Goal: Contribute content: Contribute content

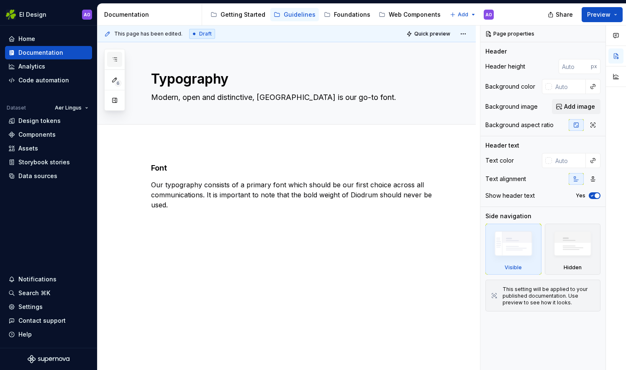
click at [116, 58] on icon "button" at bounding box center [114, 59] width 7 height 7
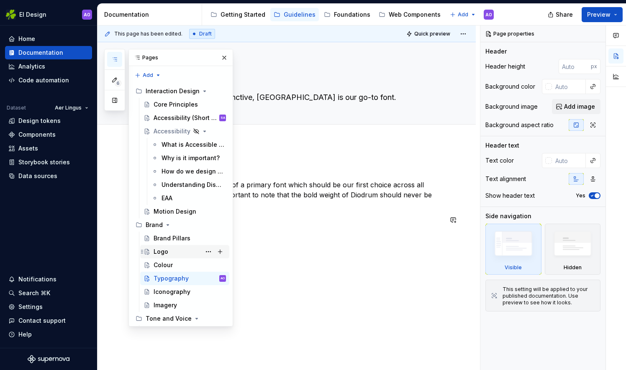
click at [179, 252] on div "Logo" at bounding box center [190, 252] width 72 height 12
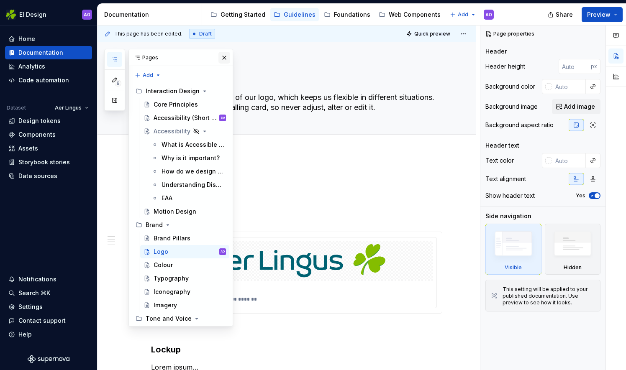
click at [225, 59] on button "button" at bounding box center [224, 58] width 12 height 12
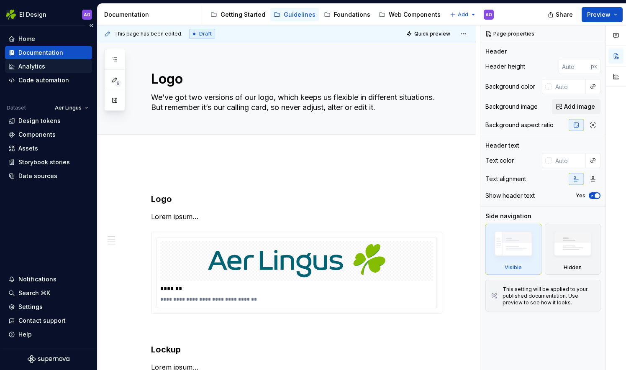
click at [54, 69] on div "Analytics" at bounding box center [48, 66] width 80 height 8
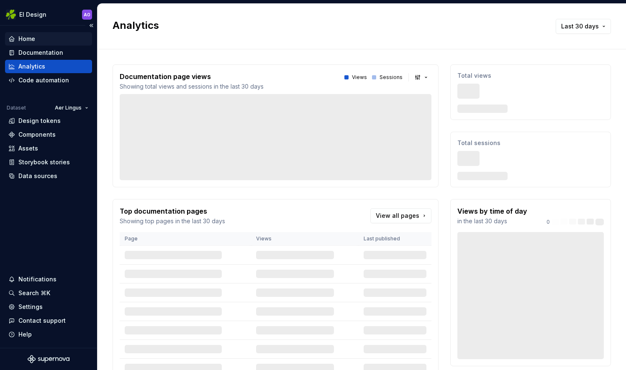
click at [59, 35] on div "Home" at bounding box center [48, 39] width 80 height 8
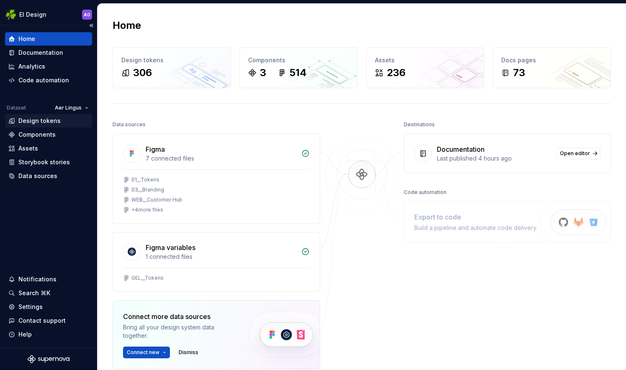
click at [56, 124] on div "Design tokens" at bounding box center [39, 121] width 42 height 8
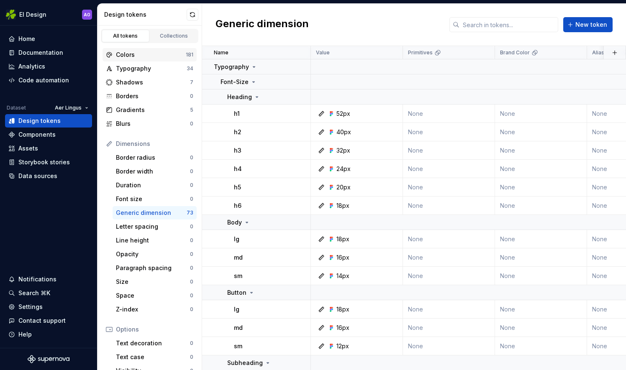
click at [160, 53] on div "Colors" at bounding box center [151, 55] width 70 height 8
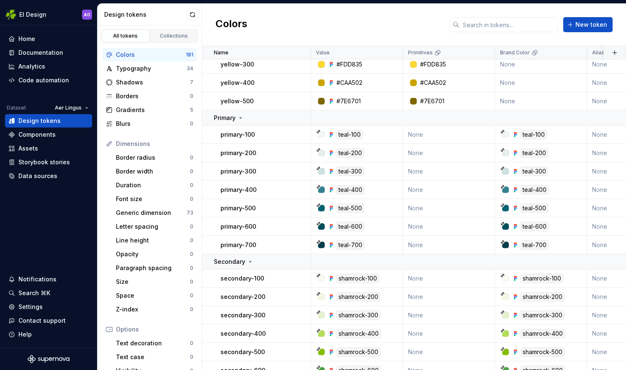
scroll to position [2131, 0]
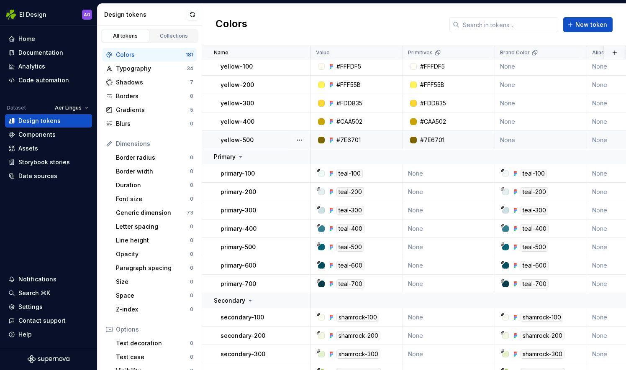
click at [323, 137] on div at bounding box center [321, 140] width 7 height 7
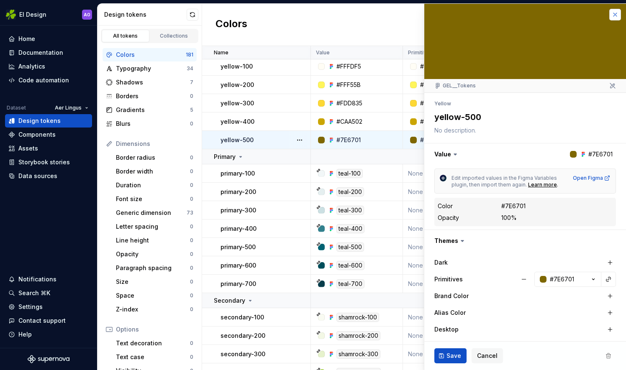
click at [609, 13] on button "button" at bounding box center [615, 15] width 12 height 12
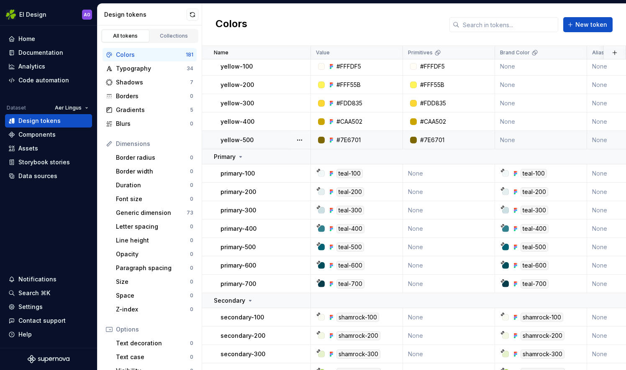
click at [608, 13] on div "Colors New token" at bounding box center [414, 25] width 424 height 42
click at [154, 80] on div "Shadows" at bounding box center [153, 82] width 74 height 8
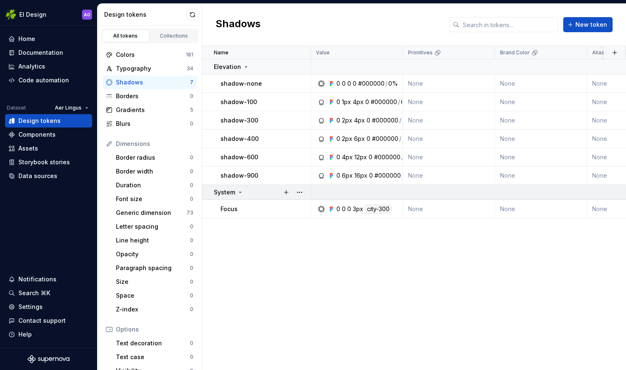
click at [263, 199] on td "System" at bounding box center [256, 192] width 109 height 15
click at [55, 57] on div "Documentation" at bounding box center [48, 52] width 87 height 13
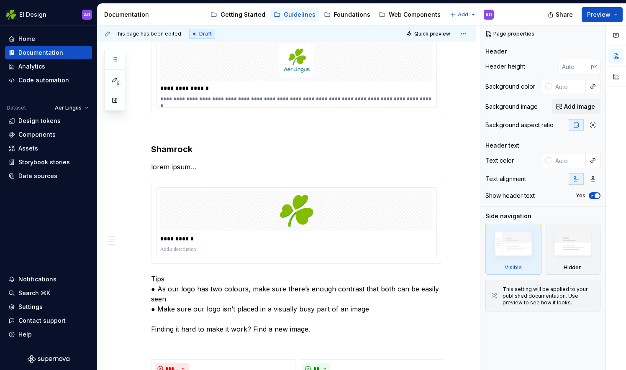
scroll to position [458, 0]
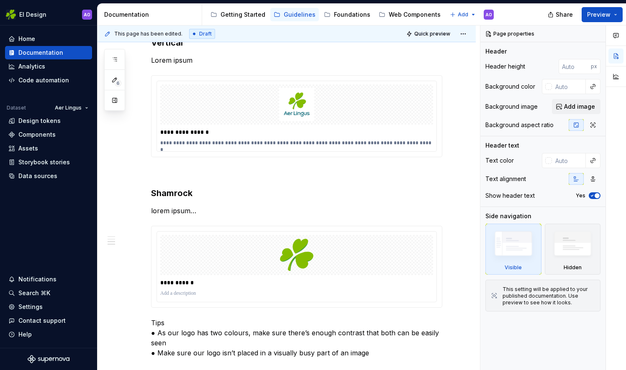
drag, startPoint x: 487, startPoint y: 190, endPoint x: 463, endPoint y: 181, distance: 25.4
click at [463, 181] on div "**********" at bounding box center [362, 198] width 529 height 345
click at [463, 182] on div "**********" at bounding box center [287, 165] width 378 height 940
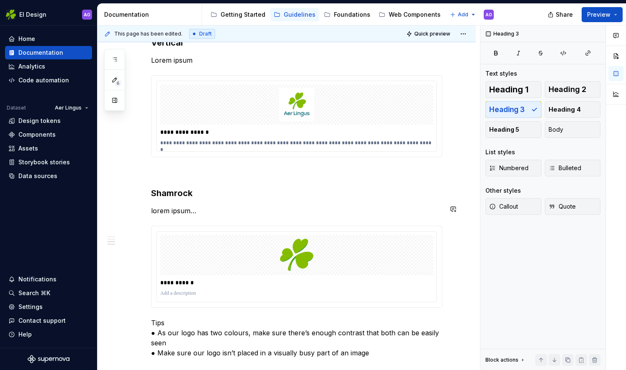
click at [475, 203] on div "**********" at bounding box center [287, 165] width 378 height 940
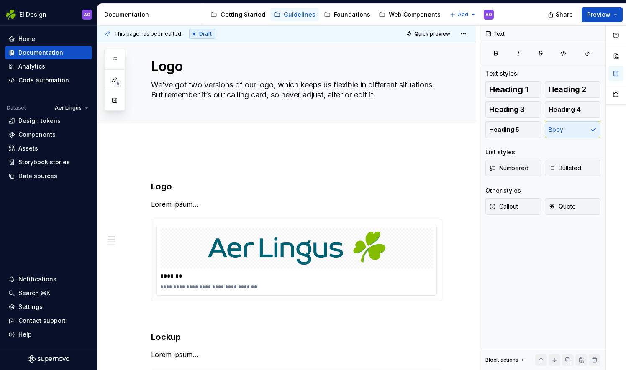
scroll to position [0, 0]
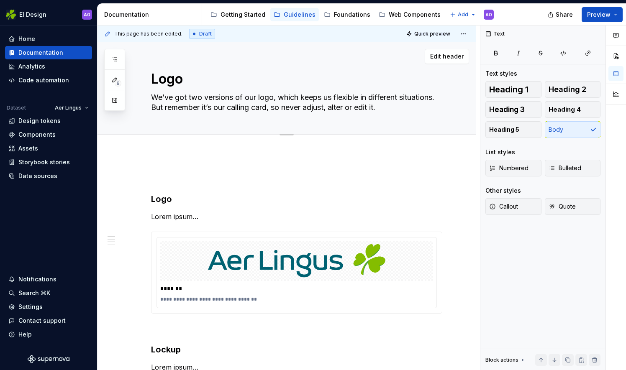
click at [466, 56] on button "Edit header" at bounding box center [447, 56] width 44 height 15
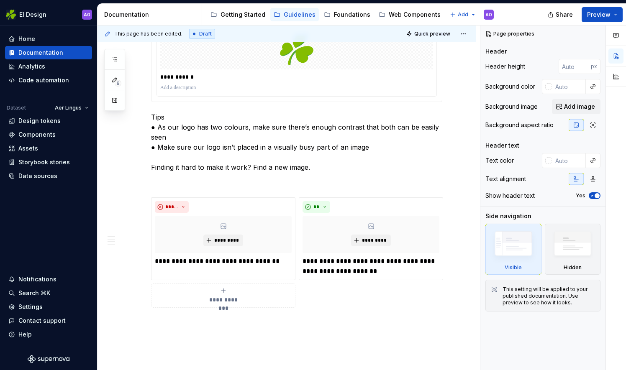
scroll to position [665, 0]
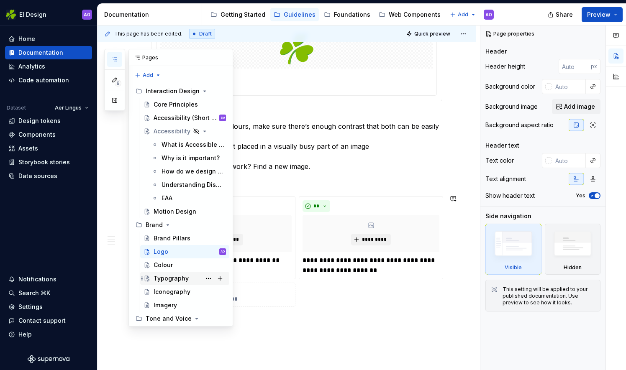
click at [163, 278] on div "Typography" at bounding box center [171, 279] width 35 height 8
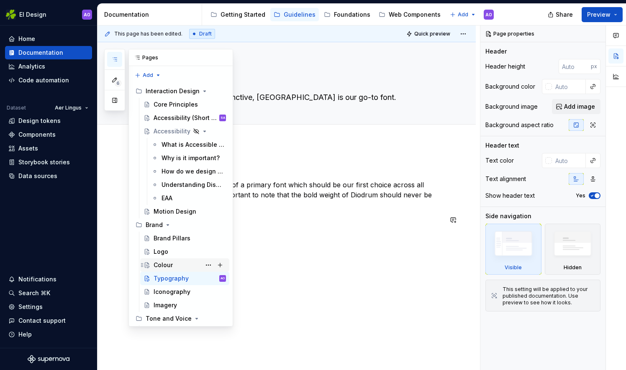
click at [162, 262] on div "Colour" at bounding box center [163, 265] width 19 height 8
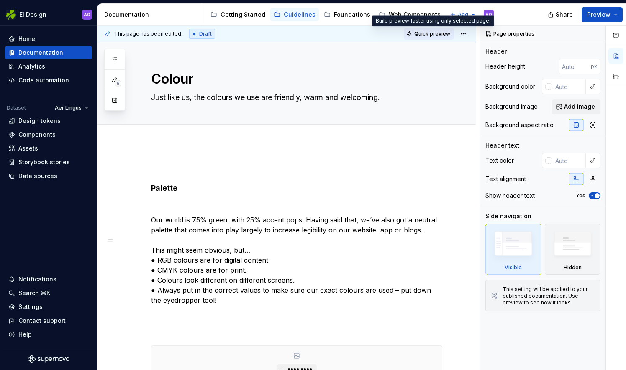
click at [426, 33] on span "Quick preview" at bounding box center [432, 34] width 36 height 7
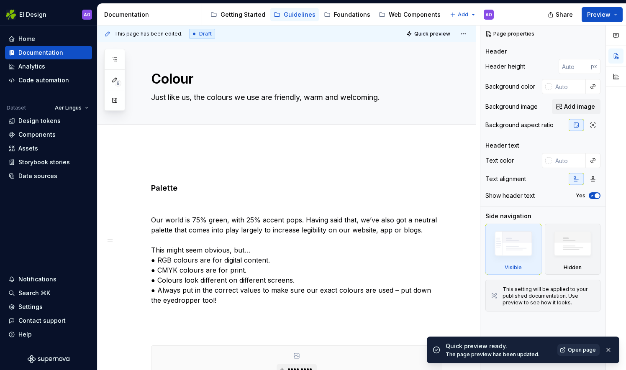
click at [582, 350] on span "Open page" at bounding box center [582, 350] width 28 height 7
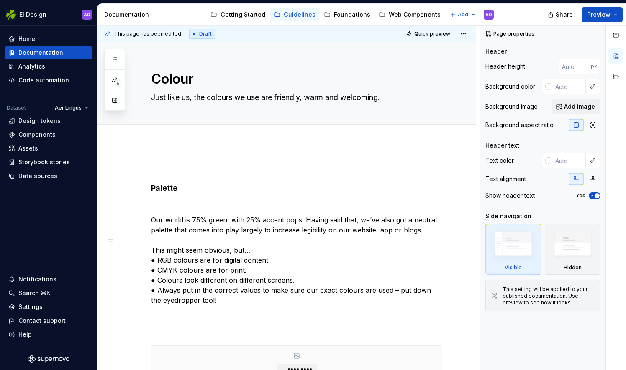
type textarea "*"
click at [159, 139] on button "Add tab" at bounding box center [168, 134] width 34 height 12
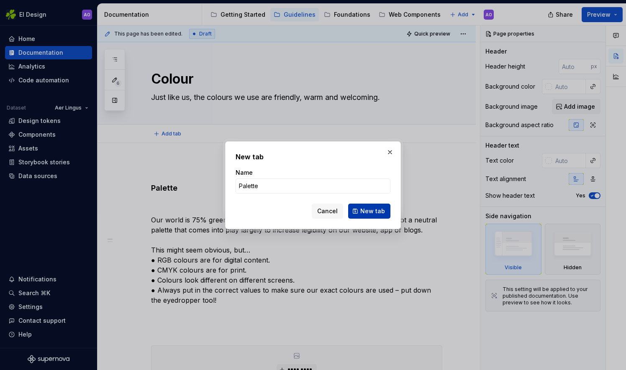
type input "Palette"
click at [363, 209] on span "New tab" at bounding box center [372, 211] width 25 height 8
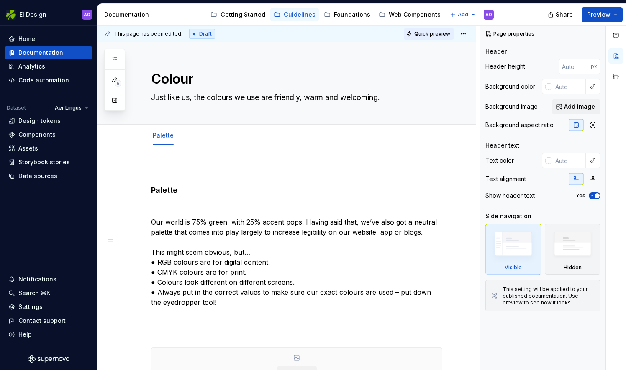
click at [433, 32] on span "Quick preview" at bounding box center [432, 34] width 36 height 7
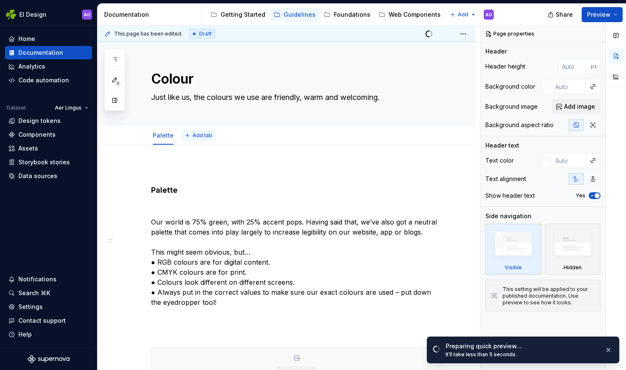
click at [196, 137] on span "Add tab" at bounding box center [202, 135] width 20 height 7
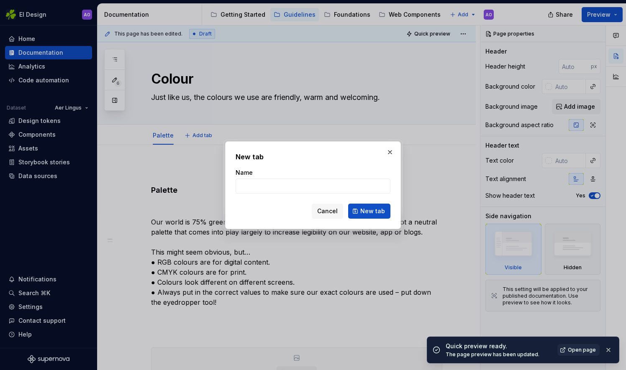
type textarea "*"
type input "balance"
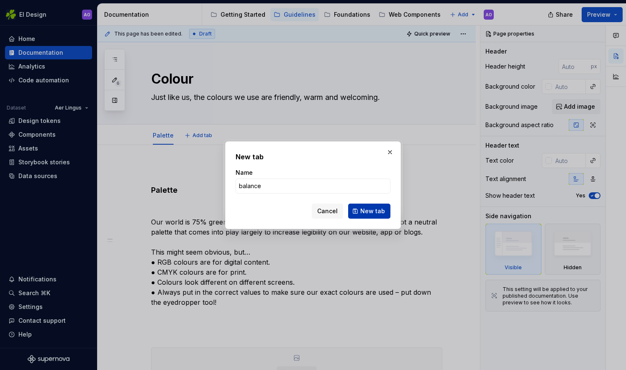
click at [362, 209] on span "New tab" at bounding box center [372, 211] width 25 height 8
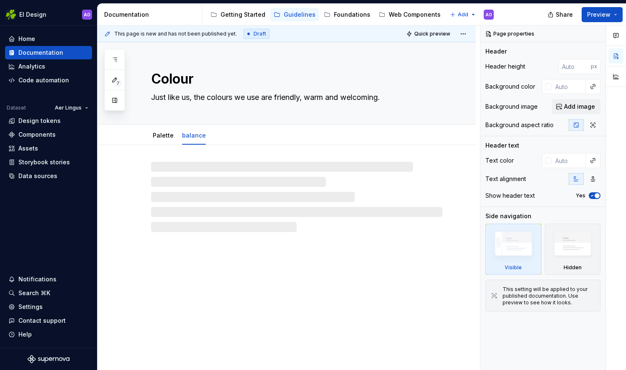
click at [423, 35] on span "Quick preview" at bounding box center [432, 34] width 36 height 7
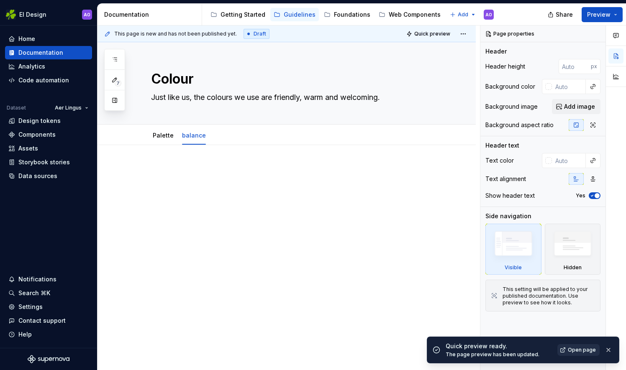
click at [585, 349] on span "Open page" at bounding box center [582, 350] width 28 height 7
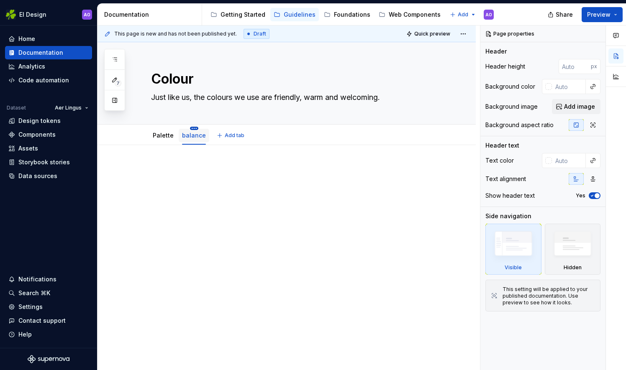
click at [192, 126] on html "EI Design AO Home Documentation Analytics Code automation Dataset Aer Lingus De…" at bounding box center [313, 185] width 626 height 370
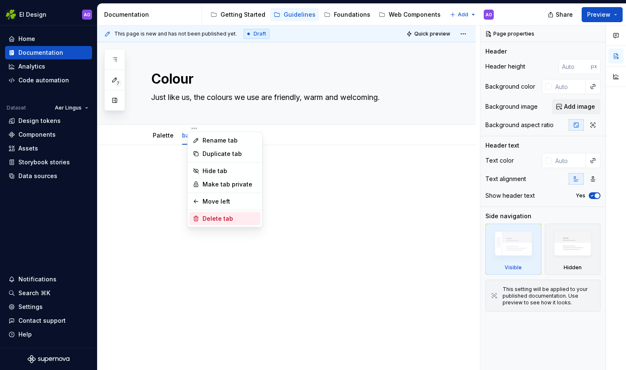
click at [203, 217] on div "Delete tab" at bounding box center [230, 219] width 54 height 8
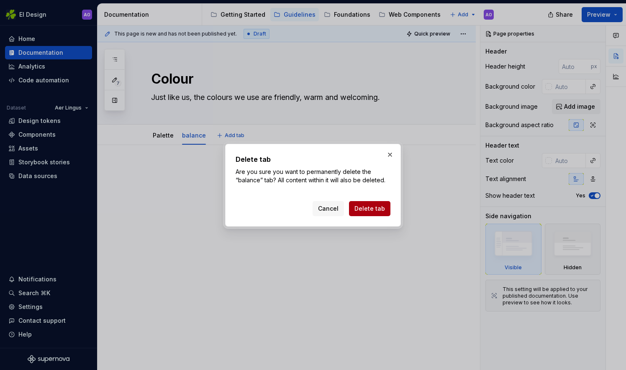
click at [368, 208] on span "Delete tab" at bounding box center [369, 209] width 31 height 8
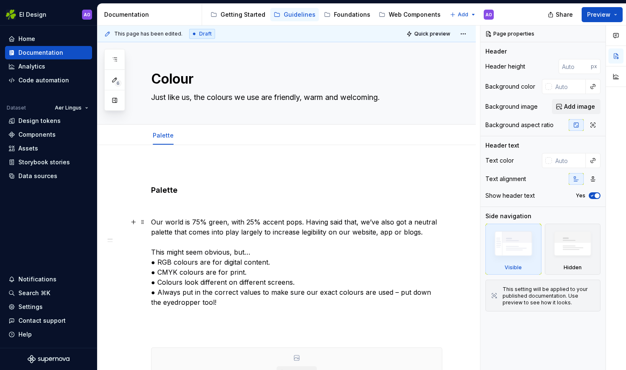
drag, startPoint x: 475, startPoint y: 136, endPoint x: 475, endPoint y: 228, distance: 92.1
click at [475, 228] on div "Colour Just like us, the colours we use are friendly, warm and welcoming. Edit …" at bounding box center [287, 331] width 378 height 579
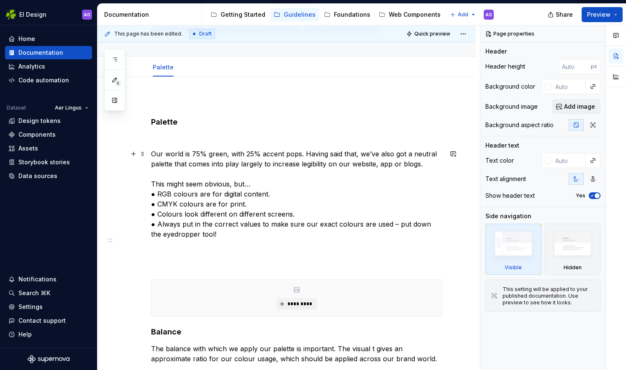
scroll to position [71, 0]
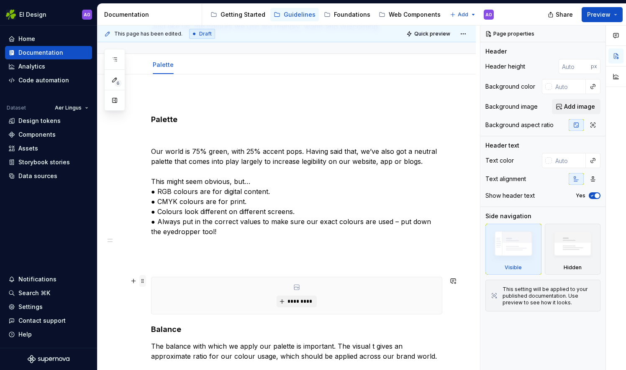
click at [142, 285] on span at bounding box center [142, 281] width 7 height 12
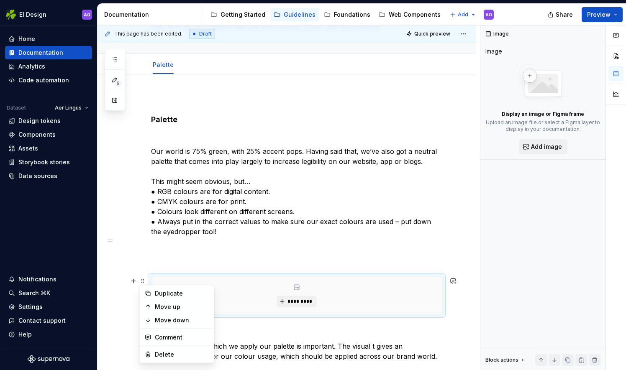
click at [202, 253] on div "Palette Our world is 75% green, with 25% accent pops. Having said that, we’ve a…" at bounding box center [296, 262] width 291 height 335
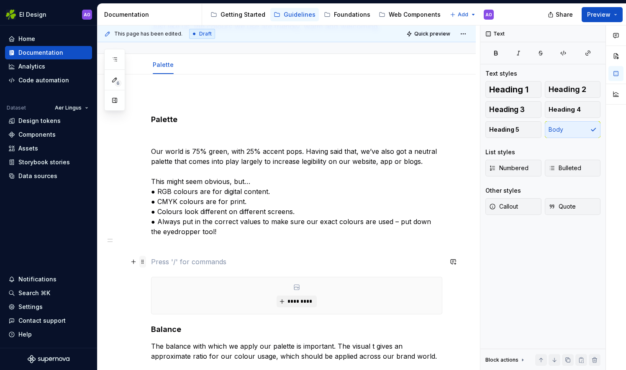
click at [144, 263] on span at bounding box center [142, 262] width 7 height 12
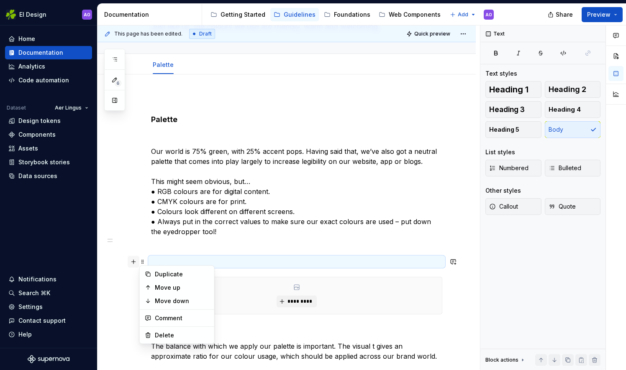
click at [133, 263] on button "button" at bounding box center [134, 262] width 12 height 12
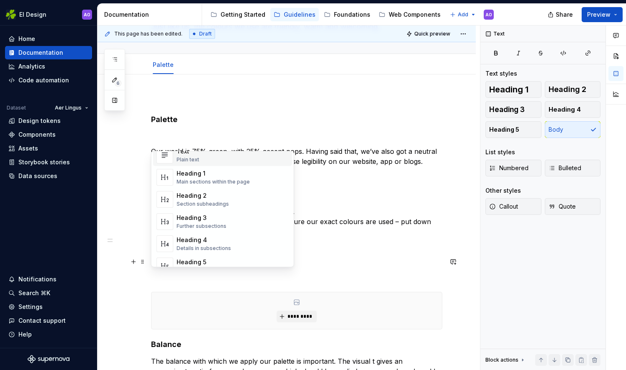
scroll to position [0, 0]
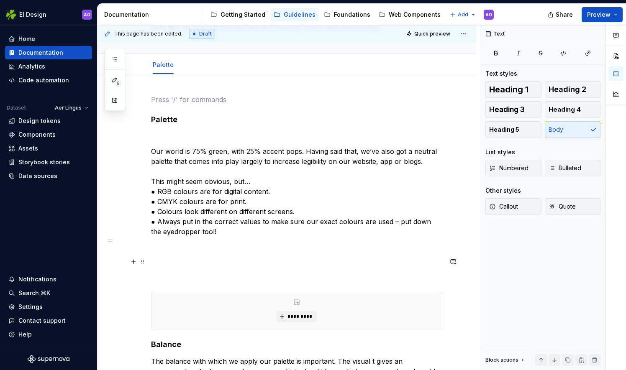
click at [237, 100] on p at bounding box center [296, 100] width 291 height 10
click at [294, 316] on span "*********" at bounding box center [300, 316] width 26 height 7
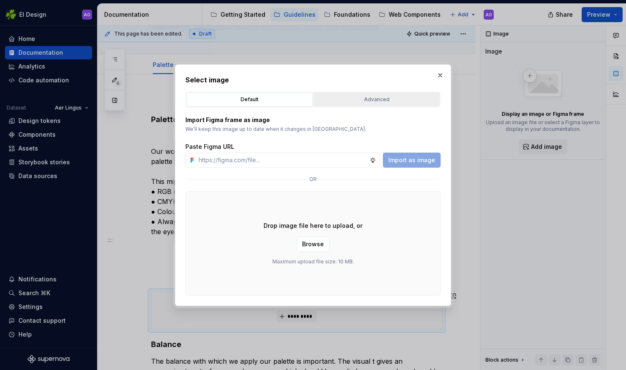
click at [369, 93] on button "Advanced" at bounding box center [376, 99] width 126 height 14
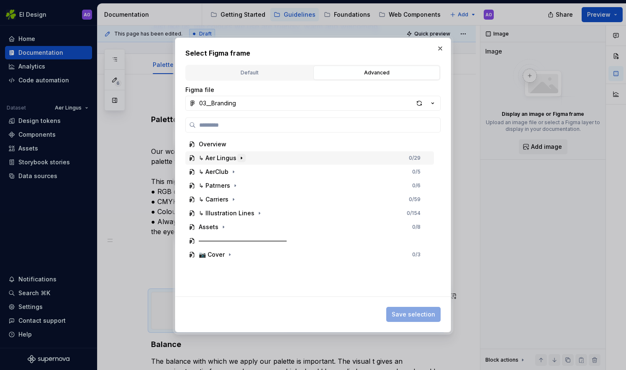
click at [239, 156] on icon "button" at bounding box center [241, 158] width 7 height 7
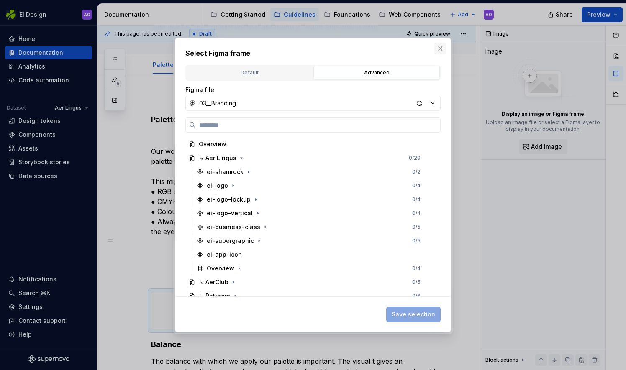
click at [441, 51] on button "button" at bounding box center [440, 49] width 12 height 12
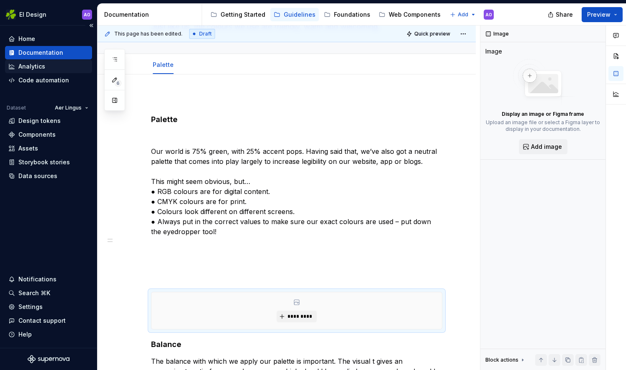
click at [68, 67] on div "Analytics" at bounding box center [48, 66] width 80 height 8
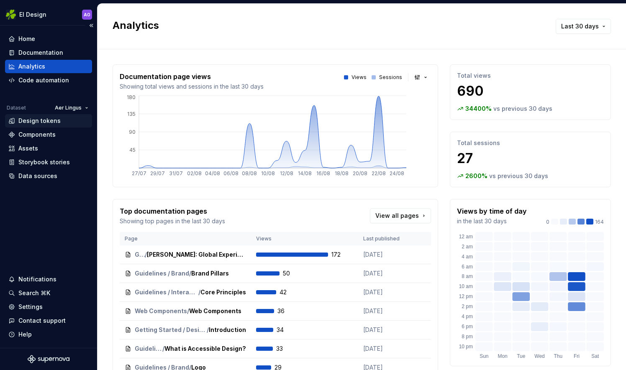
click at [54, 125] on div "Design tokens" at bounding box center [39, 121] width 42 height 8
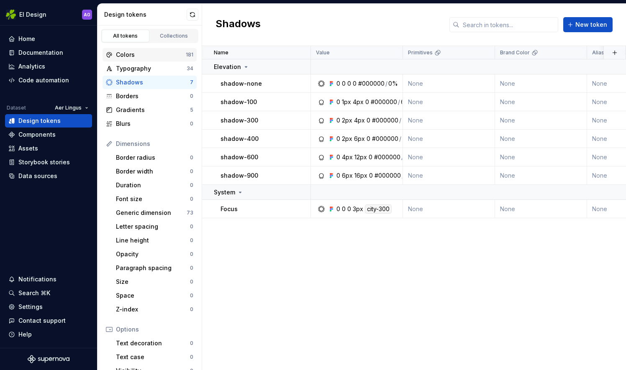
click at [149, 51] on div "Colors" at bounding box center [151, 55] width 70 height 8
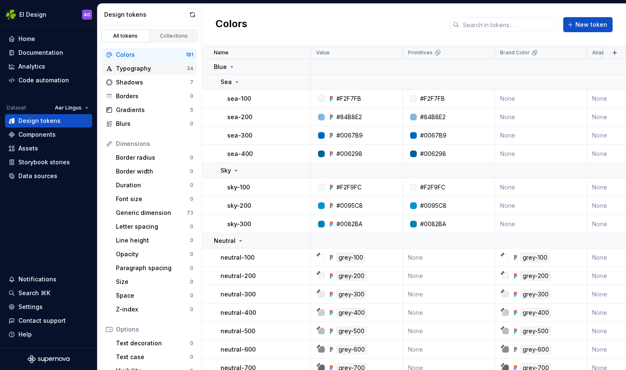
click at [162, 69] on div "Typography" at bounding box center [151, 68] width 71 height 8
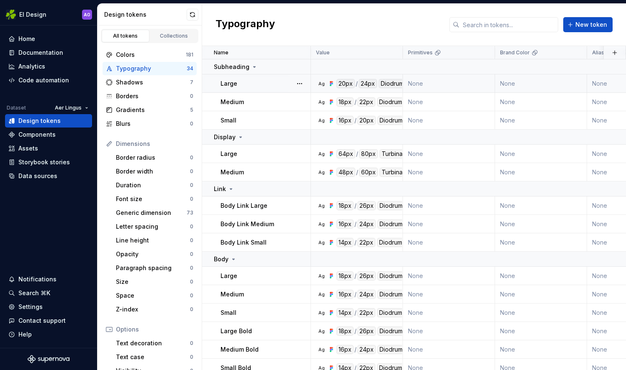
click at [269, 80] on div "Large" at bounding box center [266, 84] width 90 height 8
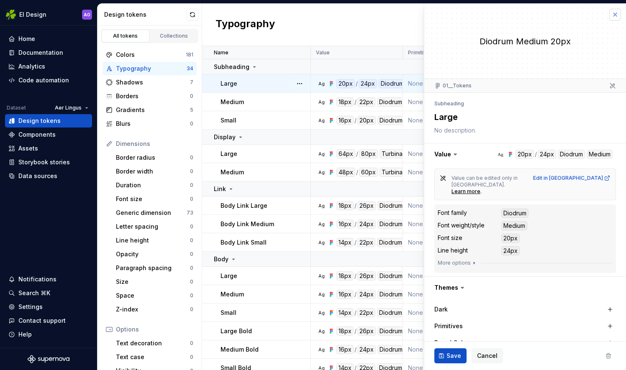
click at [611, 18] on button "button" at bounding box center [615, 15] width 12 height 12
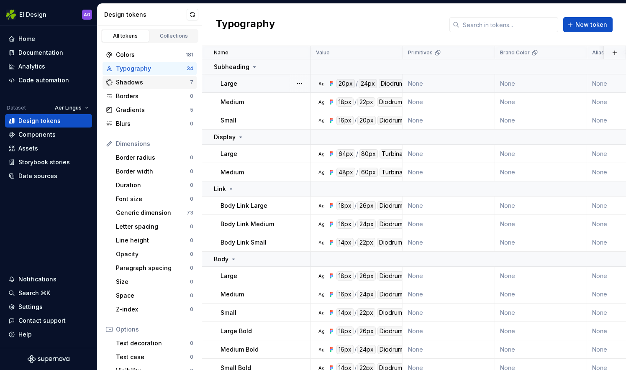
click at [164, 81] on div "Shadows" at bounding box center [153, 82] width 74 height 8
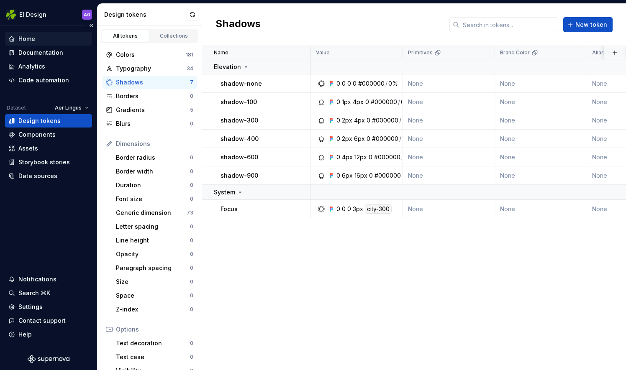
click at [54, 43] on div "Home" at bounding box center [48, 39] width 80 height 8
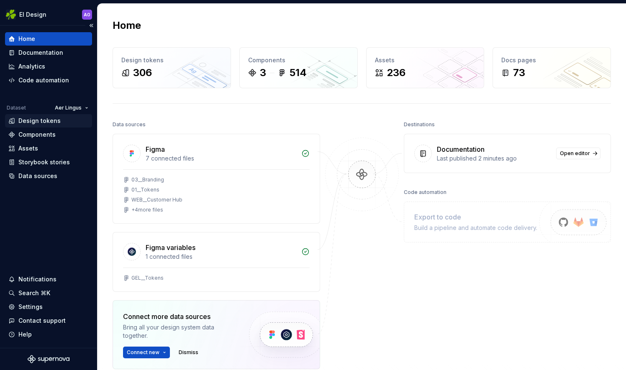
click at [52, 122] on div "Design tokens" at bounding box center [39, 121] width 42 height 8
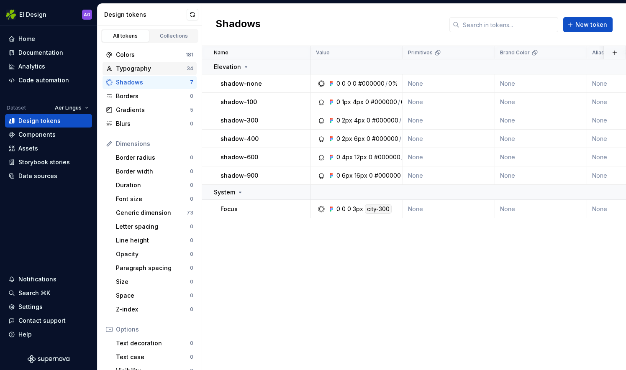
click at [144, 67] on div "Typography" at bounding box center [151, 68] width 71 height 8
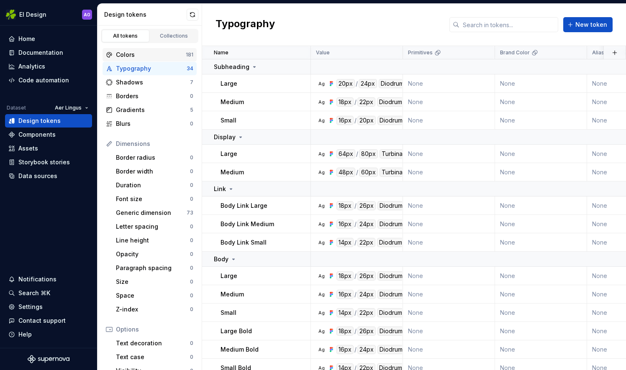
click at [135, 51] on div "Colors" at bounding box center [151, 55] width 70 height 8
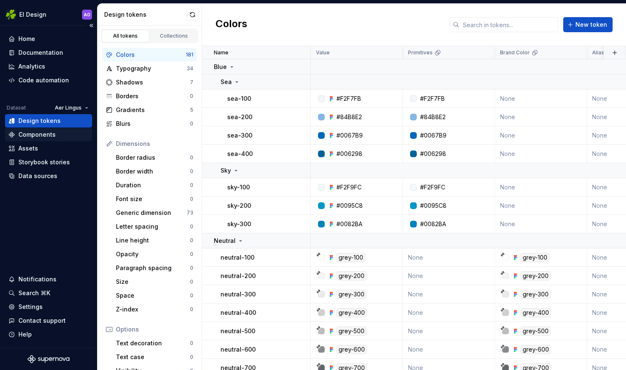
click at [44, 134] on div "Components" at bounding box center [36, 135] width 37 height 8
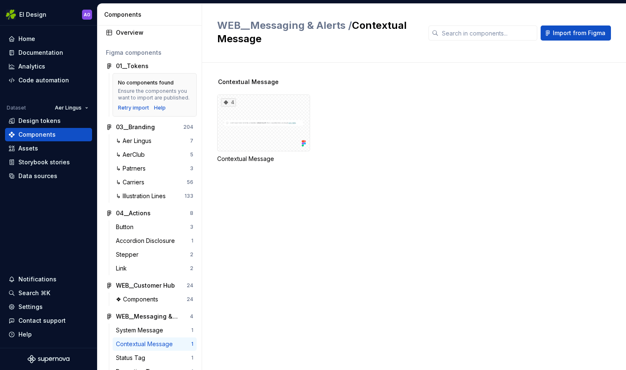
scroll to position [34, 0]
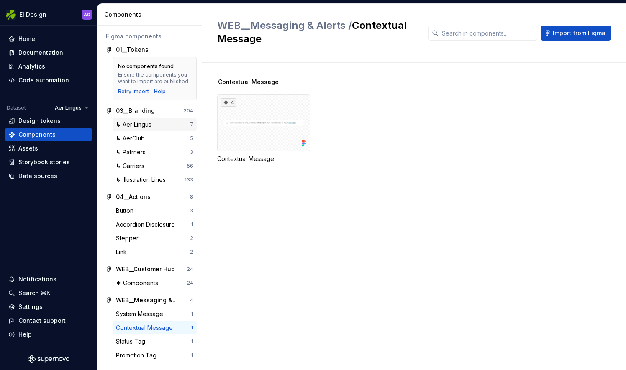
click at [155, 121] on div "↳ Aer Lingus" at bounding box center [153, 125] width 74 height 8
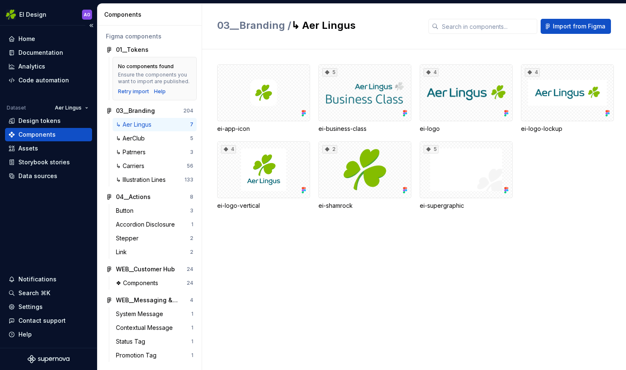
click at [64, 130] on div "Components" at bounding box center [48, 134] width 87 height 13
click at [57, 51] on div "Documentation" at bounding box center [40, 53] width 45 height 8
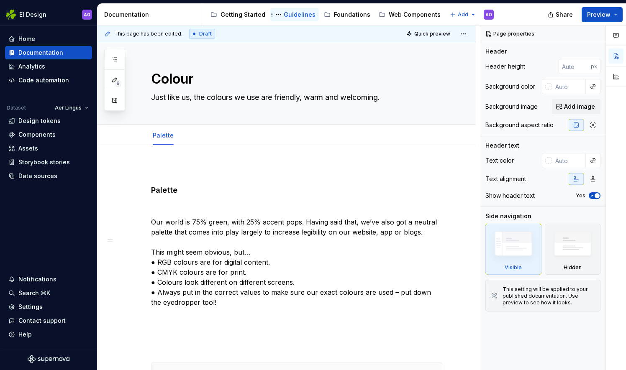
click at [297, 17] on div "Guidelines" at bounding box center [300, 14] width 32 height 8
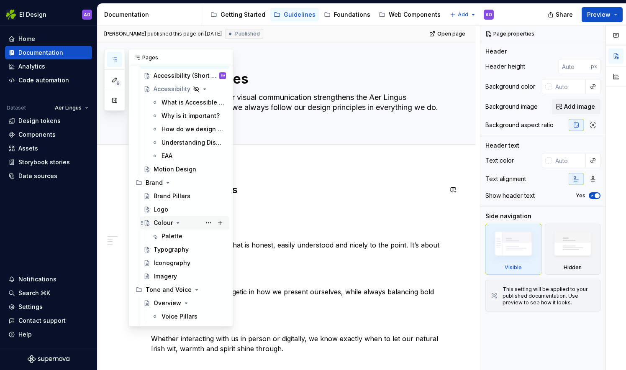
scroll to position [45, 0]
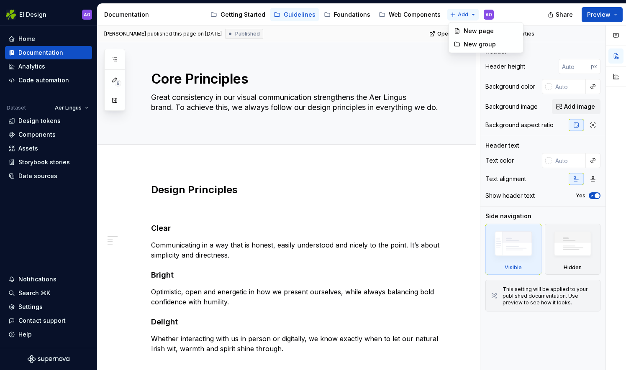
click at [463, 13] on html "EI Design AO Home Documentation Analytics Code automation Dataset Aer Lingus De…" at bounding box center [313, 185] width 626 height 370
click at [465, 14] on html "EI Design AO Home Documentation Analytics Code automation Dataset Aer Lingus De…" at bounding box center [313, 185] width 626 height 370
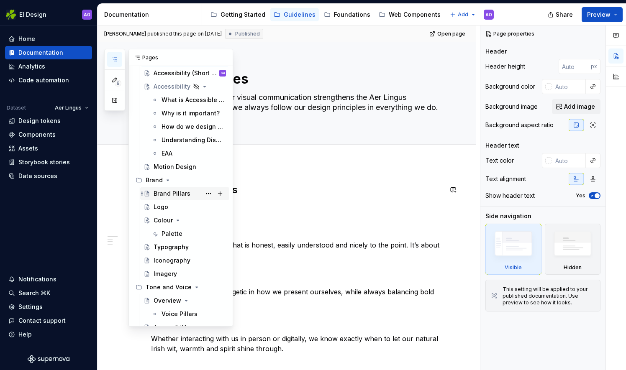
click at [177, 194] on div "Brand Pillars" at bounding box center [172, 194] width 37 height 8
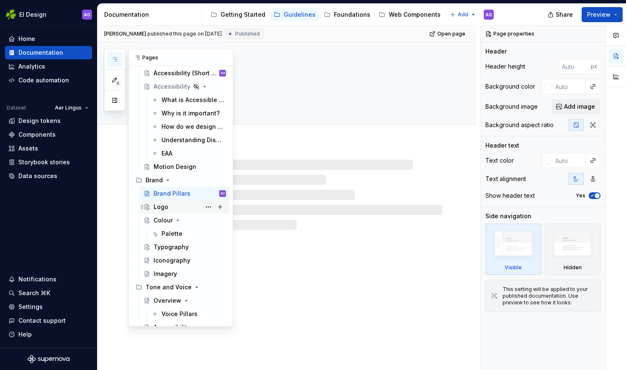
click at [166, 206] on div "Logo" at bounding box center [161, 207] width 15 height 8
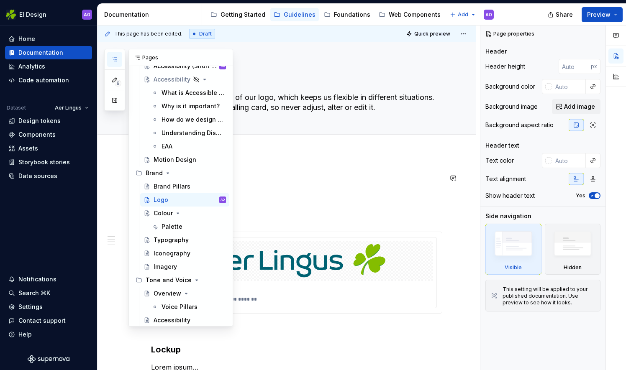
scroll to position [53, 0]
click at [203, 224] on button "Page tree" at bounding box center [209, 226] width 12 height 12
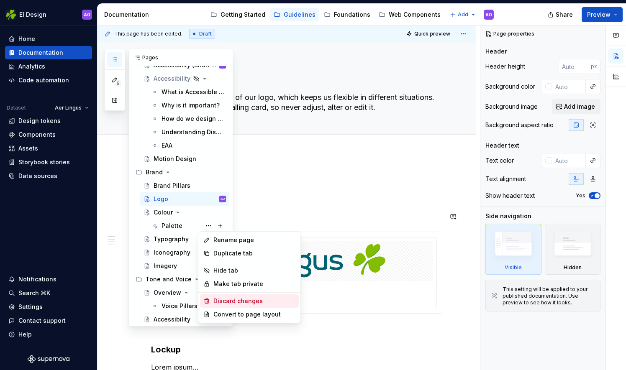
click at [232, 303] on div "Discard changes" at bounding box center [254, 301] width 82 height 8
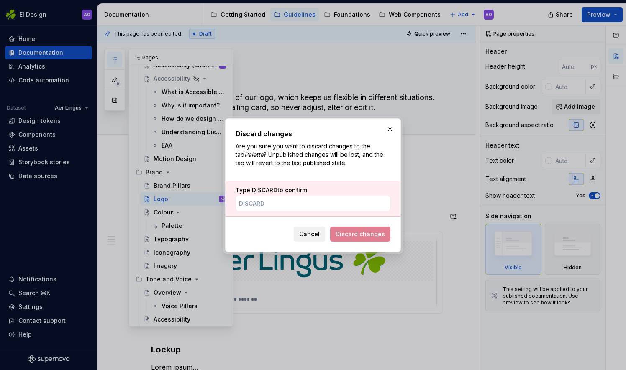
click at [308, 227] on button "Cancel" at bounding box center [309, 234] width 31 height 15
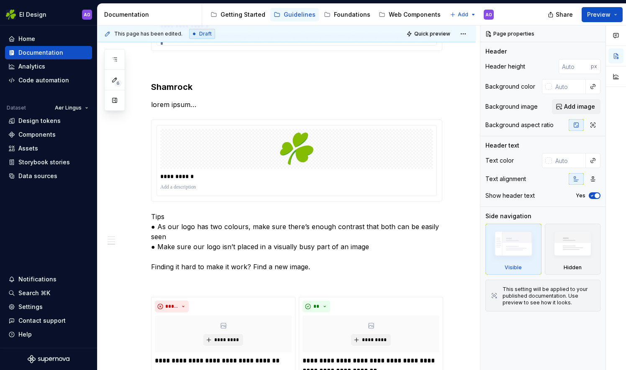
scroll to position [562, 0]
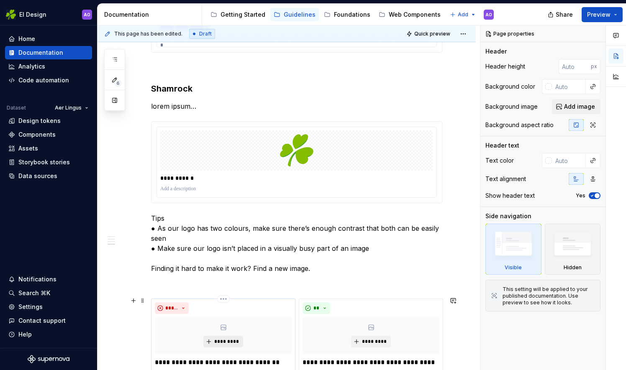
click at [216, 339] on span "*********" at bounding box center [227, 342] width 26 height 7
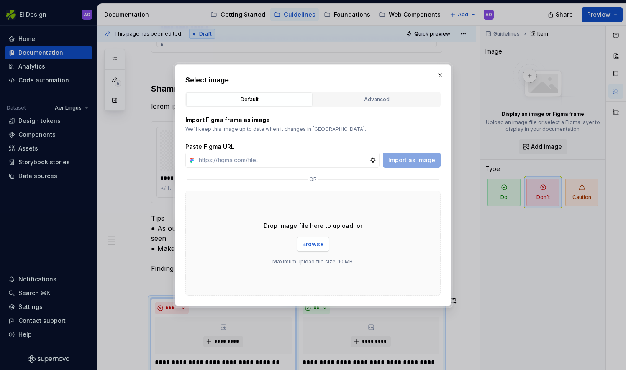
click at [308, 245] on span "Browse" at bounding box center [313, 244] width 22 height 8
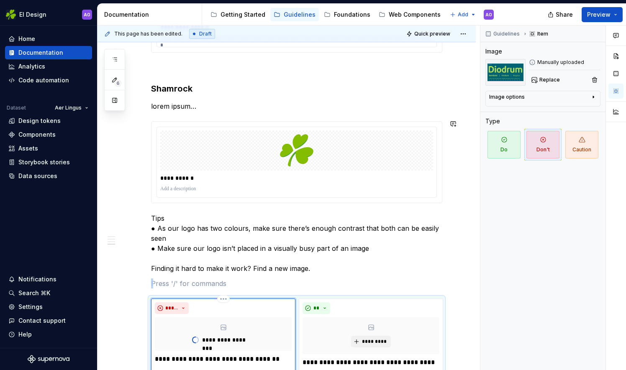
scroll to position [600, 0]
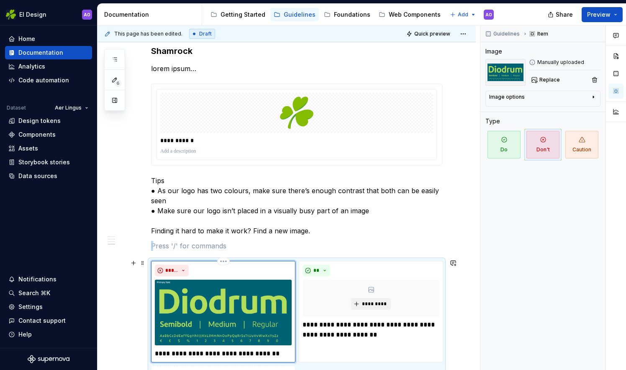
drag, startPoint x: 248, startPoint y: 306, endPoint x: 462, endPoint y: 221, distance: 230.8
click at [462, 221] on div "**********" at bounding box center [289, 198] width 382 height 345
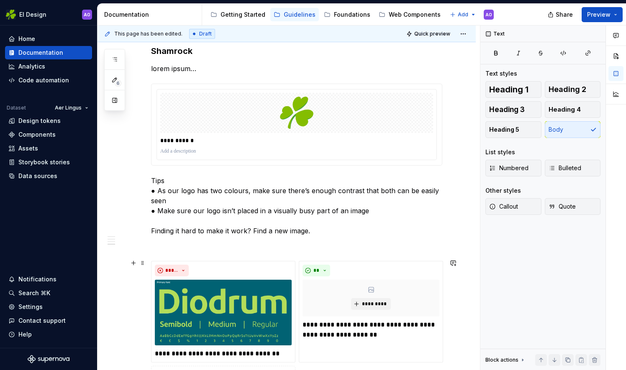
drag, startPoint x: 482, startPoint y: 242, endPoint x: 474, endPoint y: 267, distance: 25.9
click at [474, 267] on div "**********" at bounding box center [362, 198] width 529 height 345
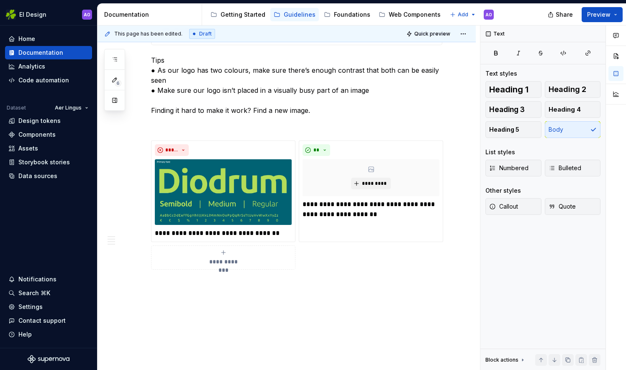
scroll to position [738, 0]
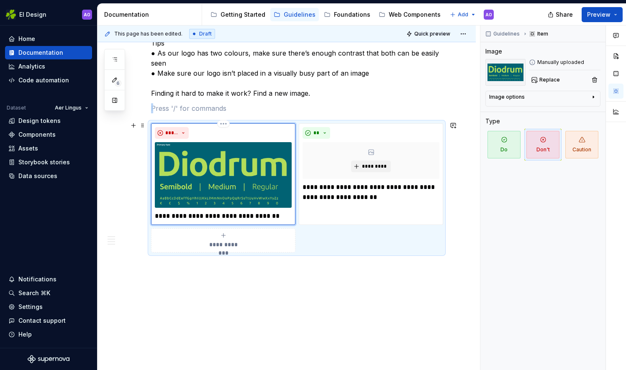
drag, startPoint x: 212, startPoint y: 170, endPoint x: 192, endPoint y: 181, distance: 22.5
click at [192, 181] on img at bounding box center [223, 175] width 137 height 66
click at [227, 190] on img at bounding box center [223, 175] width 137 height 66
click at [223, 119] on html "EI Design AO Home Documentation Analytics Code automation Dataset Aer Lingus De…" at bounding box center [313, 185] width 626 height 370
click at [238, 137] on div "Delete item" at bounding box center [259, 135] width 54 height 8
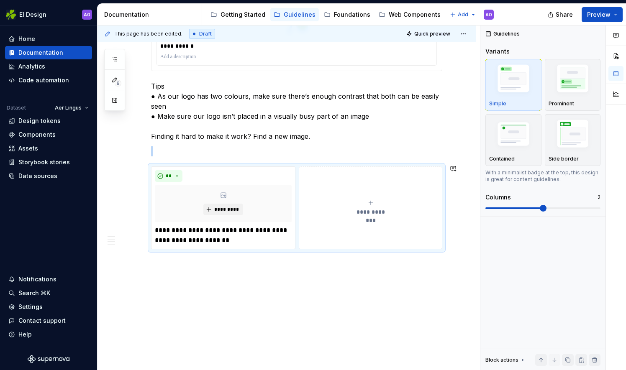
scroll to position [691, 0]
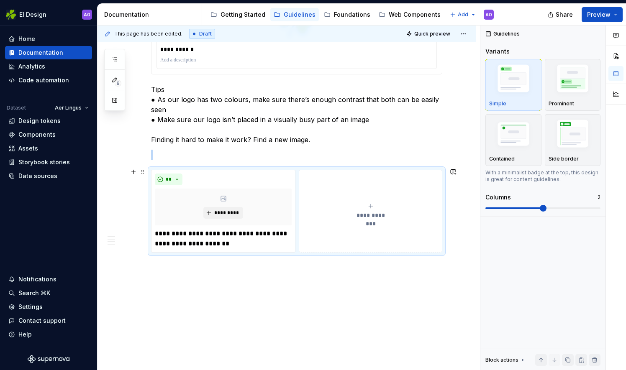
click at [364, 203] on div "**********" at bounding box center [371, 211] width 136 height 17
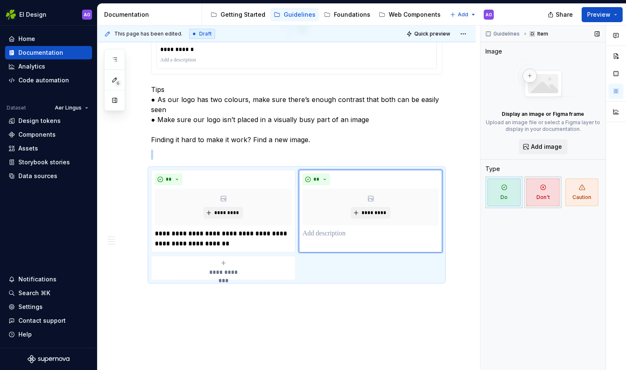
click at [551, 192] on span "Don't" at bounding box center [542, 193] width 33 height 28
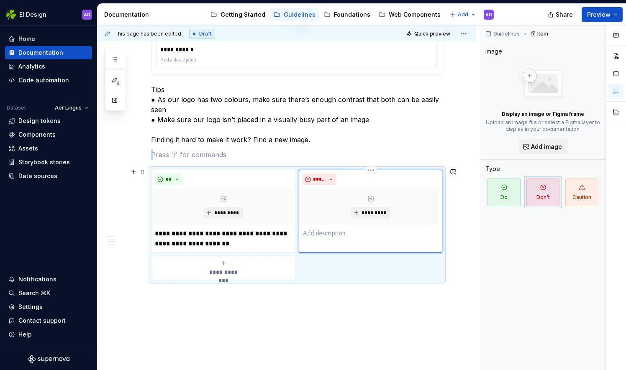
click at [338, 229] on p at bounding box center [371, 234] width 136 height 10
click at [208, 239] on p "**********" at bounding box center [223, 239] width 137 height 20
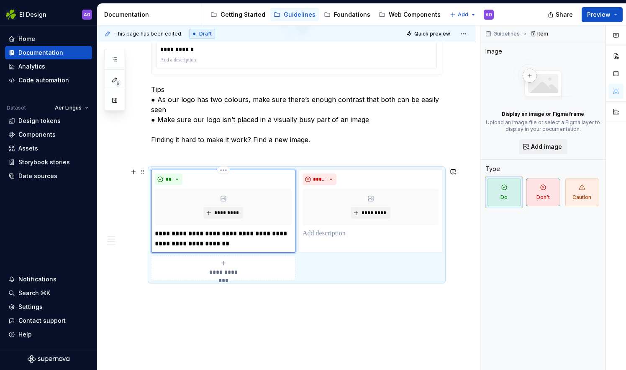
click at [208, 239] on p "**********" at bounding box center [223, 239] width 137 height 20
click at [336, 233] on p at bounding box center [371, 234] width 136 height 10
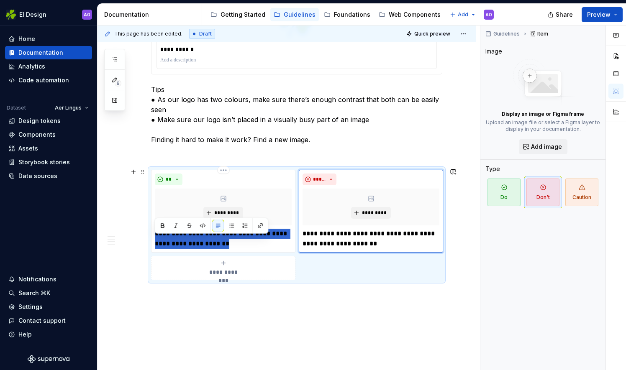
drag, startPoint x: 253, startPoint y: 244, endPoint x: 146, endPoint y: 232, distance: 106.9
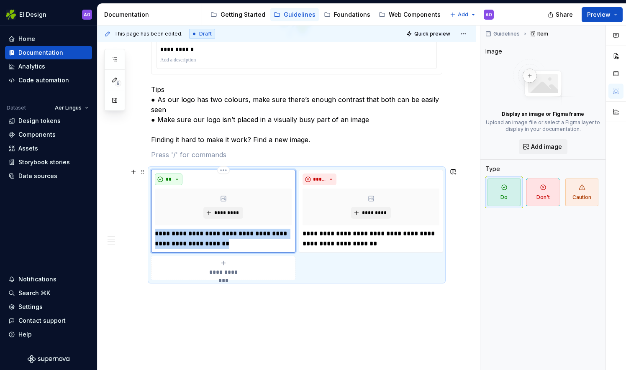
click at [175, 177] on button "**" at bounding box center [169, 180] width 28 height 12
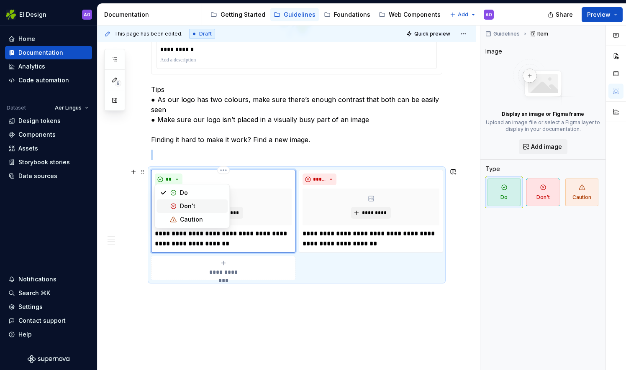
click at [180, 208] on div "Don't" at bounding box center [187, 206] width 15 height 8
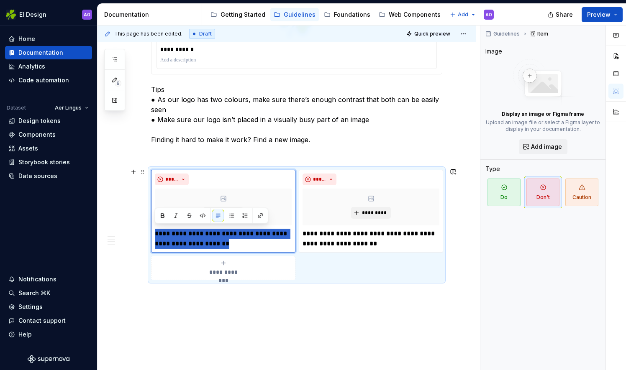
drag, startPoint x: 255, startPoint y: 248, endPoint x: 147, endPoint y: 226, distance: 110.1
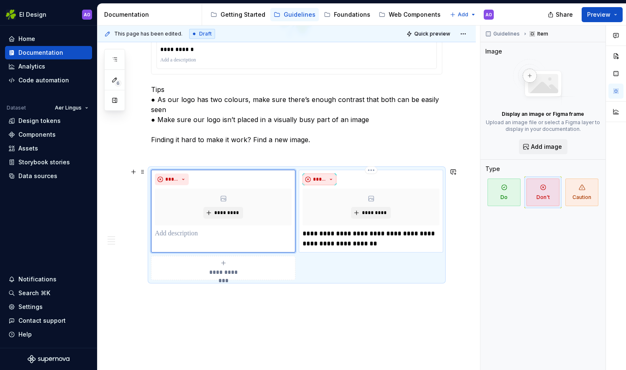
click at [331, 176] on button "*****" at bounding box center [320, 180] width 34 height 12
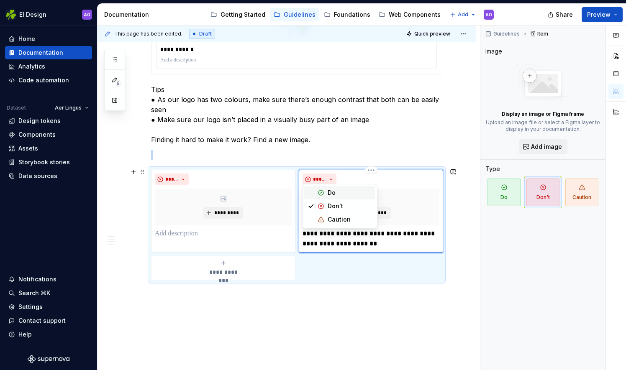
click at [326, 193] on span "Do" at bounding box center [339, 192] width 71 height 13
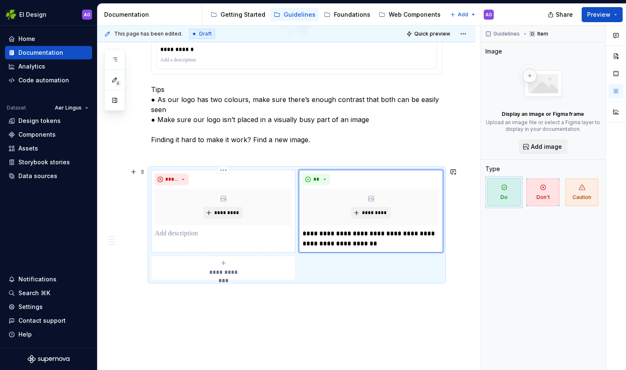
click at [188, 229] on p at bounding box center [223, 234] width 137 height 10
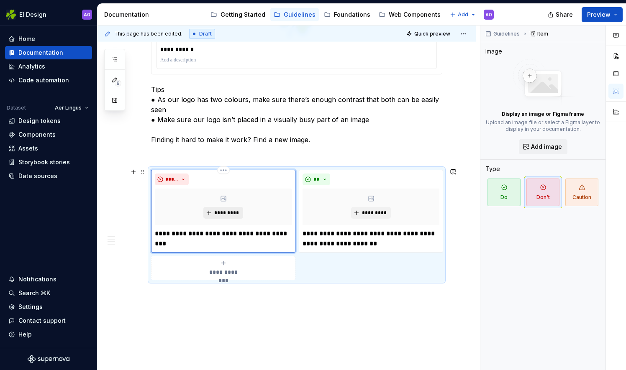
click at [226, 210] on span "*********" at bounding box center [227, 213] width 26 height 7
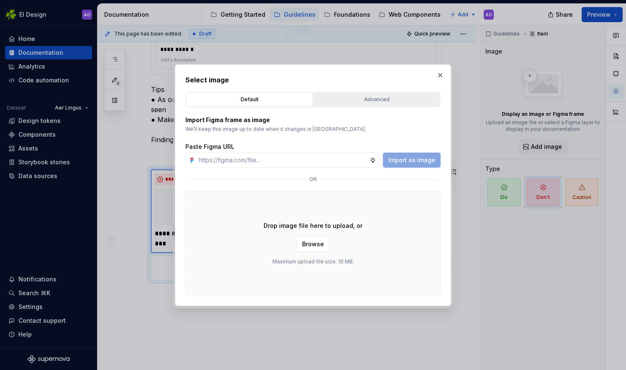
click at [363, 95] on div "Advanced" at bounding box center [376, 99] width 121 height 8
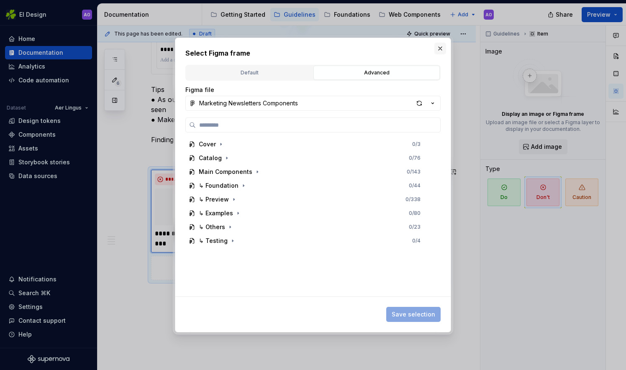
click at [441, 53] on button "button" at bounding box center [440, 49] width 12 height 12
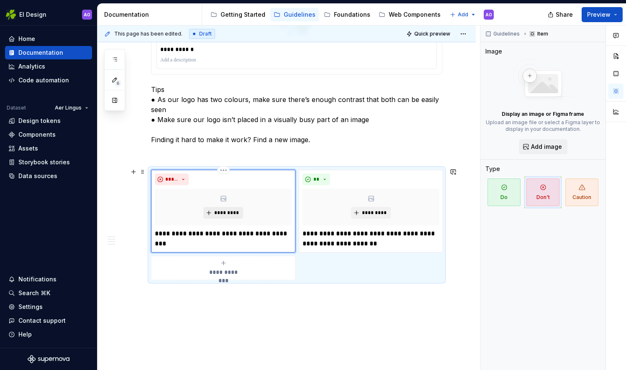
click at [224, 215] on button "*********" at bounding box center [223, 213] width 40 height 12
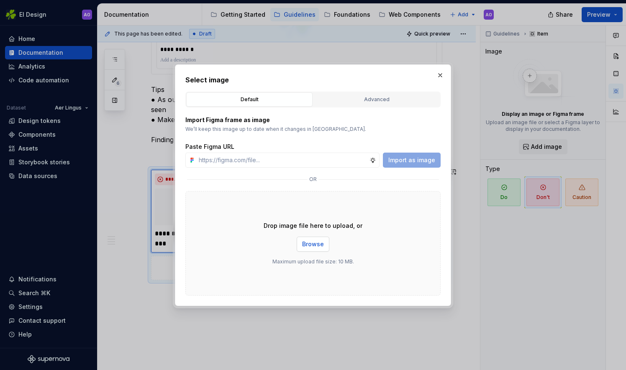
click at [317, 245] on span "Browse" at bounding box center [313, 244] width 22 height 8
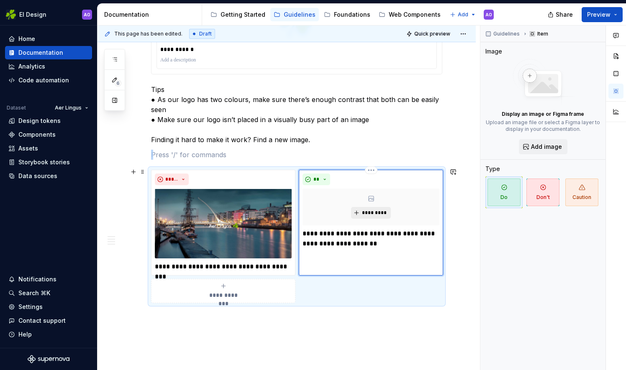
click at [366, 210] on span "*********" at bounding box center [375, 213] width 26 height 7
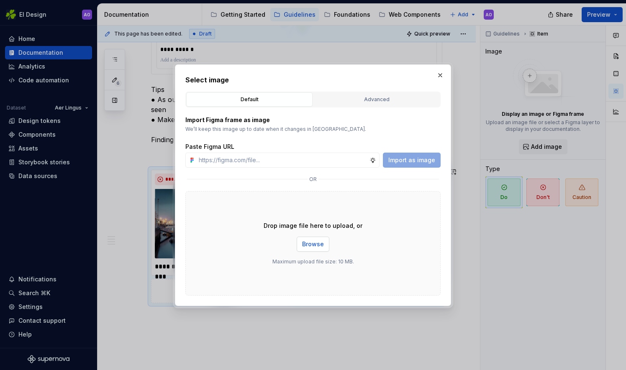
click at [319, 246] on span "Browse" at bounding box center [313, 244] width 22 height 8
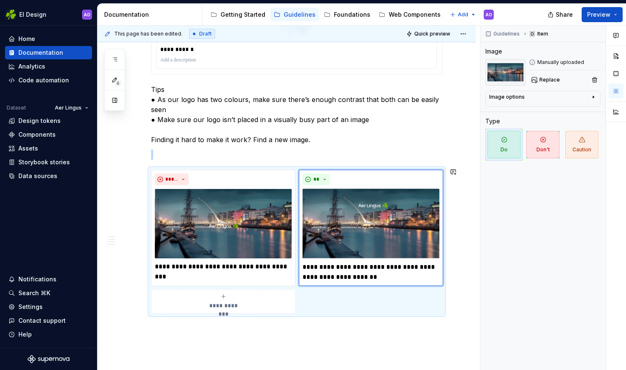
click at [393, 276] on p "**********" at bounding box center [371, 272] width 137 height 20
type textarea "*"
click at [277, 262] on p "**********" at bounding box center [223, 267] width 137 height 10
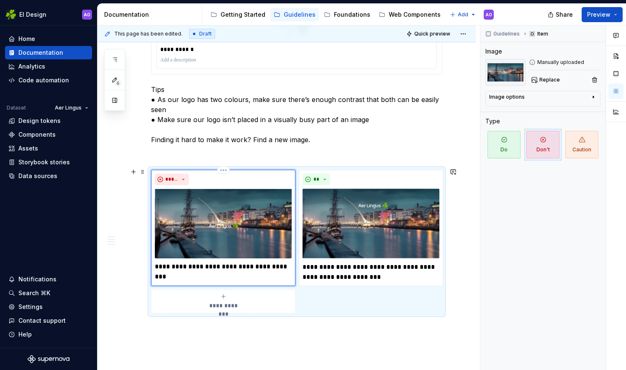
click at [291, 263] on p "**********" at bounding box center [223, 267] width 137 height 10
type textarea "*"
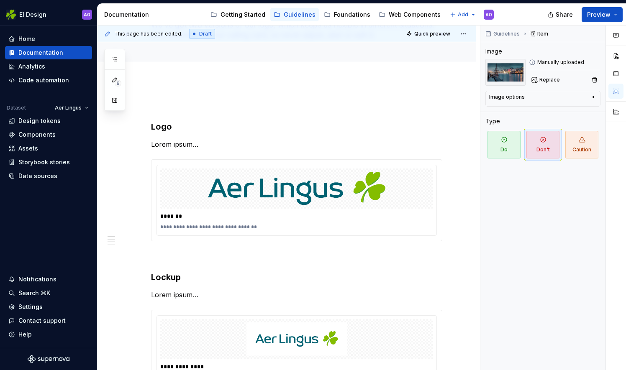
scroll to position [0, 0]
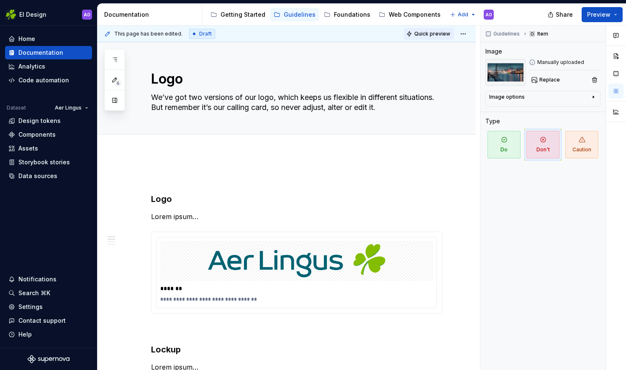
click at [433, 35] on span "Quick preview" at bounding box center [432, 34] width 36 height 7
click at [606, 13] on span "Preview" at bounding box center [598, 14] width 23 height 8
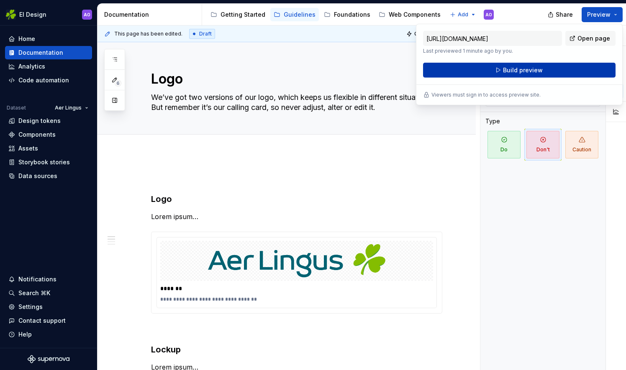
click at [485, 73] on button "Build preview" at bounding box center [519, 70] width 192 height 15
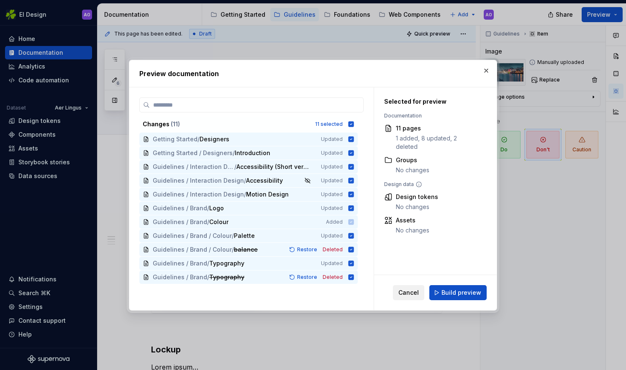
click at [415, 288] on button "Cancel" at bounding box center [408, 292] width 31 height 15
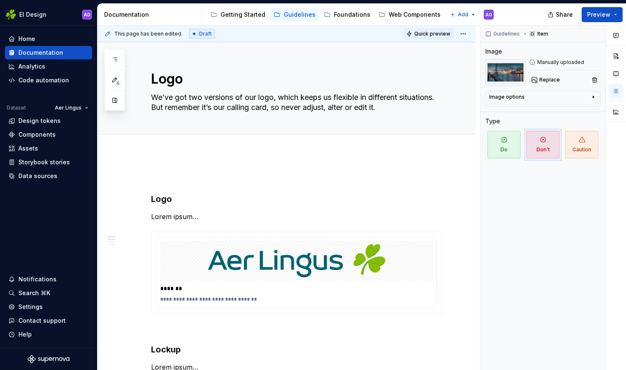
click at [421, 31] on span "Quick preview" at bounding box center [432, 34] width 36 height 7
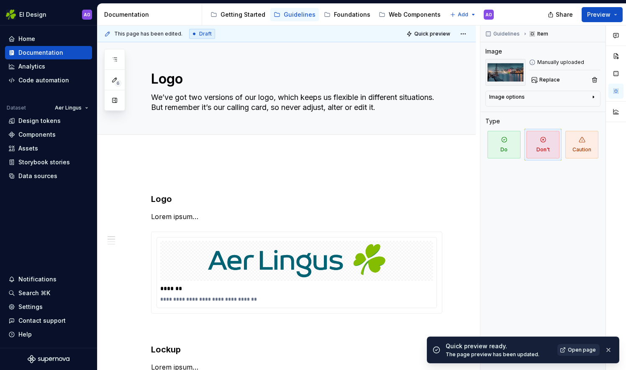
click at [592, 351] on span "Open page" at bounding box center [582, 350] width 28 height 7
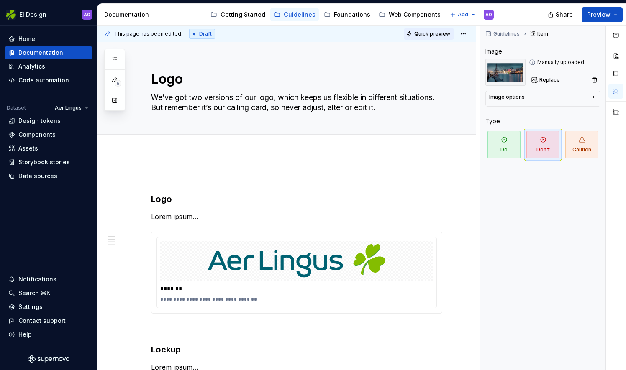
click at [425, 34] on span "Quick preview" at bounding box center [432, 34] width 36 height 7
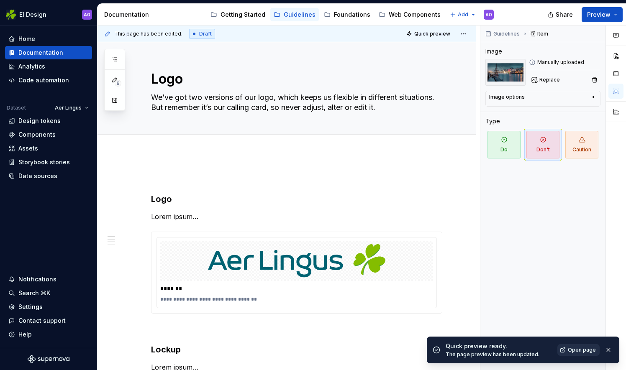
click at [582, 350] on span "Open page" at bounding box center [582, 350] width 28 height 7
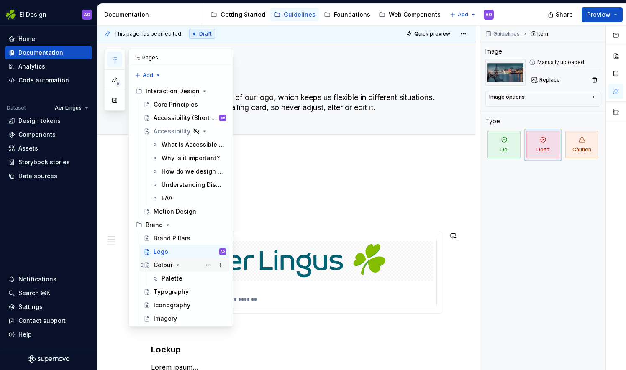
click at [167, 264] on div "Colour" at bounding box center [163, 265] width 19 height 8
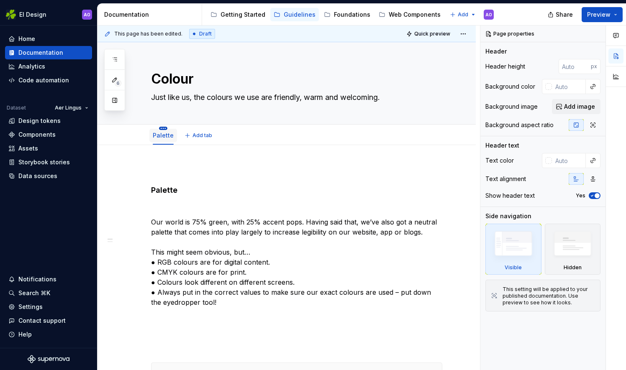
click at [163, 128] on html "EI Design AO Home Documentation Analytics Code automation Dataset Aer Lingus De…" at bounding box center [313, 185] width 626 height 370
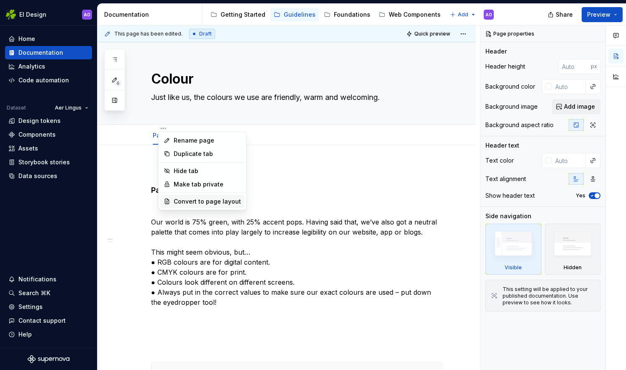
click at [198, 202] on div "Convert to page layout" at bounding box center [207, 202] width 67 height 8
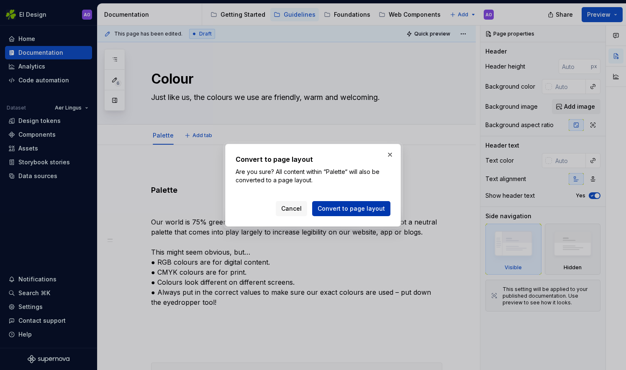
click at [330, 203] on button "Convert to page layout" at bounding box center [351, 208] width 78 height 15
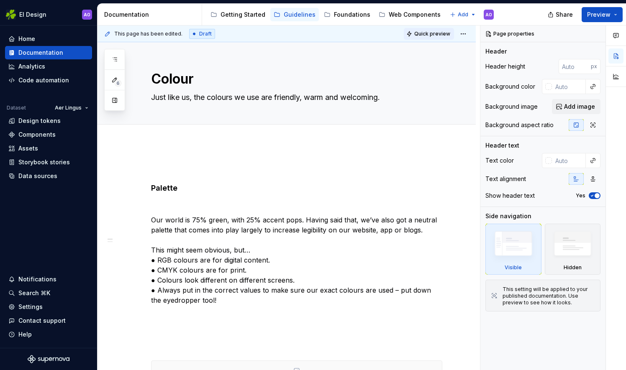
click at [429, 34] on span "Quick preview" at bounding box center [432, 34] width 36 height 7
click at [435, 36] on span "Quick preview" at bounding box center [432, 34] width 36 height 7
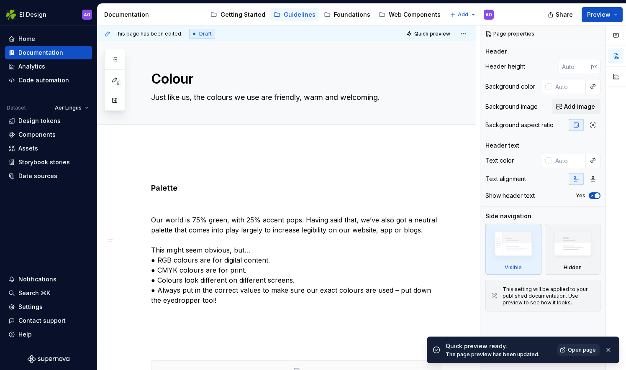
click at [588, 347] on span "Open page" at bounding box center [582, 350] width 28 height 7
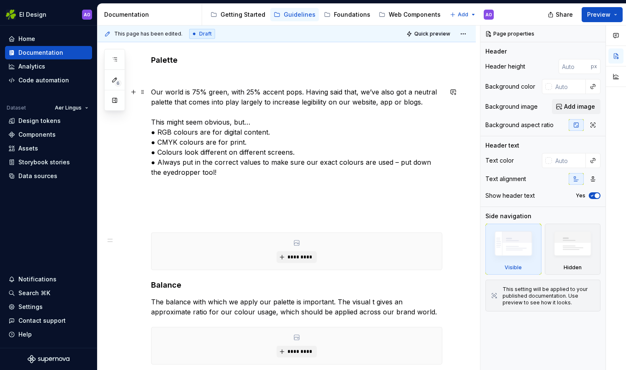
scroll to position [130, 0]
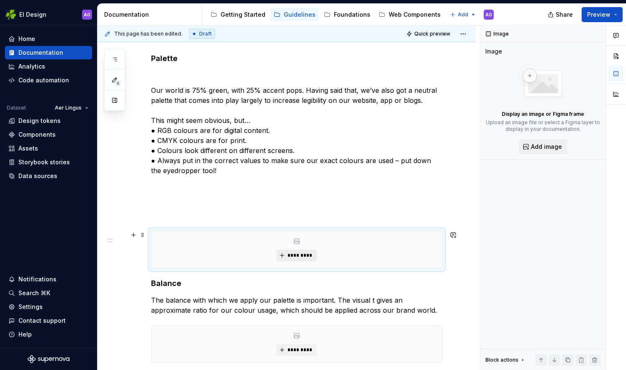
click at [305, 254] on span "*********" at bounding box center [300, 255] width 26 height 7
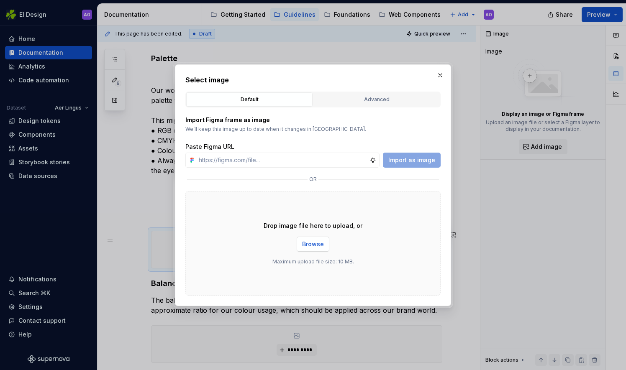
click at [311, 246] on span "Browse" at bounding box center [313, 244] width 22 height 8
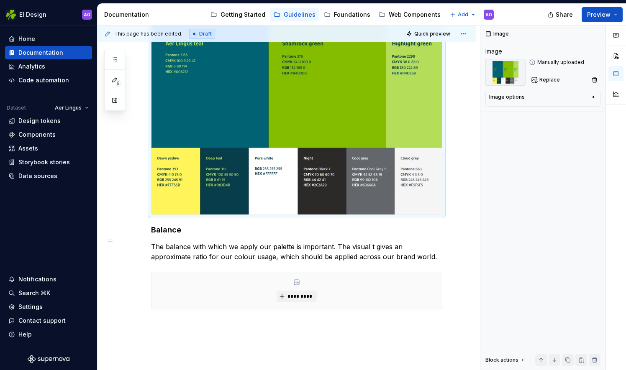
scroll to position [400, 0]
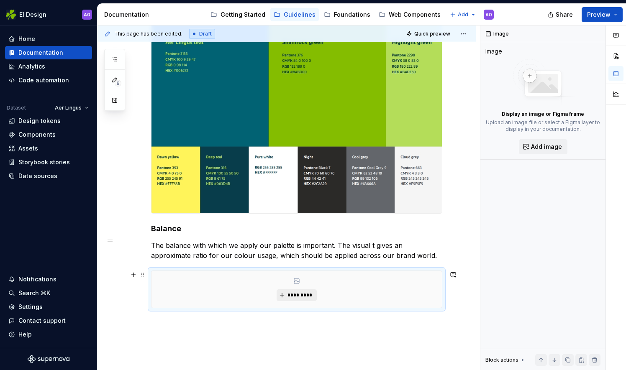
click at [309, 294] on span "*********" at bounding box center [300, 295] width 26 height 7
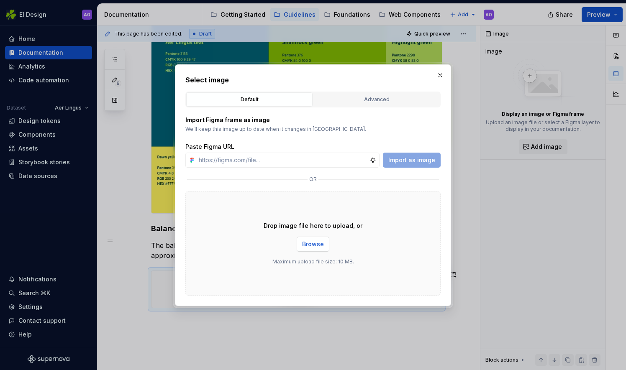
click at [308, 239] on button "Browse" at bounding box center [313, 244] width 33 height 15
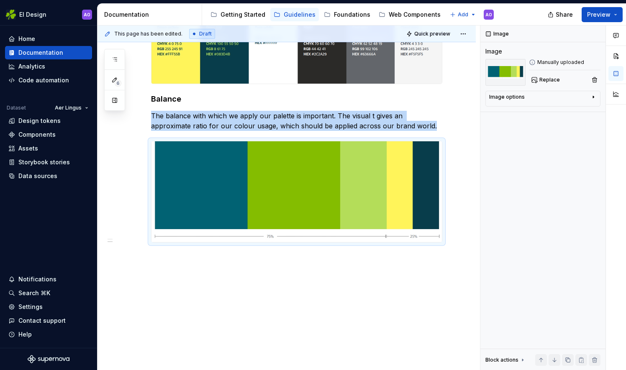
scroll to position [532, 0]
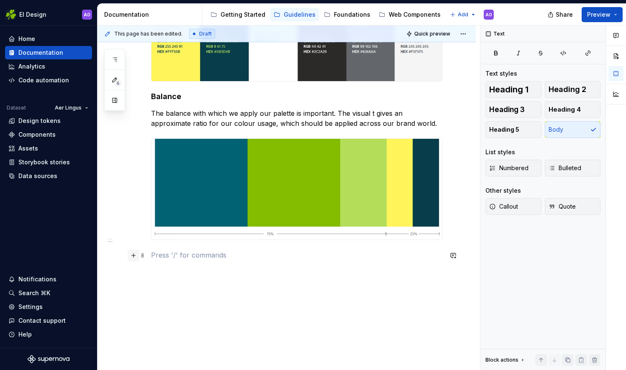
click at [135, 258] on button "button" at bounding box center [134, 256] width 12 height 12
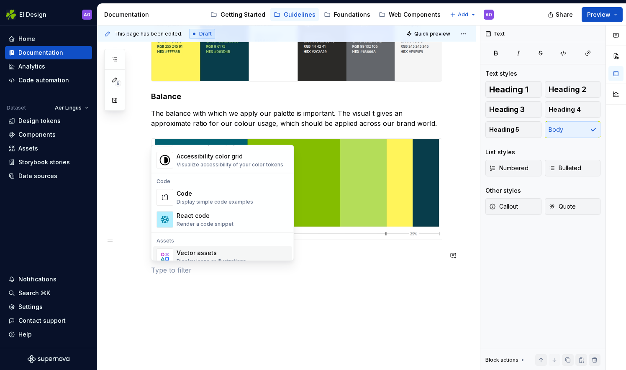
scroll to position [755, 0]
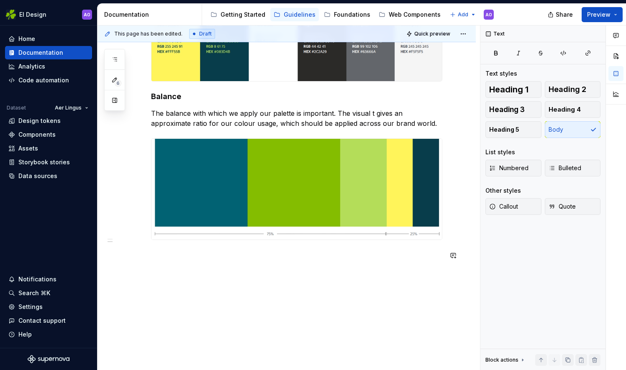
click at [250, 287] on div "Palette Our world is 75% green, with 25% accent pops. Having said that, we’ve a…" at bounding box center [287, 4] width 378 height 786
click at [135, 271] on button "button" at bounding box center [134, 271] width 12 height 12
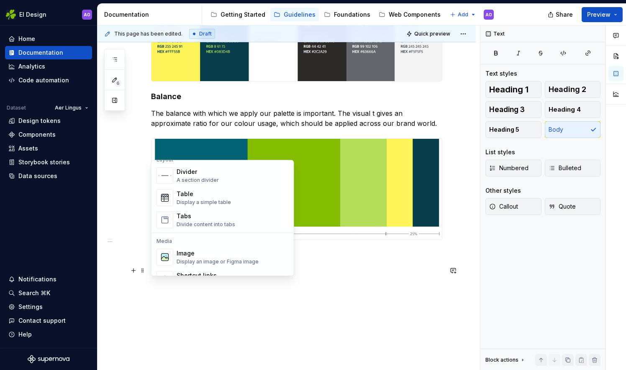
scroll to position [325, 0]
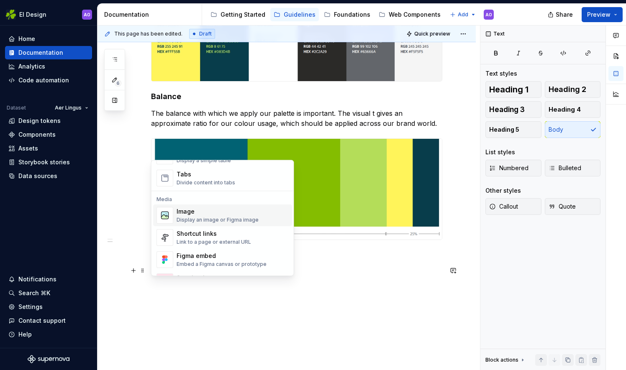
click at [224, 209] on div "Image" at bounding box center [218, 212] width 82 height 8
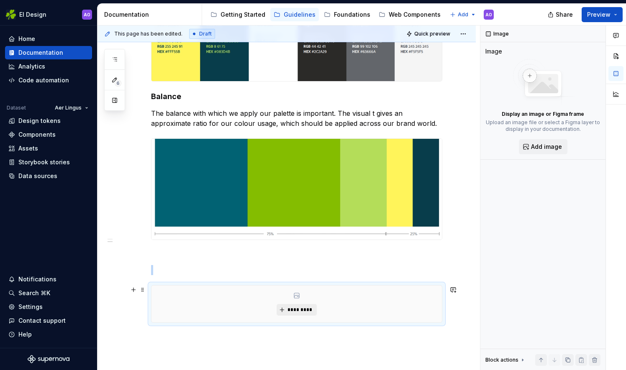
click at [293, 311] on span "*********" at bounding box center [300, 310] width 26 height 7
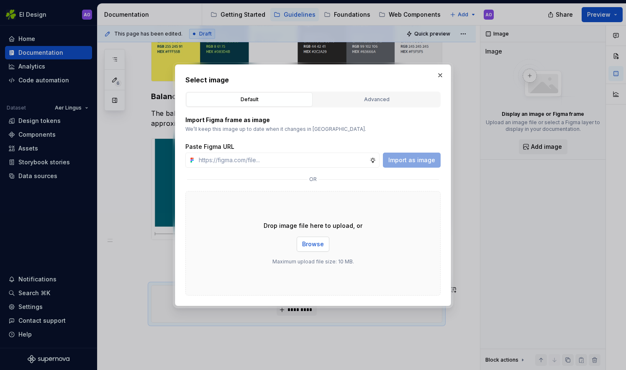
click at [315, 240] on span "Browse" at bounding box center [313, 244] width 22 height 8
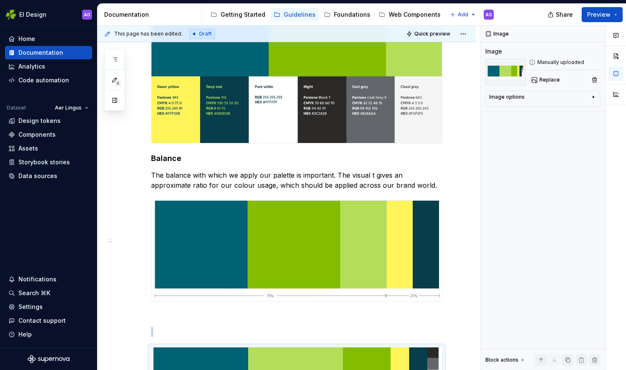
scroll to position [462, 0]
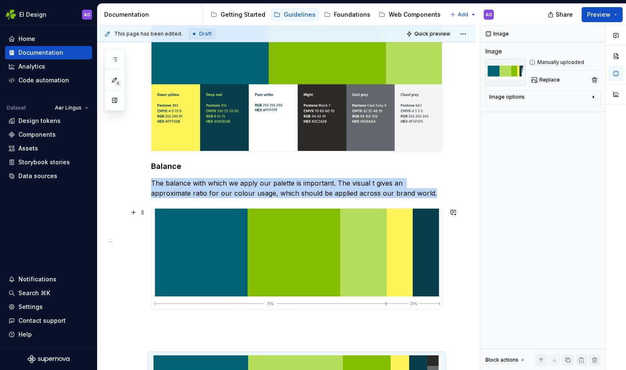
click at [230, 213] on img at bounding box center [296, 259] width 290 height 101
click at [246, 200] on div "Palette Our world is 75% green, with 25% accent pops. Having said that, we’ve a…" at bounding box center [296, 84] width 291 height 767
click at [241, 237] on img at bounding box center [296, 259] width 290 height 101
click at [213, 327] on p at bounding box center [296, 325] width 291 height 10
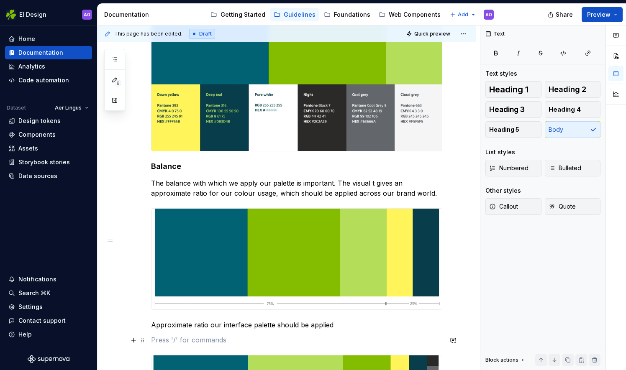
click at [166, 338] on p at bounding box center [296, 340] width 291 height 10
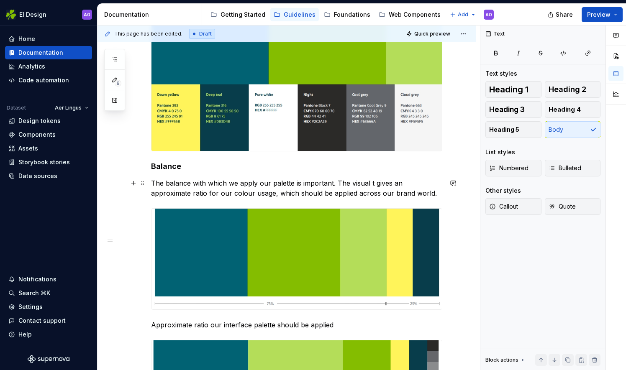
click at [433, 192] on p "The balance with which we apply our palette is important. The visual t gives an…" at bounding box center [296, 188] width 291 height 20
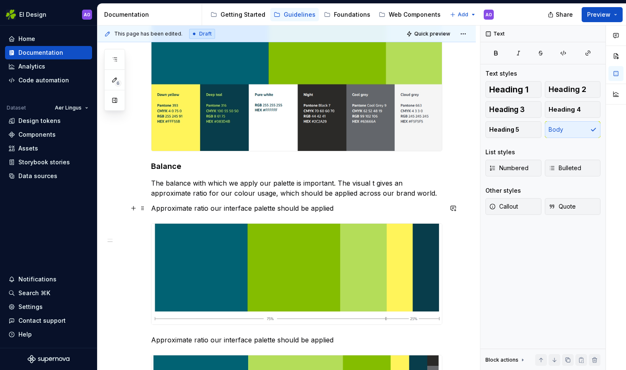
click at [152, 209] on p "Approximate ratio our interface palette should be applied" at bounding box center [296, 208] width 291 height 10
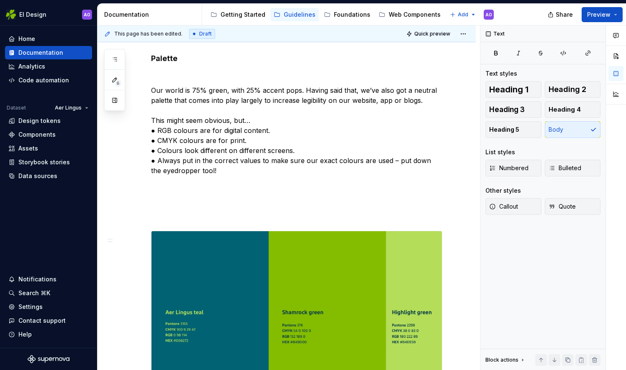
scroll to position [126, 0]
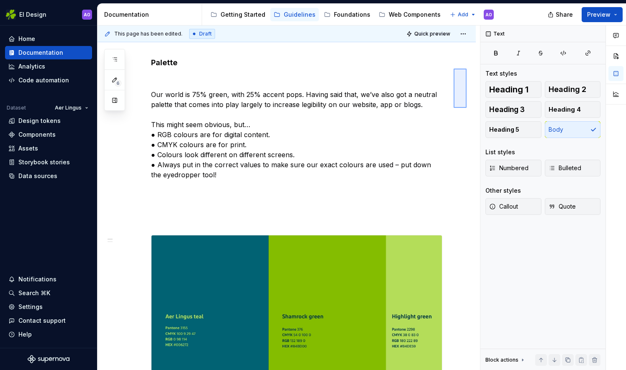
drag, startPoint x: 467, startPoint y: 108, endPoint x: 454, endPoint y: 69, distance: 41.4
click at [454, 69] on div "This page has been edited. Draft Quick preview Colour Just like us, the colours…" at bounding box center [289, 198] width 382 height 345
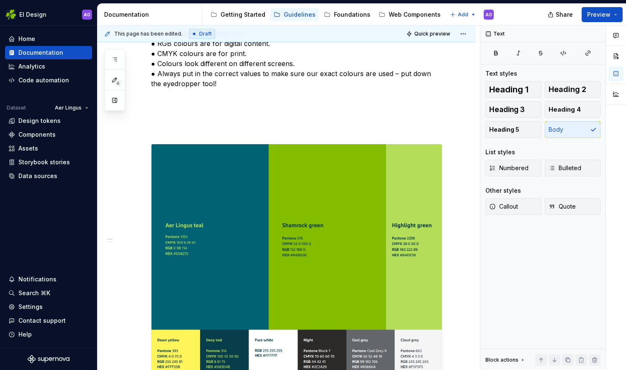
scroll to position [0, 0]
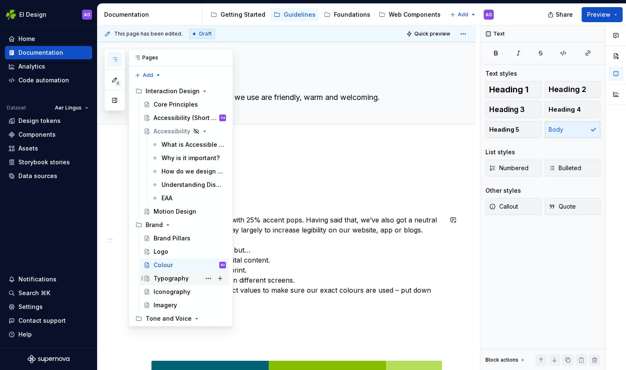
click at [185, 276] on div "Typography" at bounding box center [171, 279] width 35 height 8
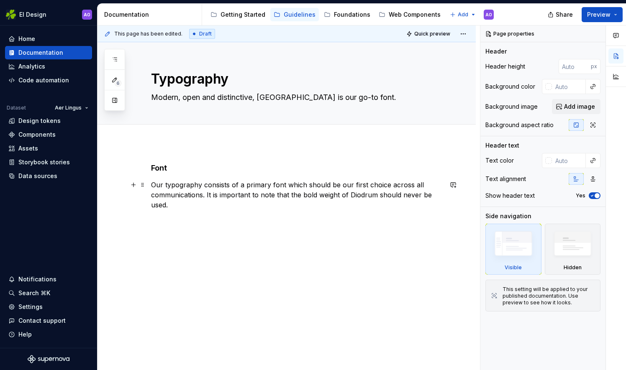
click at [209, 208] on p "Our typography consists of a primary font which should be our first choice acro…" at bounding box center [296, 195] width 291 height 30
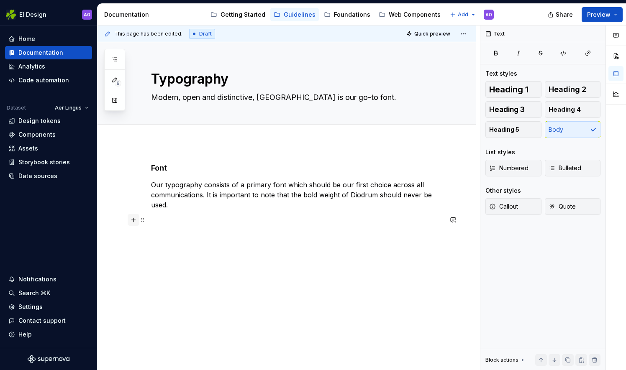
click at [131, 221] on button "button" at bounding box center [134, 220] width 12 height 12
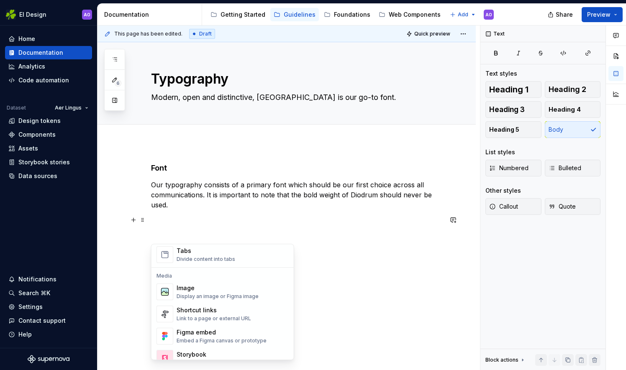
scroll to position [348, 0]
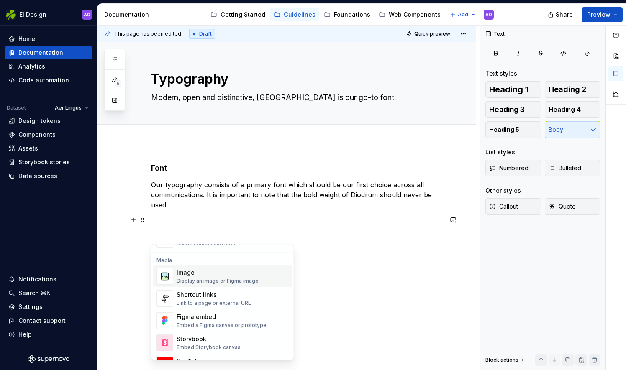
click at [231, 266] on span "Image Display an image or Figma image" at bounding box center [222, 277] width 139 height 22
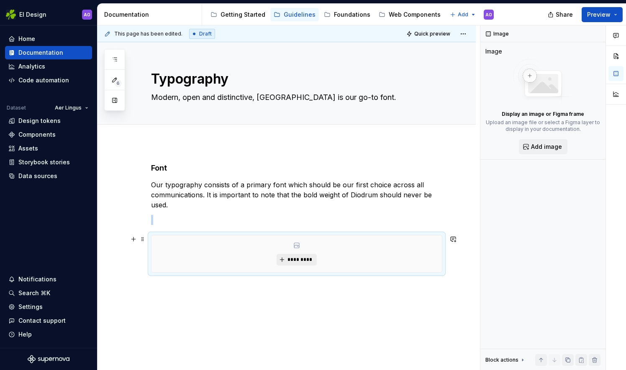
click at [305, 262] on span "*********" at bounding box center [300, 260] width 26 height 7
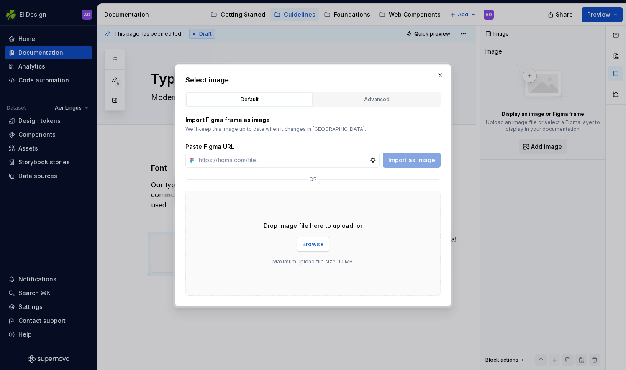
click at [312, 246] on span "Browse" at bounding box center [313, 244] width 22 height 8
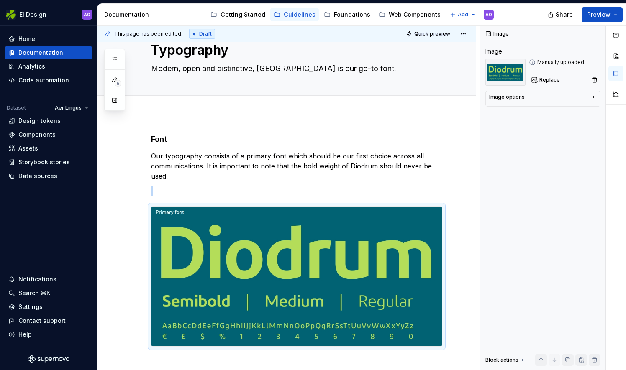
scroll to position [0, 0]
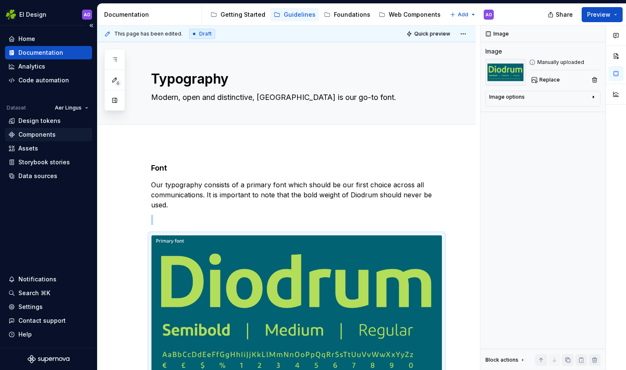
click at [52, 138] on div "Components" at bounding box center [36, 135] width 37 height 8
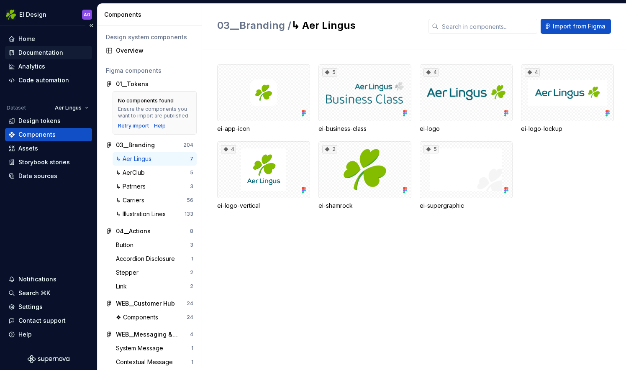
click at [45, 49] on div "Documentation" at bounding box center [40, 53] width 45 height 8
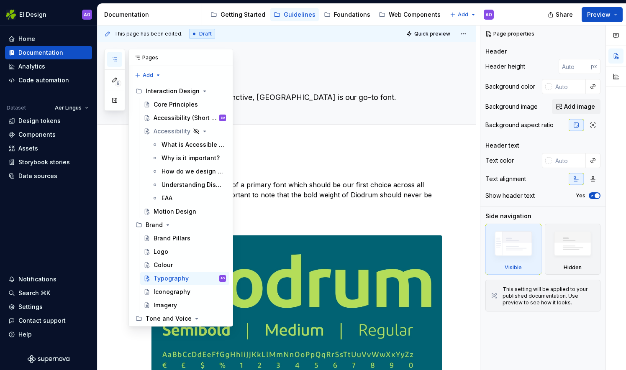
click at [116, 56] on icon "button" at bounding box center [114, 59] width 7 height 7
click at [179, 253] on div "Logo" at bounding box center [190, 252] width 72 height 12
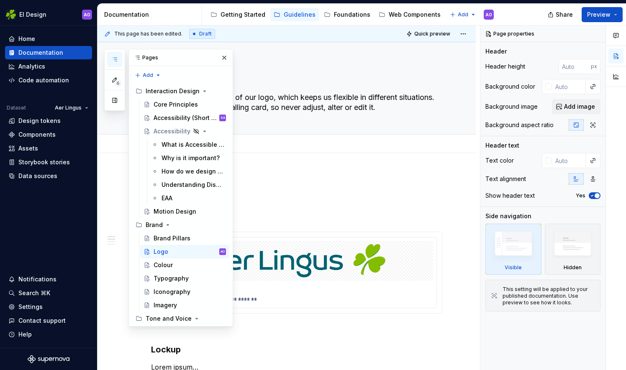
click at [445, 141] on div "Add tab" at bounding box center [287, 144] width 378 height 18
click at [218, 58] on button "button" at bounding box center [224, 58] width 12 height 12
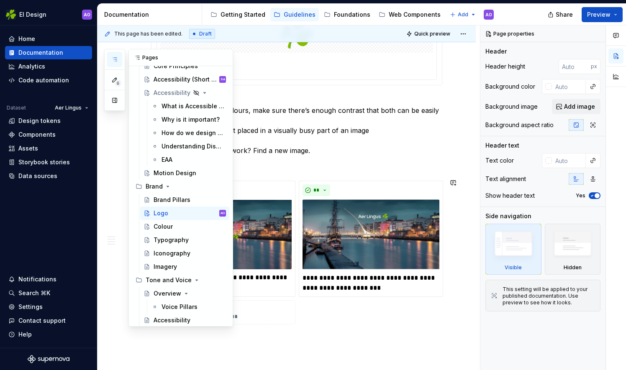
scroll to position [38, 0]
click at [226, 245] on div "Accessibility guide for tree Page tree. Navigate the tree with the arrow keys. …" at bounding box center [181, 194] width 104 height 300
click at [165, 195] on div "Brand Pillars" at bounding box center [190, 201] width 72 height 12
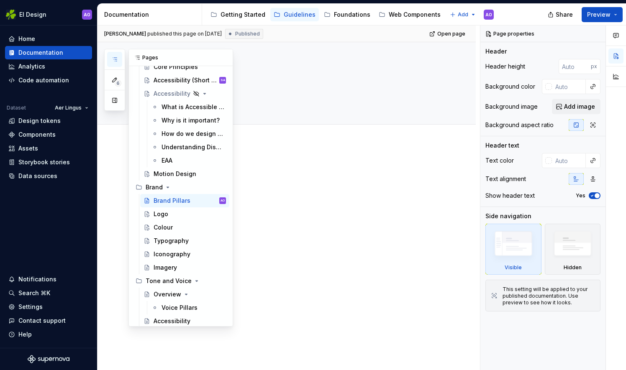
click at [112, 57] on icon "button" at bounding box center [114, 59] width 7 height 7
click at [273, 210] on div at bounding box center [287, 229] width 378 height 173
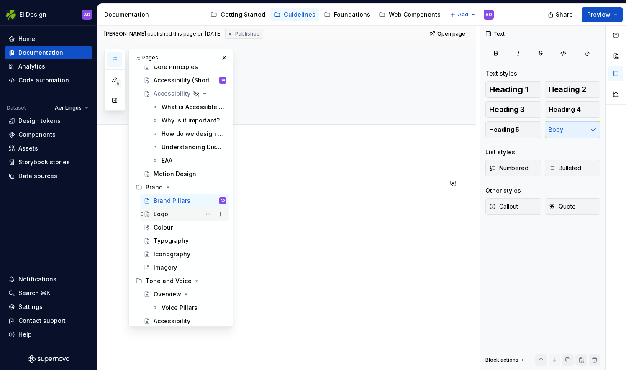
click at [176, 216] on div "Logo" at bounding box center [190, 214] width 72 height 12
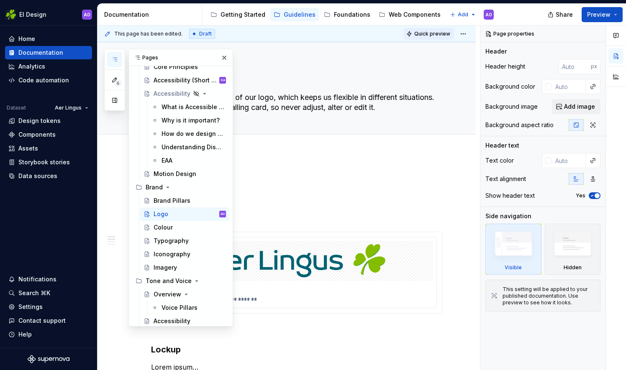
click at [423, 28] on button "Quick preview" at bounding box center [429, 34] width 50 height 12
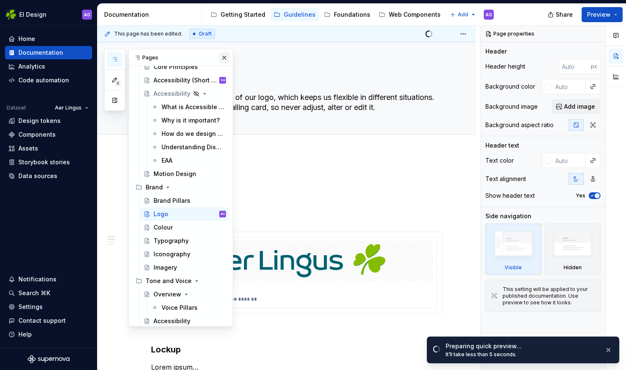
click at [218, 54] on button "button" at bounding box center [224, 58] width 12 height 12
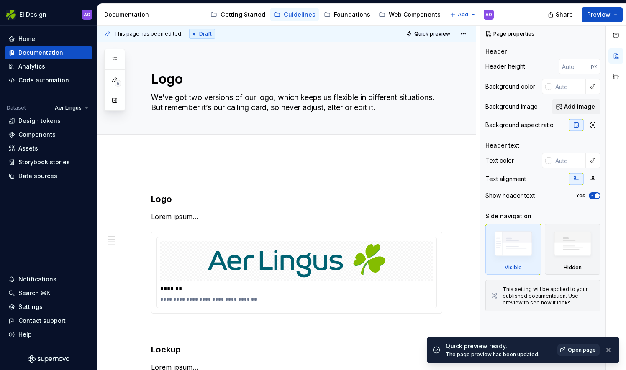
click at [585, 349] on span "Open page" at bounding box center [582, 350] width 28 height 7
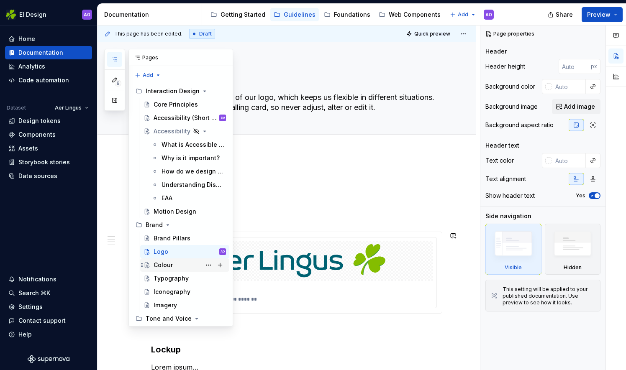
click at [177, 263] on div "Colour" at bounding box center [190, 265] width 72 height 12
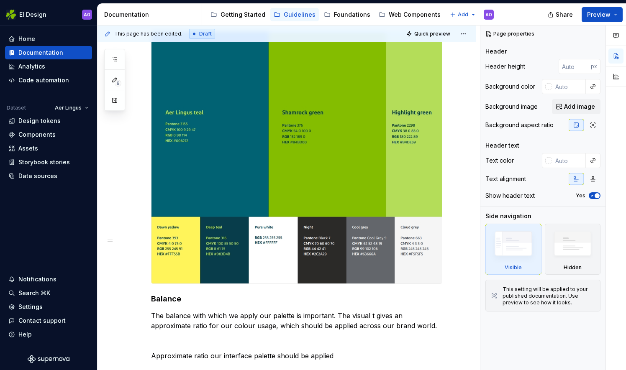
scroll to position [372, 0]
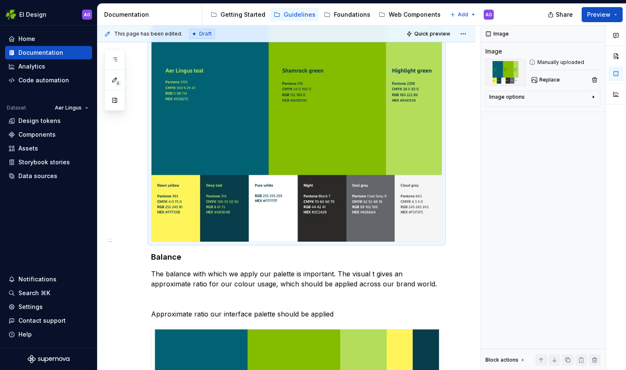
click at [312, 178] on img at bounding box center [296, 116] width 290 height 252
click at [290, 242] on div at bounding box center [296, 115] width 291 height 253
click at [290, 225] on img at bounding box center [296, 116] width 290 height 252
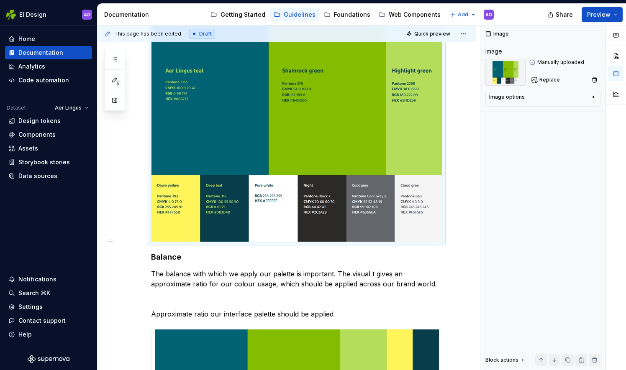
click at [290, 225] on img at bounding box center [296, 116] width 290 height 252
click at [264, 149] on img at bounding box center [296, 116] width 290 height 252
click at [258, 242] on div at bounding box center [296, 115] width 291 height 253
drag, startPoint x: 281, startPoint y: 201, endPoint x: 198, endPoint y: 126, distance: 112.3
click at [198, 126] on img at bounding box center [296, 116] width 290 height 252
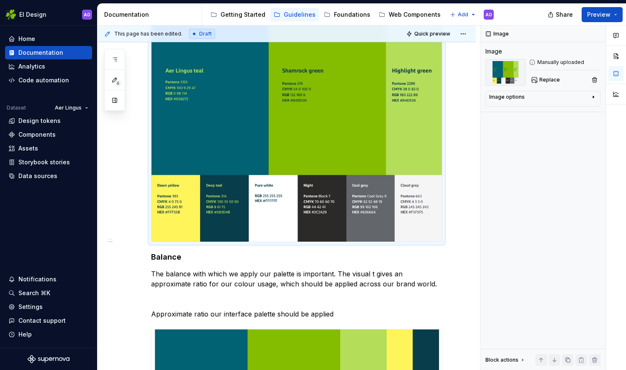
scroll to position [269, 0]
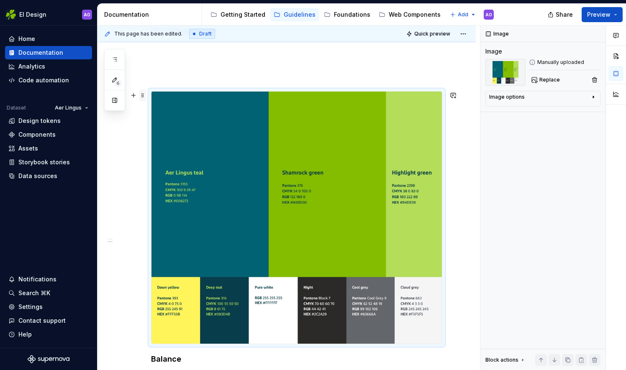
click at [142, 96] on span at bounding box center [142, 96] width 7 height 12
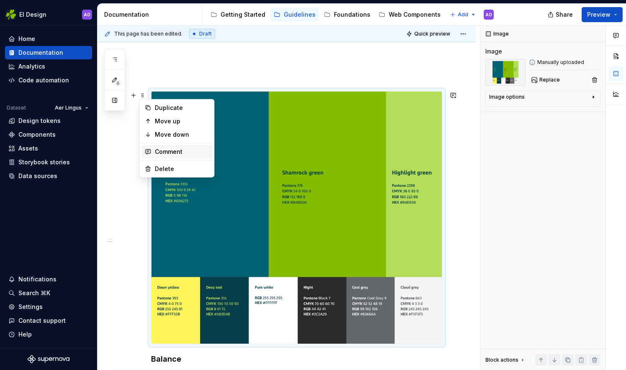
click at [183, 148] on div "Comment" at bounding box center [182, 152] width 54 height 8
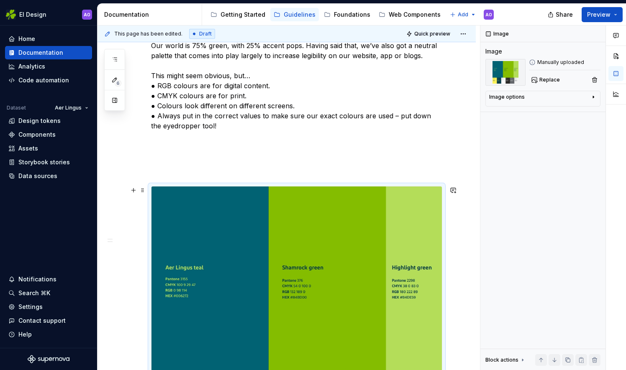
scroll to position [172, 0]
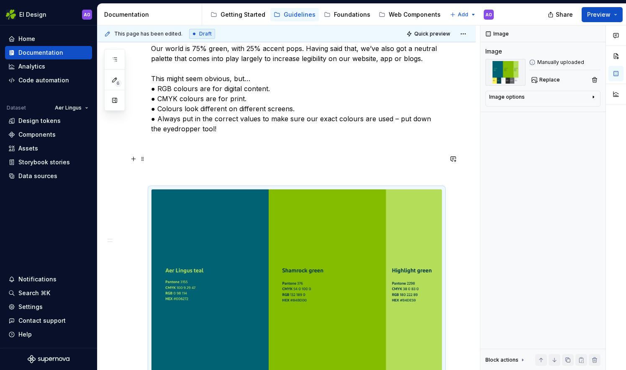
click at [185, 160] on p at bounding box center [296, 159] width 291 height 10
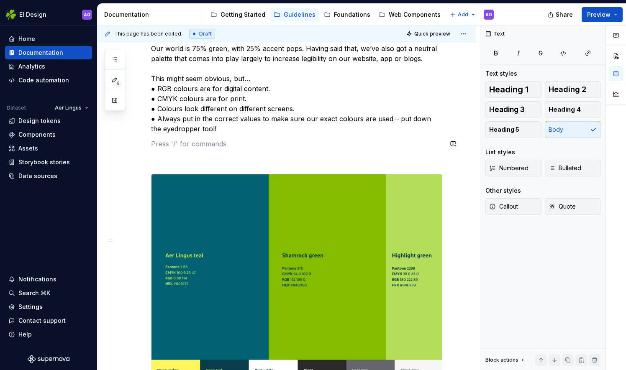
click at [185, 160] on p at bounding box center [296, 159] width 291 height 10
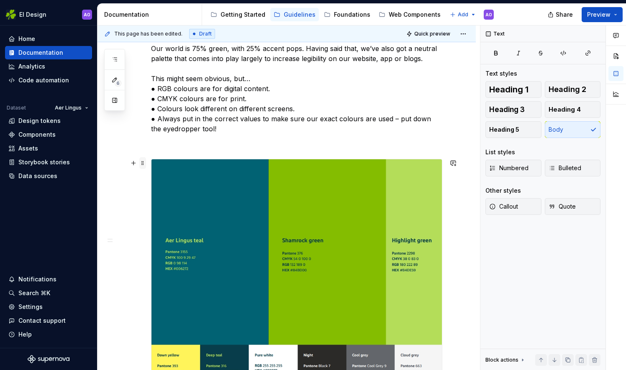
click at [143, 164] on span at bounding box center [142, 163] width 7 height 12
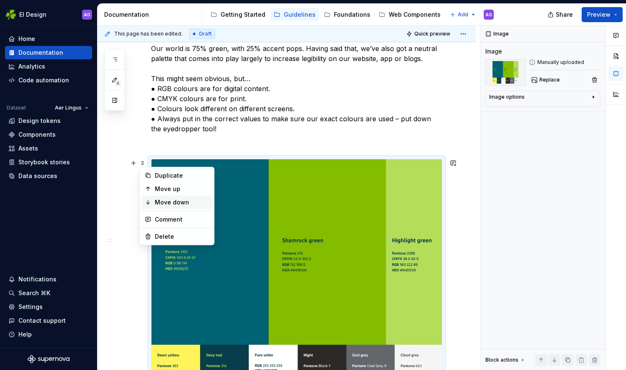
type textarea "*"
click at [178, 221] on div "Comment" at bounding box center [182, 220] width 54 height 8
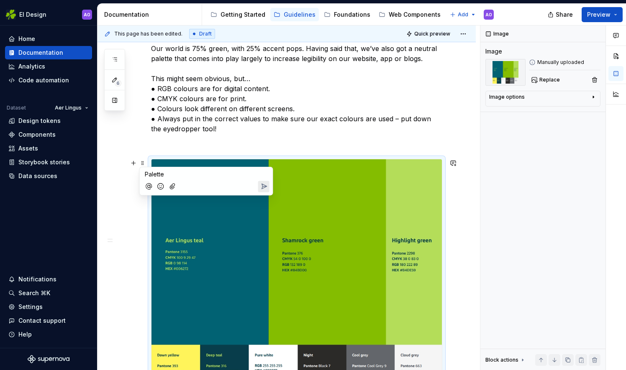
drag, startPoint x: 172, startPoint y: 175, endPoint x: 124, endPoint y: 171, distance: 48.3
click at [124, 171] on body "EI Design AO Home Documentation Analytics Code automation Dataset Aer Lingus De…" at bounding box center [313, 185] width 626 height 370
click at [143, 161] on span at bounding box center [142, 163] width 7 height 12
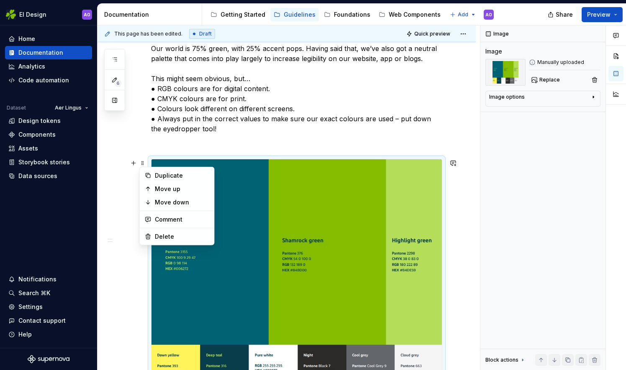
click at [217, 142] on p at bounding box center [296, 144] width 291 height 10
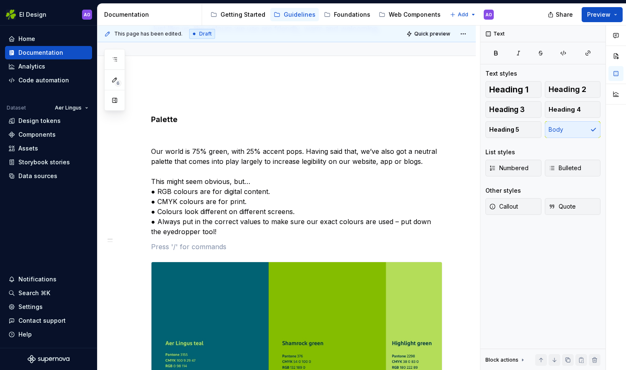
scroll to position [38, 0]
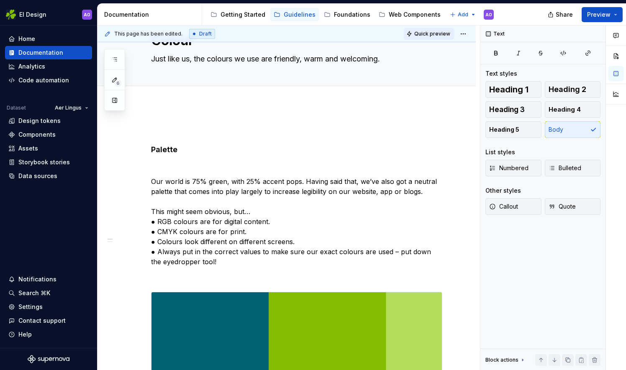
click at [430, 34] on span "Quick preview" at bounding box center [432, 34] width 36 height 7
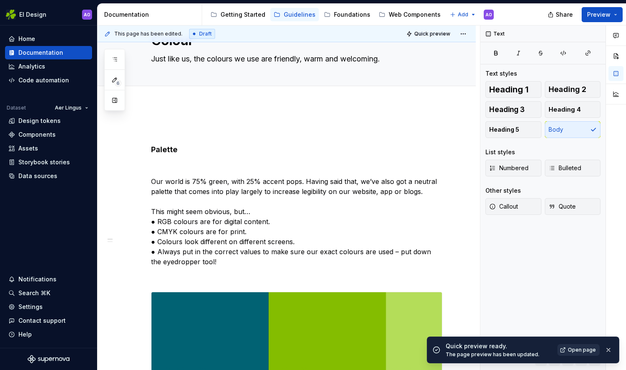
click at [578, 349] on span "Open page" at bounding box center [582, 350] width 28 height 7
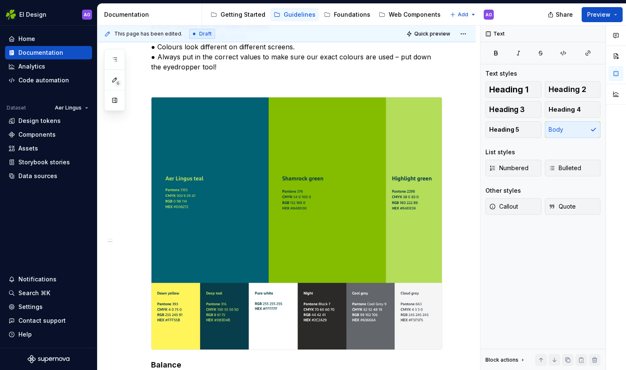
scroll to position [234, 0]
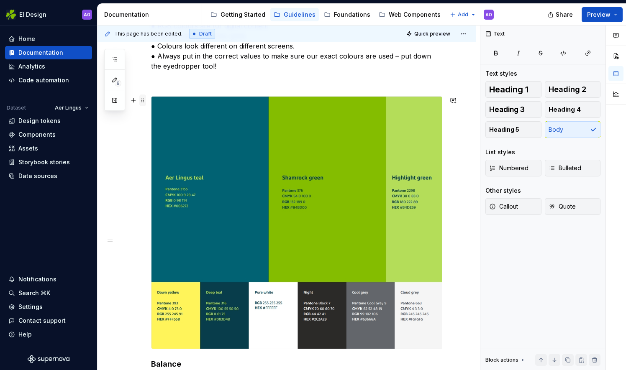
click at [144, 103] on span at bounding box center [142, 101] width 7 height 12
type textarea "*"
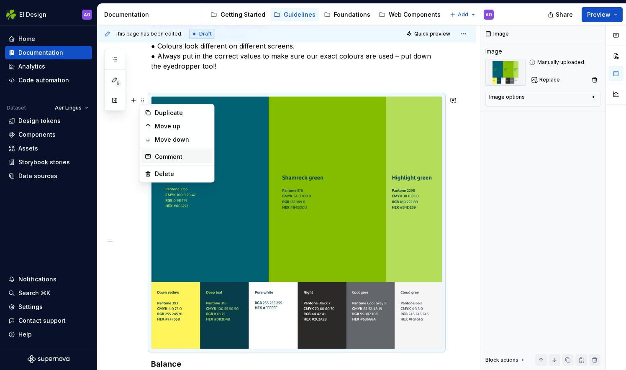
click at [163, 153] on div "Comment" at bounding box center [182, 157] width 54 height 8
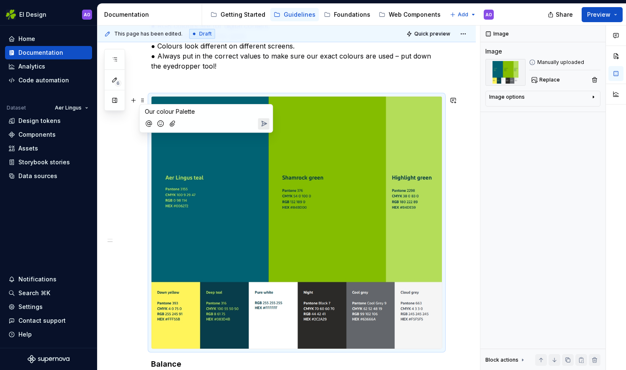
click at [159, 111] on span "Our colour Palette" at bounding box center [170, 111] width 50 height 7
click at [144, 100] on span at bounding box center [142, 101] width 7 height 12
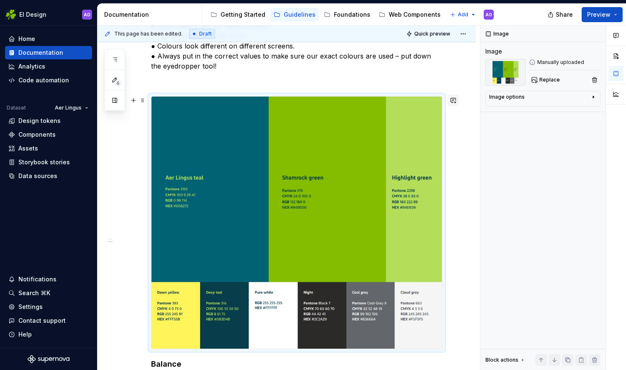
click at [455, 100] on button "button" at bounding box center [453, 101] width 12 height 12
click at [132, 100] on button "button" at bounding box center [134, 101] width 12 height 12
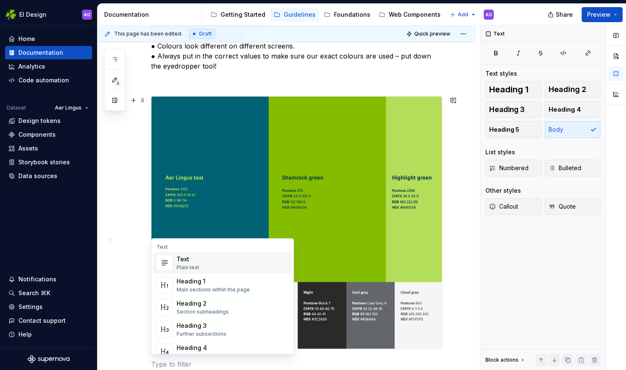
click at [200, 259] on div "Text Plain text" at bounding box center [233, 263] width 112 height 17
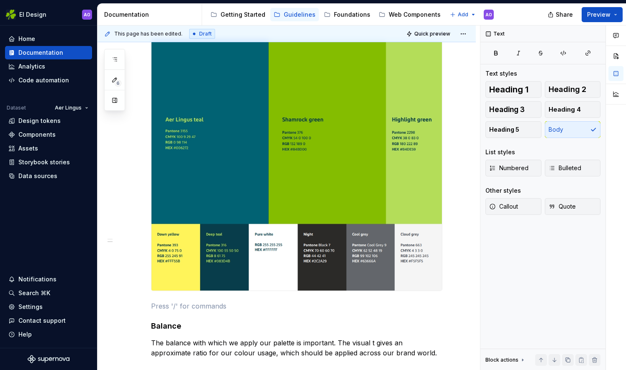
scroll to position [290, 0]
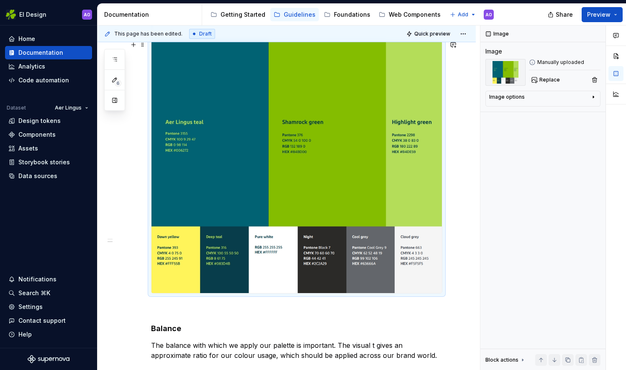
click at [275, 155] on img at bounding box center [296, 167] width 290 height 252
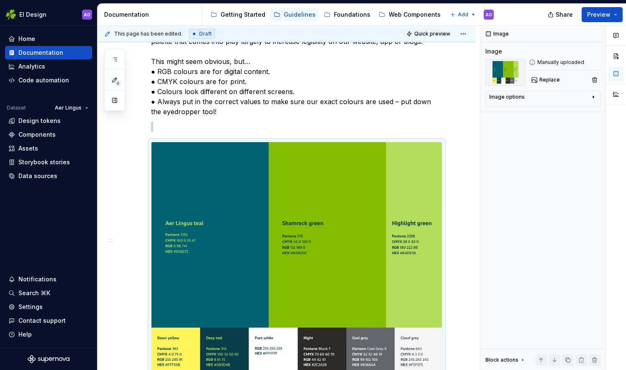
scroll to position [177, 0]
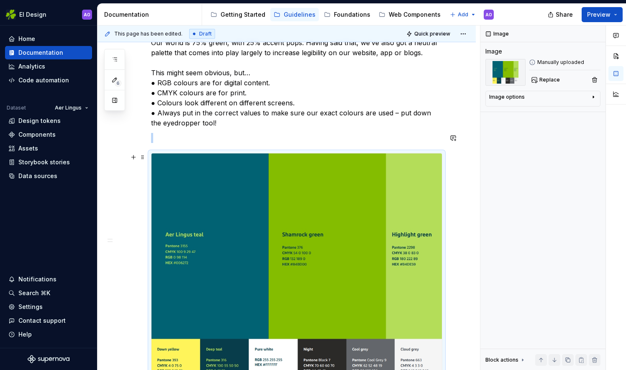
click at [249, 157] on img at bounding box center [296, 280] width 290 height 252
click at [131, 157] on button "button" at bounding box center [134, 157] width 12 height 12
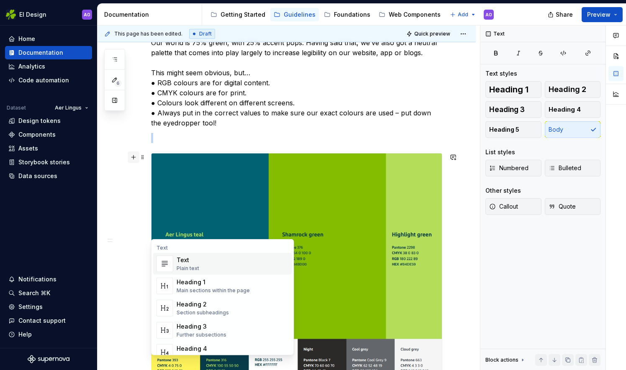
scroll to position [233, 0]
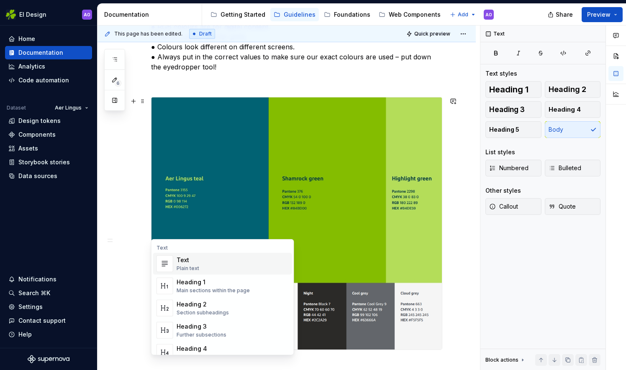
click at [201, 259] on div "Text Plain text" at bounding box center [233, 264] width 112 height 17
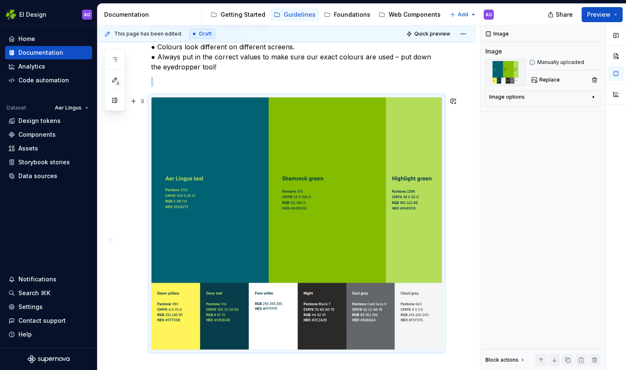
click at [198, 208] on img at bounding box center [296, 224] width 290 height 252
click at [509, 134] on div "Image Image Manually uploaded Replace Image options Alignment Alt Caption Block…" at bounding box center [542, 198] width 125 height 345
click at [595, 96] on icon "button" at bounding box center [593, 97] width 7 height 7
click at [538, 142] on textarea at bounding box center [543, 139] width 108 height 15
type textarea "*"
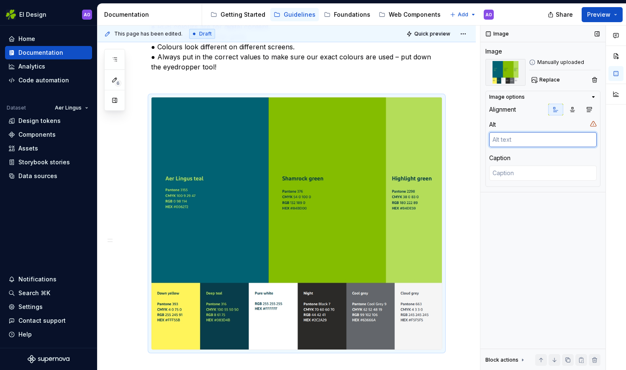
type textarea "f"
type textarea "*"
type textarea "ff"
type textarea "*"
type textarea "fff"
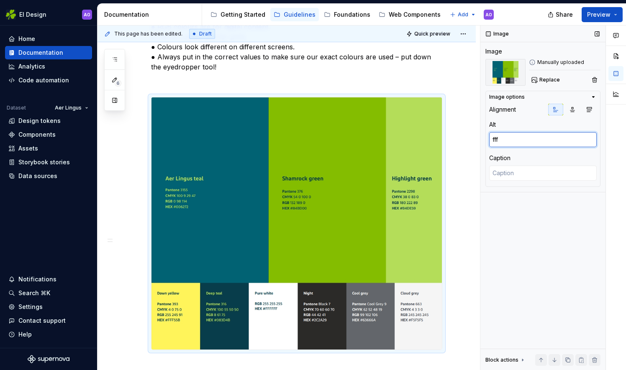
type textarea "*"
type textarea "ffff"
type textarea "*"
type textarea "fffff"
type textarea "*"
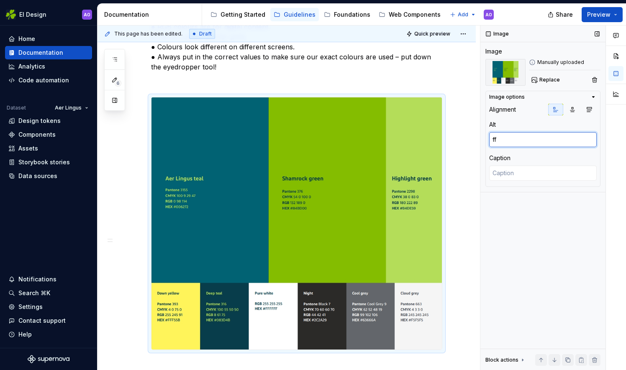
type textarea "f"
click at [261, 163] on img at bounding box center [296, 224] width 290 height 252
click at [134, 101] on button "button" at bounding box center [134, 101] width 12 height 12
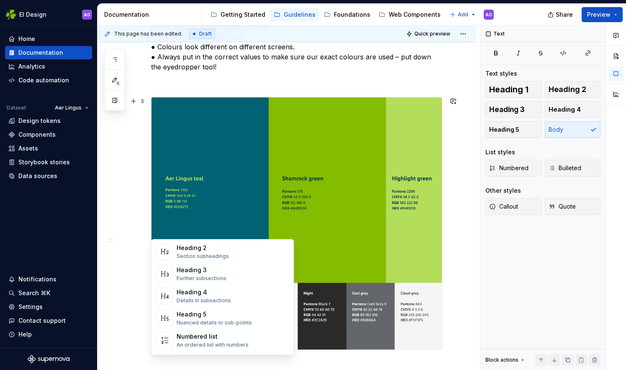
scroll to position [69, 0]
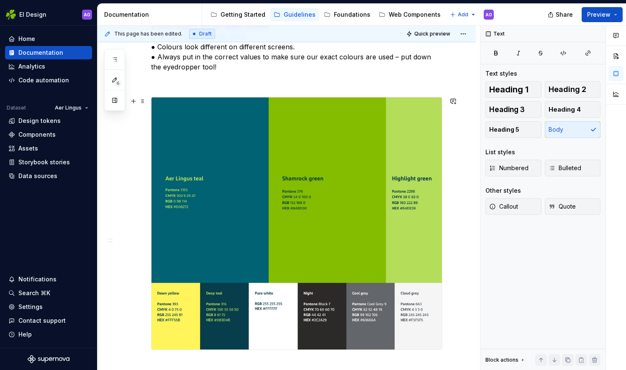
click at [110, 174] on div "Palette Our world is 75% green, with 25% accent pops. Having said that, we’ve a…" at bounding box center [287, 374] width 378 height 928
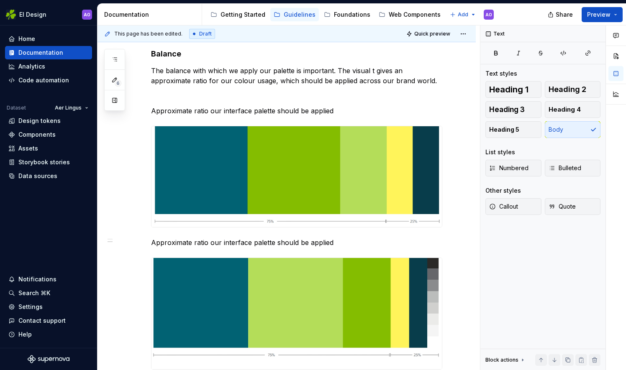
scroll to position [579, 0]
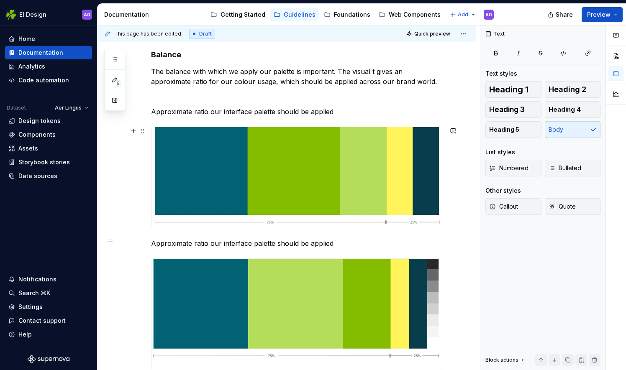
click at [331, 162] on img at bounding box center [296, 177] width 290 height 101
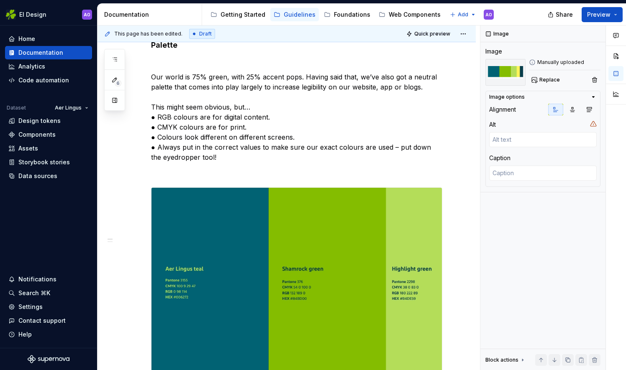
scroll to position [149, 0]
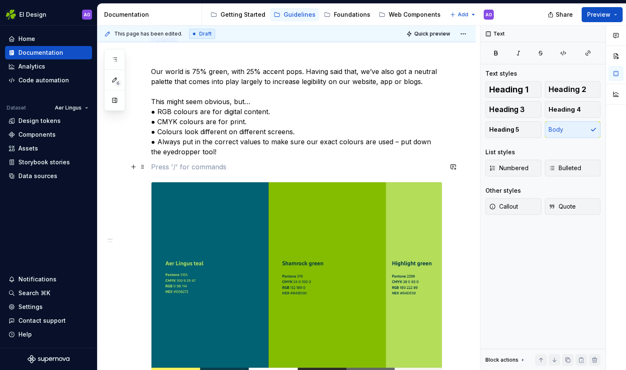
click at [214, 166] on p at bounding box center [296, 167] width 291 height 10
click at [133, 167] on button "button" at bounding box center [134, 167] width 12 height 12
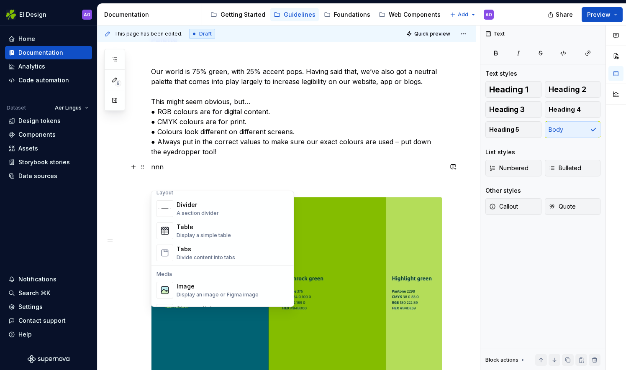
scroll to position [286, 0]
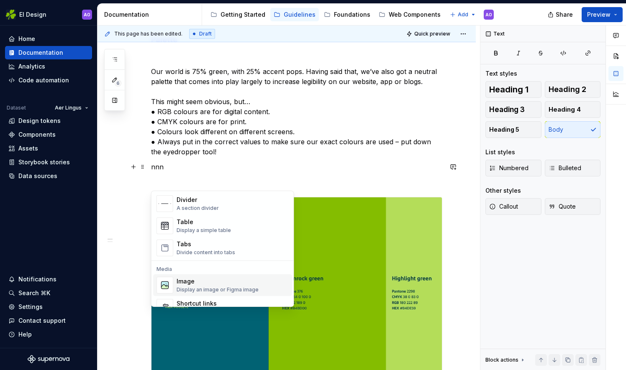
click at [249, 284] on div "Image" at bounding box center [218, 281] width 82 height 8
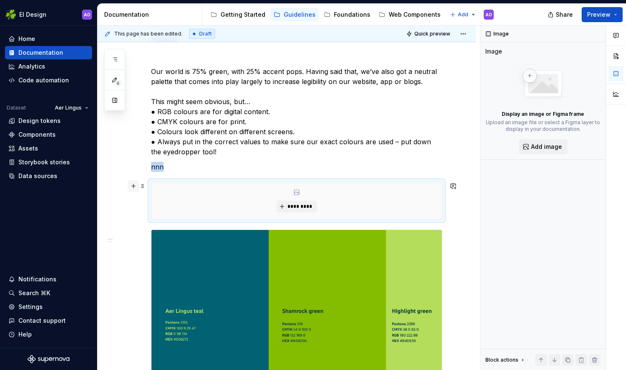
click at [134, 187] on button "button" at bounding box center [134, 186] width 12 height 12
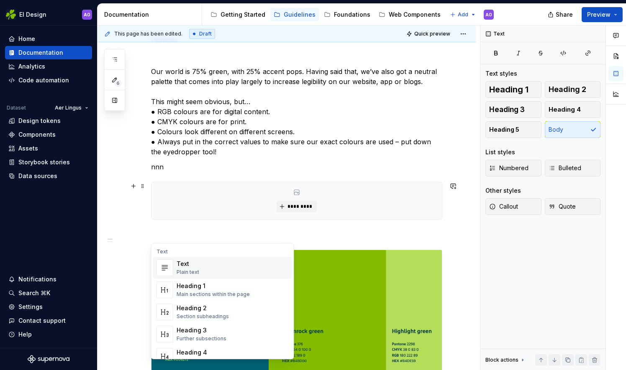
drag, startPoint x: 289, startPoint y: 254, endPoint x: 291, endPoint y: 260, distance: 6.2
click at [287, 267] on div "Text Text Plain text Heading 1 Main sections within the page Heading 2 Section …" at bounding box center [222, 362] width 142 height 235
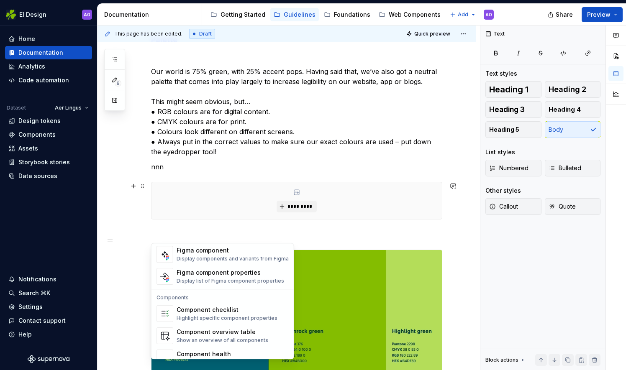
scroll to position [832, 0]
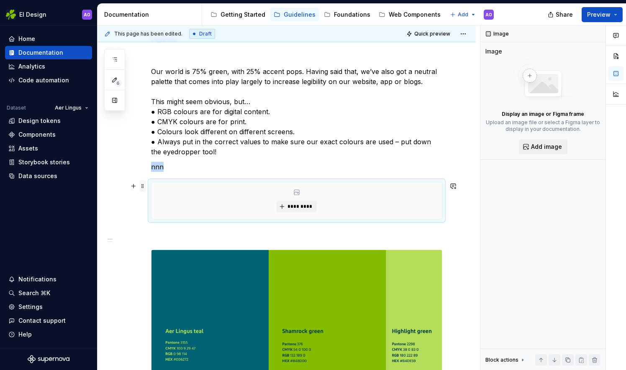
drag, startPoint x: 169, startPoint y: 189, endPoint x: 141, endPoint y: 185, distance: 29.1
click at [141, 185] on span at bounding box center [142, 186] width 7 height 12
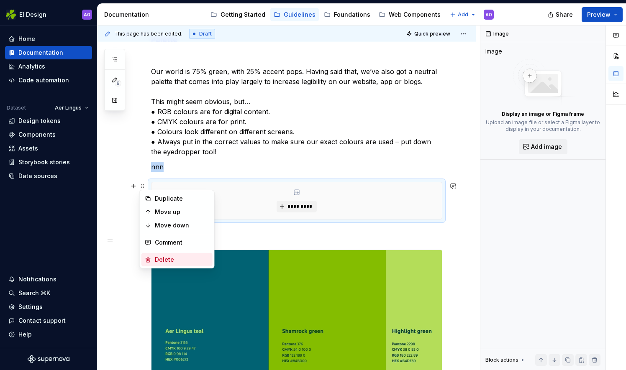
click at [166, 261] on div "Delete" at bounding box center [182, 260] width 54 height 8
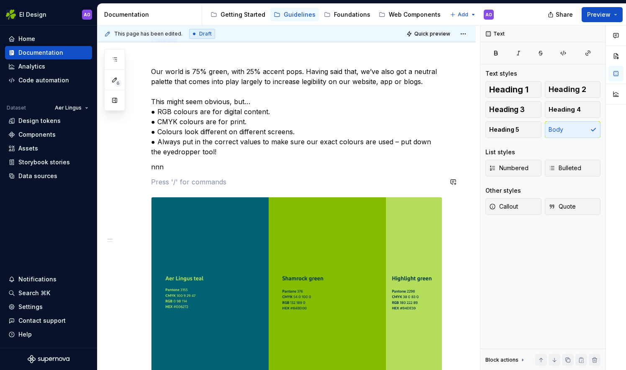
click at [180, 169] on p "nnn" at bounding box center [296, 167] width 291 height 10
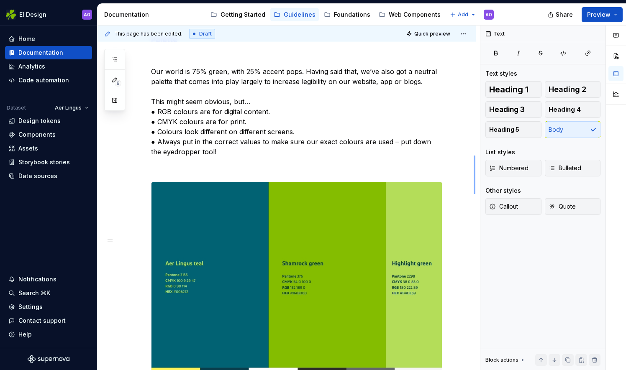
drag, startPoint x: 475, startPoint y: 156, endPoint x: 474, endPoint y: 200, distance: 44.4
click at [474, 200] on div "This page has been edited. Draft Quick preview Colour Just like us, the colours…" at bounding box center [289, 198] width 382 height 345
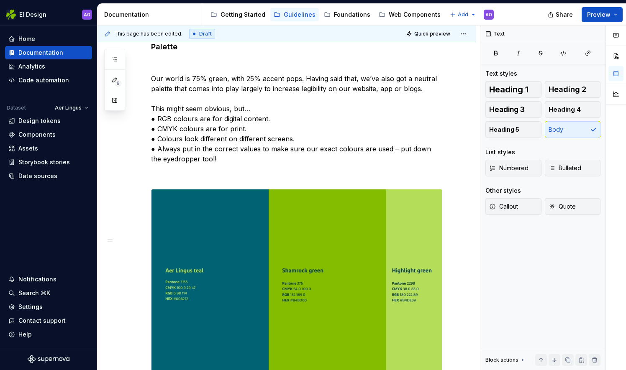
scroll to position [147, 0]
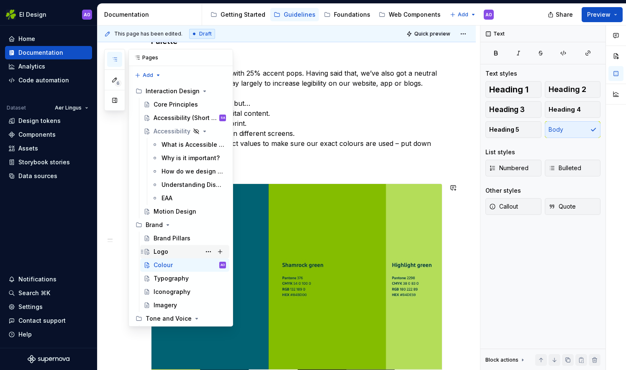
click at [162, 251] on div "Logo" at bounding box center [161, 252] width 15 height 8
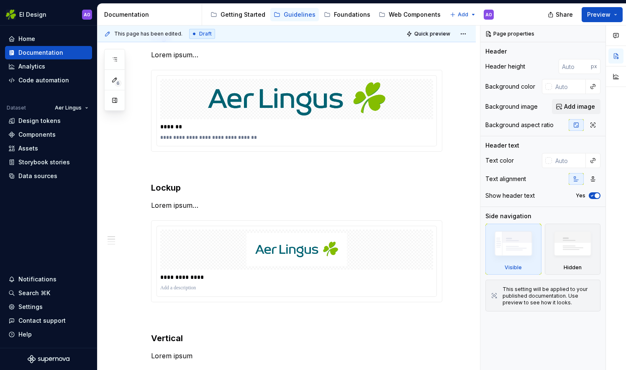
scroll to position [165, 0]
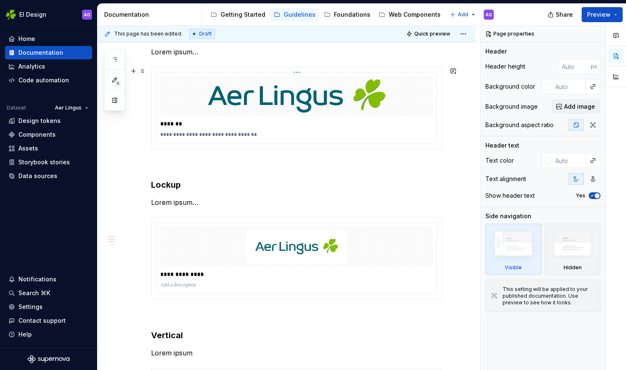
click at [295, 73] on html "EI Design AO Home Documentation Analytics Code automation Dataset Aer Lingus De…" at bounding box center [313, 185] width 626 height 370
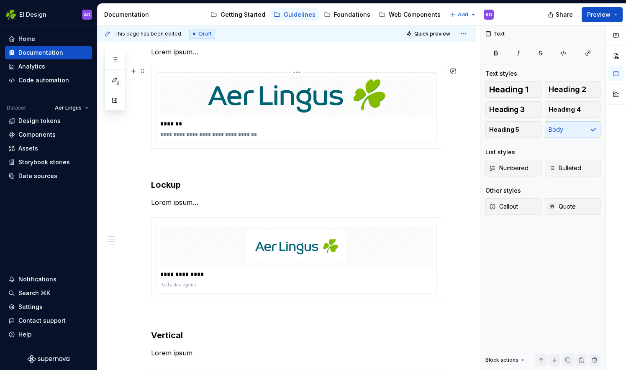
click at [295, 73] on html "EI Design AO Home Documentation Analytics Code automation Dataset Aer Lingus De…" at bounding box center [313, 185] width 626 height 370
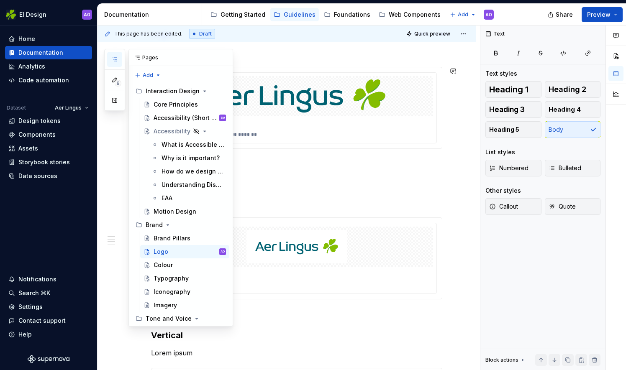
click at [117, 59] on icon "button" at bounding box center [114, 59] width 7 height 7
click at [177, 264] on div "Colour" at bounding box center [190, 265] width 72 height 12
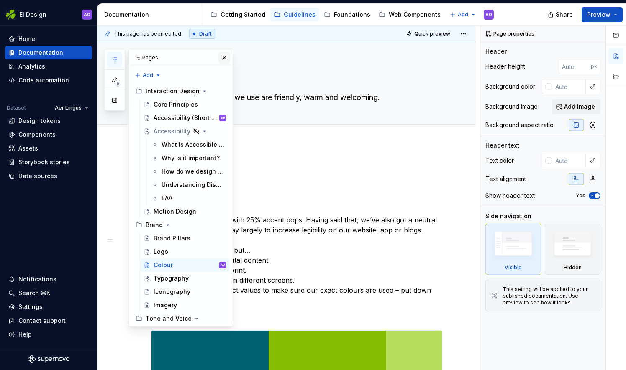
click at [220, 59] on button "button" at bounding box center [224, 58] width 12 height 12
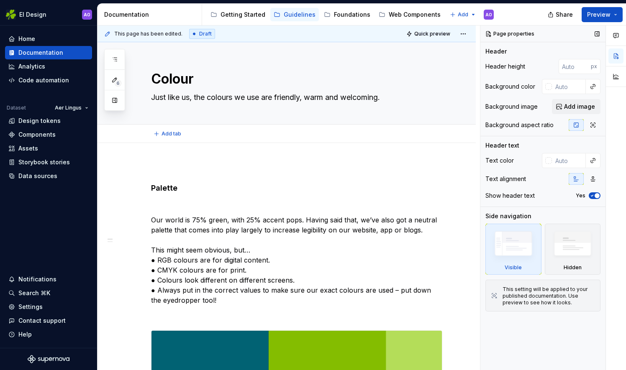
type textarea "*"
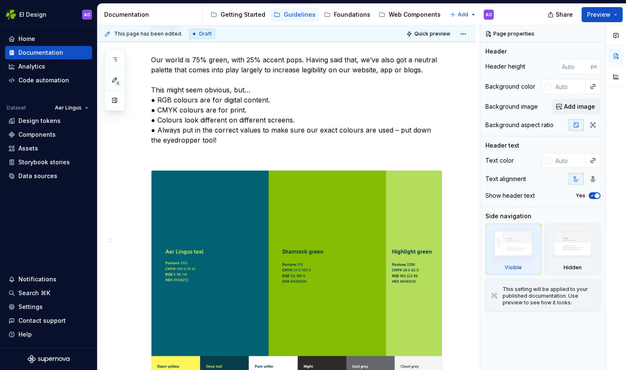
scroll to position [172, 0]
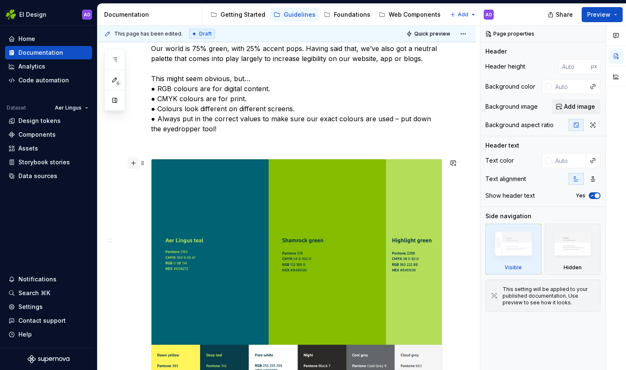
click at [133, 163] on button "button" at bounding box center [134, 163] width 12 height 12
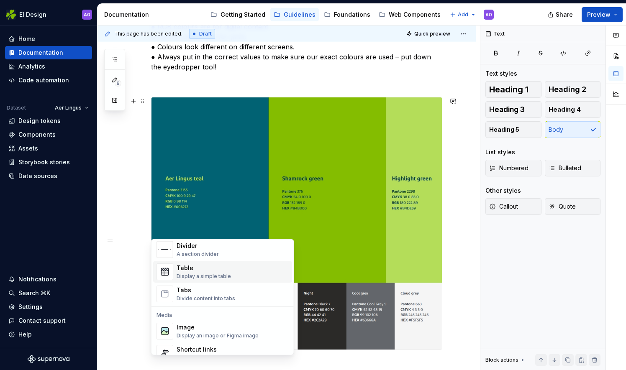
scroll to position [283, 0]
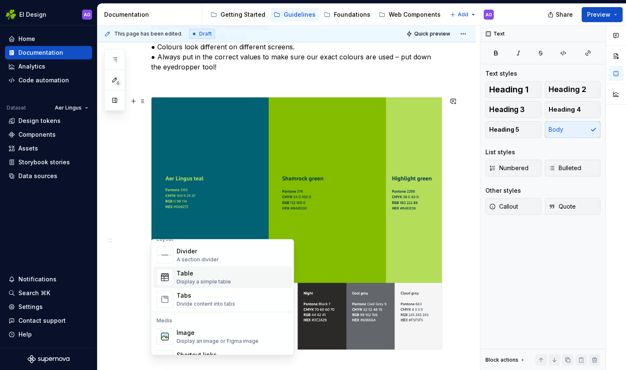
click at [228, 275] on div "Table" at bounding box center [204, 273] width 54 height 8
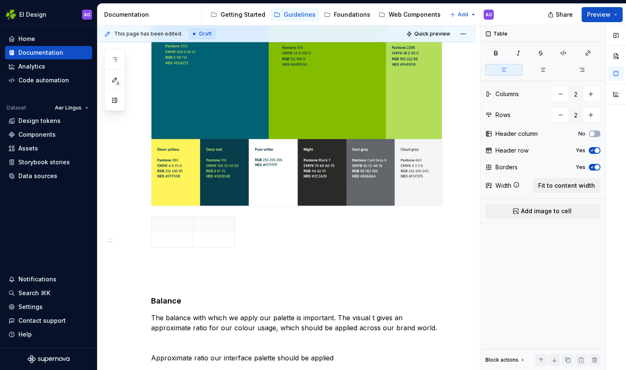
scroll to position [400, 0]
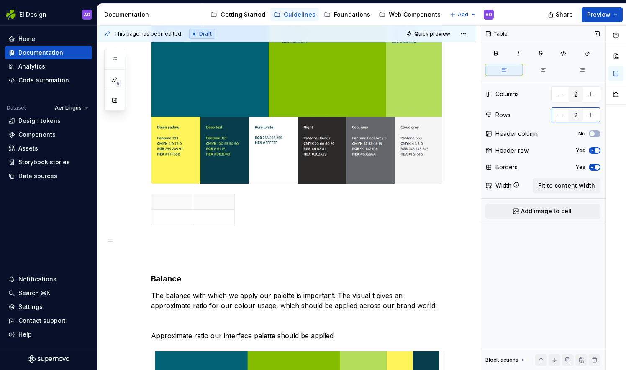
click at [558, 116] on button "button" at bounding box center [560, 115] width 15 height 15
type input "1"
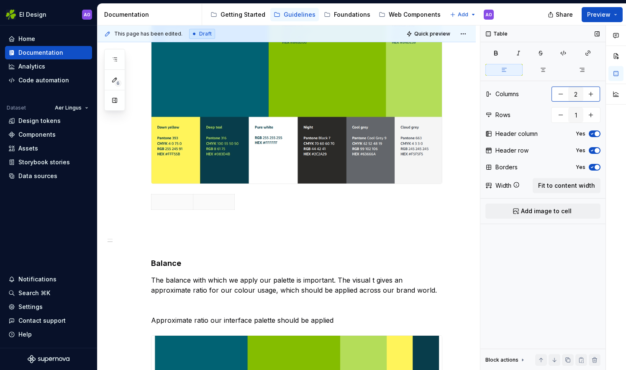
type textarea "*"
click at [561, 92] on button "button" at bounding box center [560, 94] width 15 height 15
type input "1"
click at [136, 200] on button "button" at bounding box center [134, 198] width 12 height 12
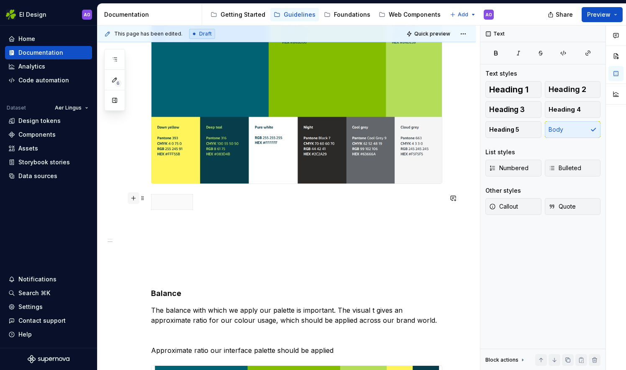
click at [136, 200] on button "button" at bounding box center [134, 198] width 12 height 12
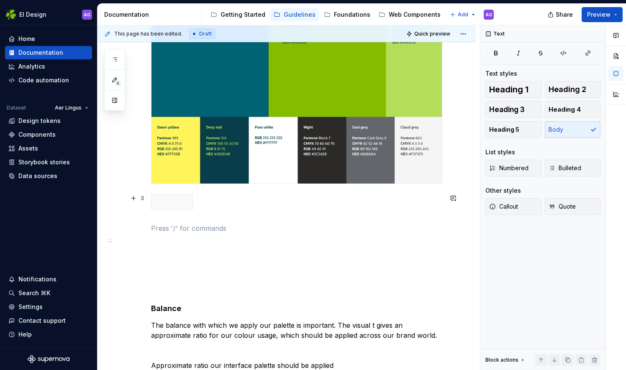
click at [197, 226] on p at bounding box center [296, 228] width 291 height 10
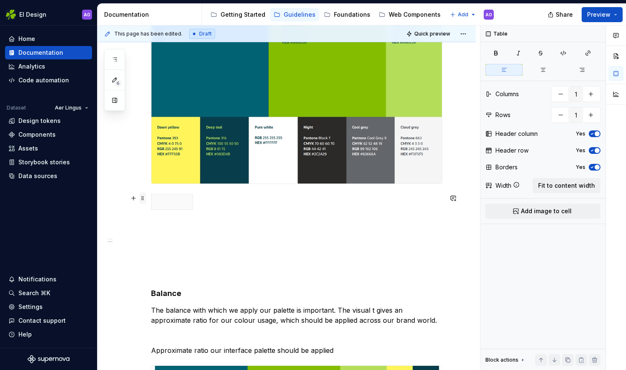
click at [144, 199] on span at bounding box center [142, 198] width 7 height 12
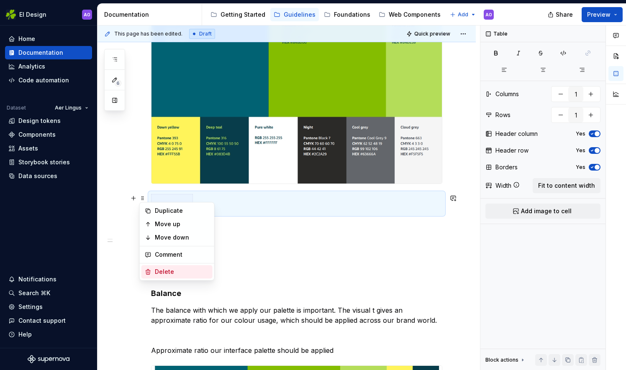
click at [172, 274] on div "Delete" at bounding box center [182, 272] width 54 height 8
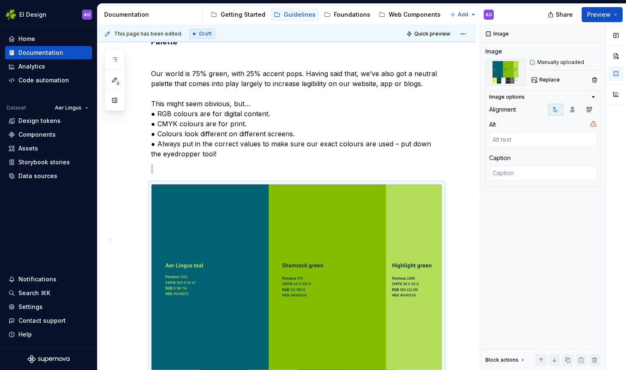
scroll to position [213, 0]
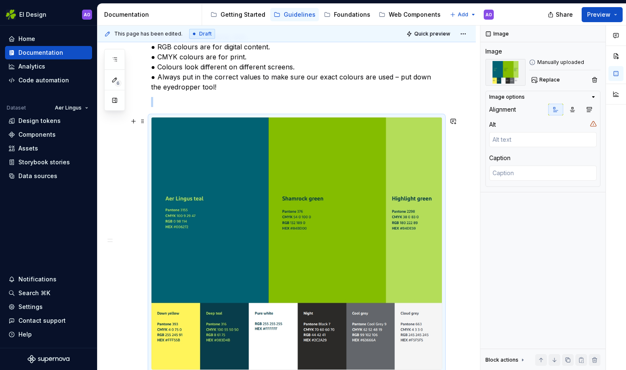
click at [347, 151] on img at bounding box center [296, 244] width 290 height 252
click at [516, 172] on textarea at bounding box center [543, 173] width 108 height 15
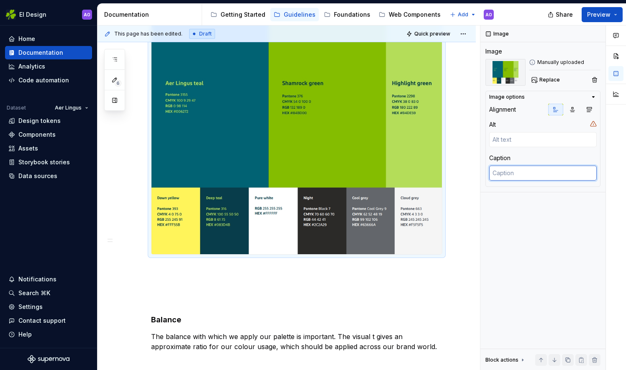
type textarea "*"
type textarea "f"
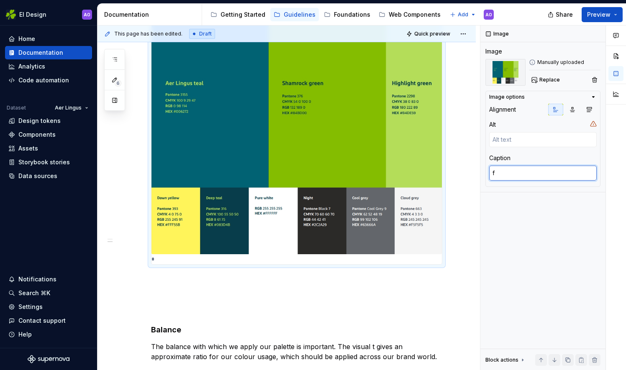
type textarea "*"
type textarea "ff"
type textarea "*"
type textarea "fff"
type textarea "*"
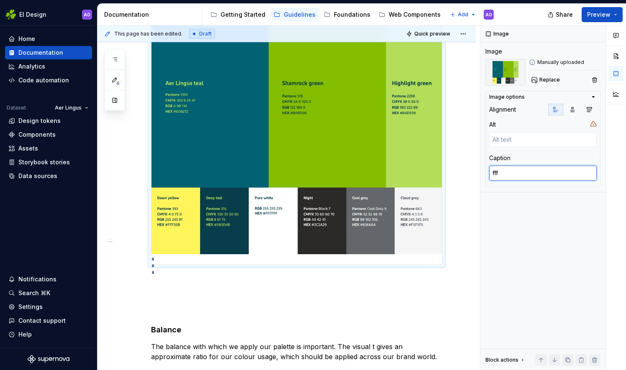
type textarea "ffff"
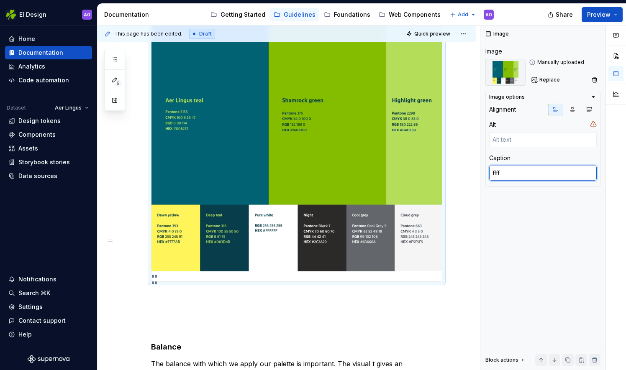
scroll to position [310, 0]
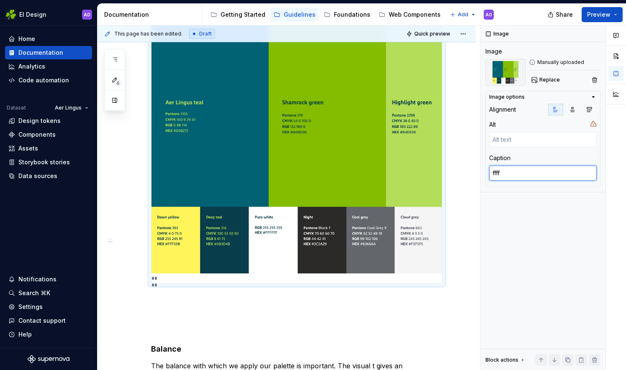
type textarea "*"
type textarea "fff"
type textarea "*"
type textarea "ff"
type textarea "*"
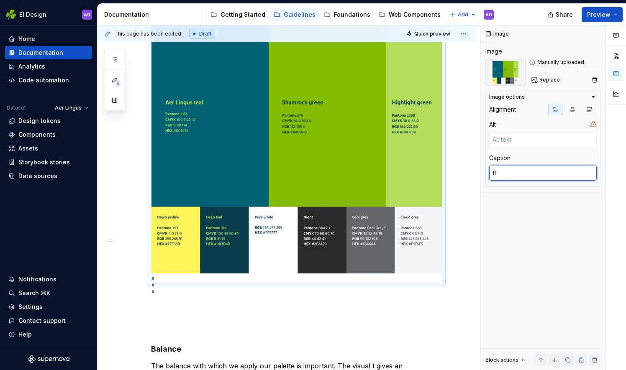
type textarea "f"
type textarea "*"
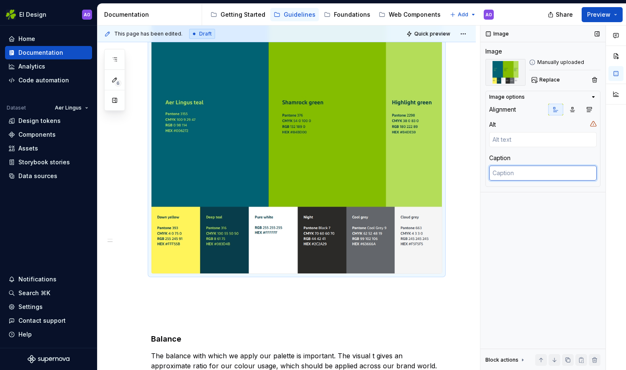
click at [526, 172] on textarea at bounding box center [543, 173] width 108 height 15
type textarea "*"
type textarea "C"
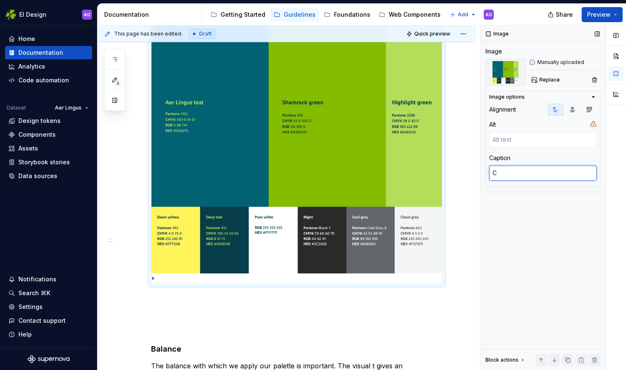
type textarea "*"
type textarea "Co"
type textarea "*"
type textarea "Col"
type textarea "*"
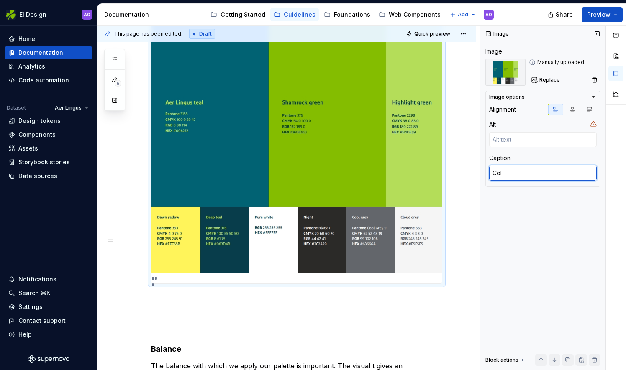
type textarea "Colo"
type textarea "*"
type textarea "Colou"
type textarea "*"
type textarea "Colour"
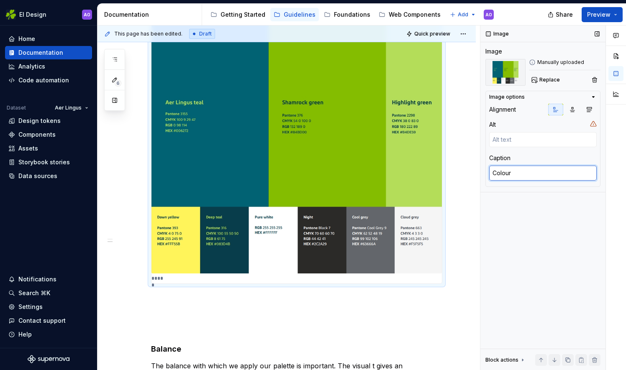
type textarea "*"
type textarea "Colour"
type textarea "*"
type textarea "Colour P"
type textarea "*"
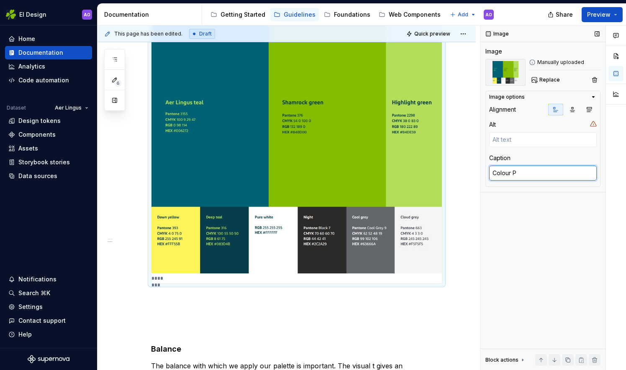
type textarea "Colour Pa"
type textarea "*"
type textarea "Colour Pal"
type textarea "*"
type textarea "Colour Palt"
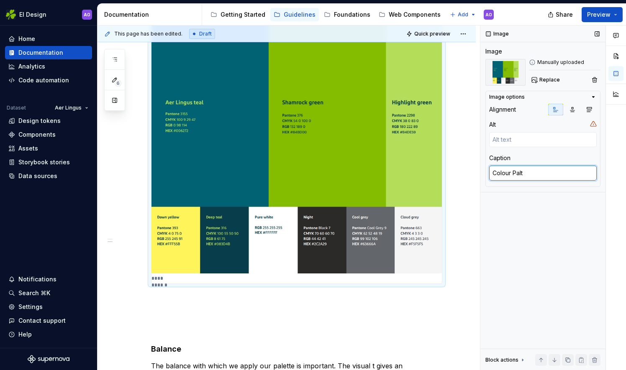
type textarea "*"
type textarea "Colour Paltt"
type textarea "*"
type textarea "Colour Paltte"
type textarea "*"
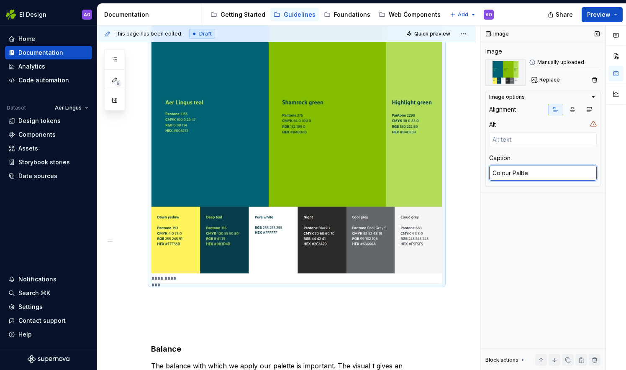
type textarea "Colour Paltte"
type textarea "*"
type textarea "Colour Paltte"
type textarea "*"
type textarea "Colour Paltt"
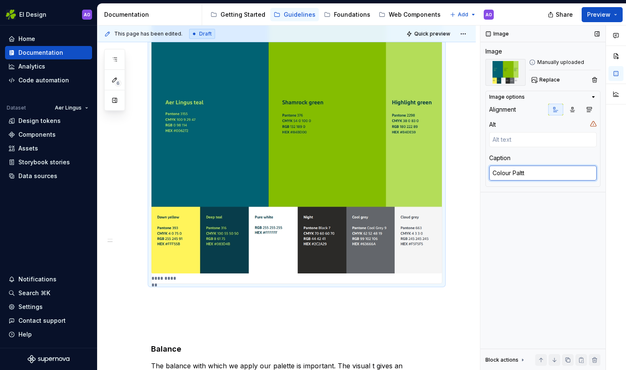
type textarea "*"
type textarea "Colour Palt"
type textarea "*"
type textarea "Colour Pal"
type textarea "*"
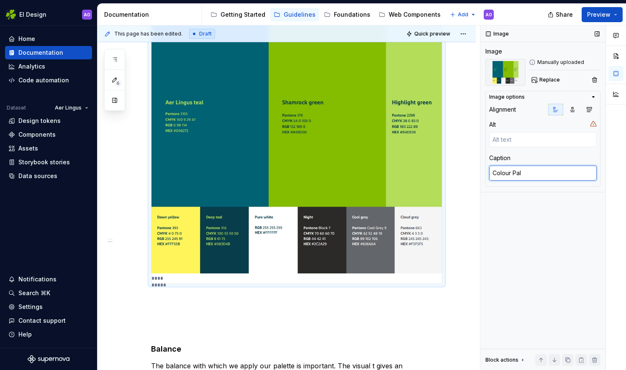
type textarea "Colour Pale"
type textarea "*"
type textarea "Colour Palet"
type textarea "*"
type textarea "Colour Palett"
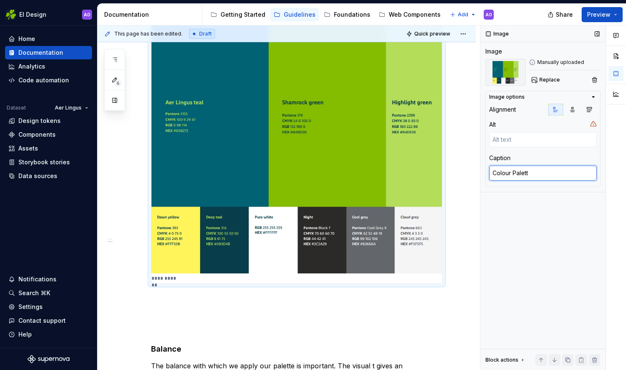
type textarea "*"
type textarea "Colour Palette"
type textarea "*"
click at [508, 172] on textarea "Colour Palette" at bounding box center [543, 173] width 108 height 15
type textarea "Colour Palette"
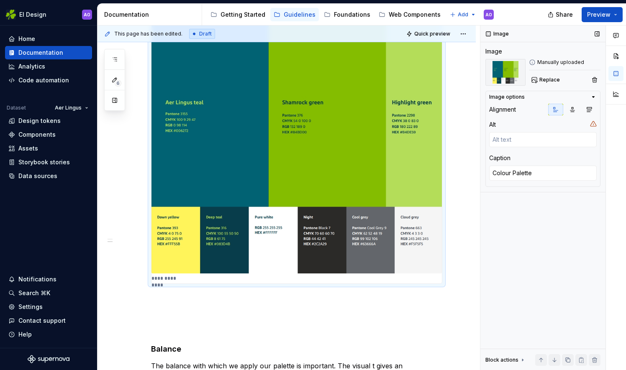
drag, startPoint x: 502, startPoint y: 174, endPoint x: 488, endPoint y: 206, distance: 34.7
click at [488, 206] on div "Image Image Manually uploaded Replace Image options Alignment Alt Caption Colou…" at bounding box center [542, 198] width 125 height 345
click at [504, 172] on textarea "Colour Palette" at bounding box center [543, 173] width 108 height 15
click at [557, 171] on textarea "Colour Palette" at bounding box center [543, 173] width 108 height 15
type textarea "*"
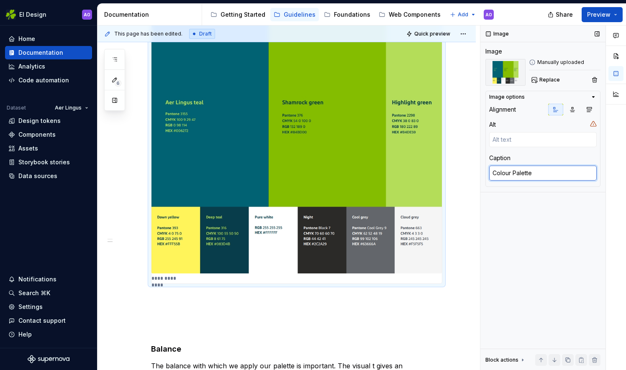
type textarea "Colour Palette"
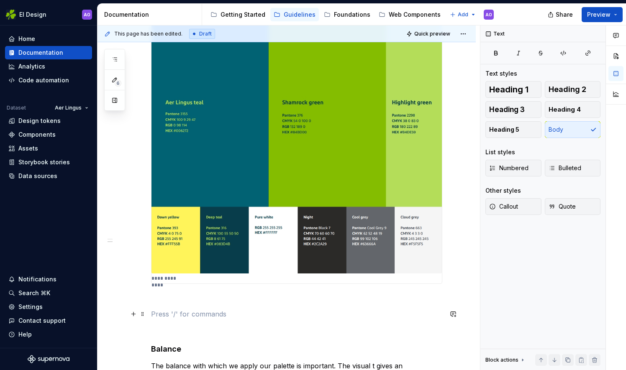
click at [385, 315] on p at bounding box center [296, 314] width 291 height 10
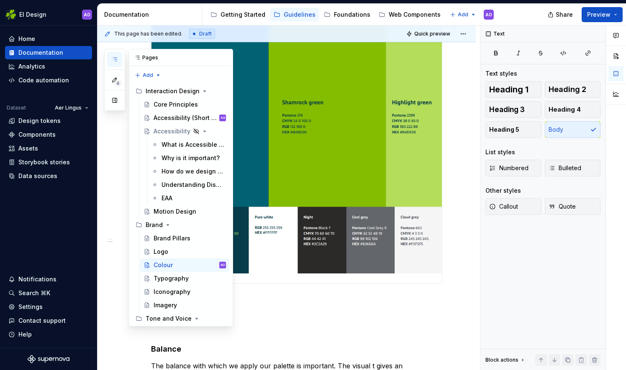
click at [112, 53] on button "button" at bounding box center [114, 59] width 15 height 15
click at [176, 249] on div "Logo" at bounding box center [190, 252] width 72 height 12
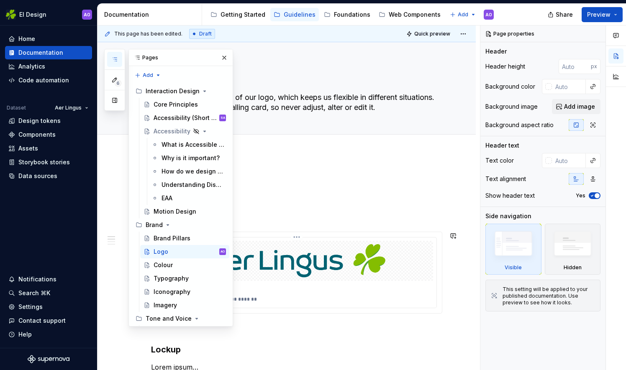
click at [263, 302] on p "**********" at bounding box center [297, 299] width 274 height 7
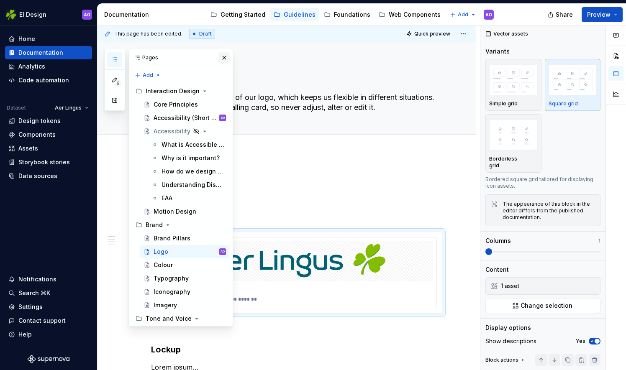
click at [219, 57] on button "button" at bounding box center [224, 58] width 12 height 12
click at [174, 268] on div "Colour" at bounding box center [190, 265] width 72 height 12
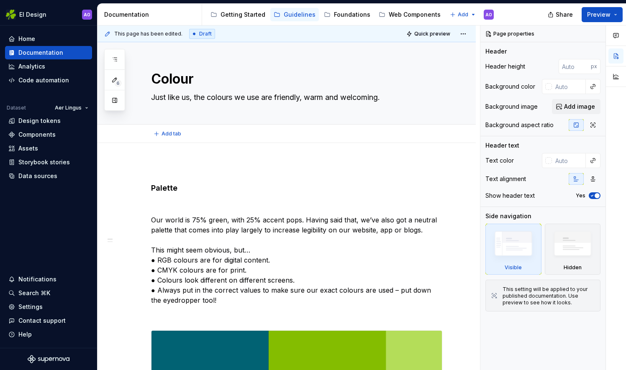
drag, startPoint x: 475, startPoint y: 134, endPoint x: 474, endPoint y: 138, distance: 4.3
click at [474, 138] on div "Add tab" at bounding box center [287, 134] width 378 height 18
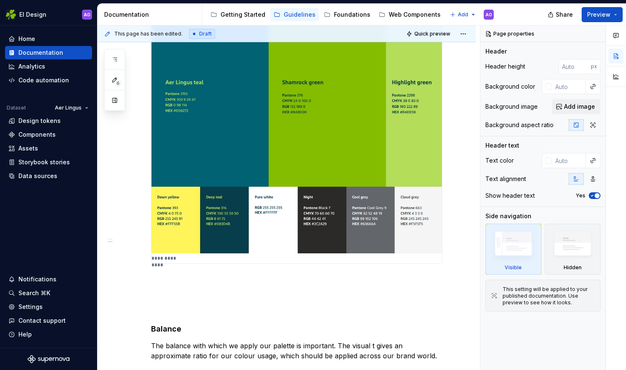
scroll to position [297, 0]
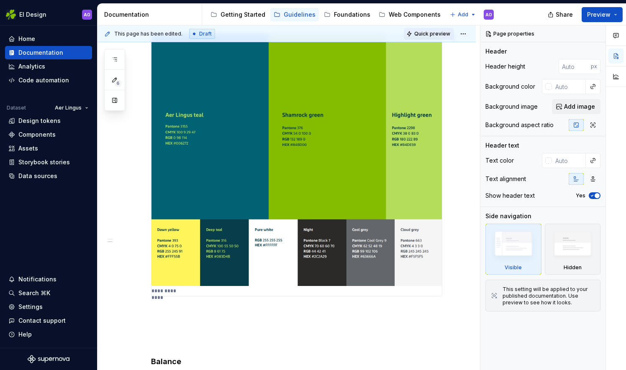
click at [436, 33] on span "Quick preview" at bounding box center [432, 34] width 36 height 7
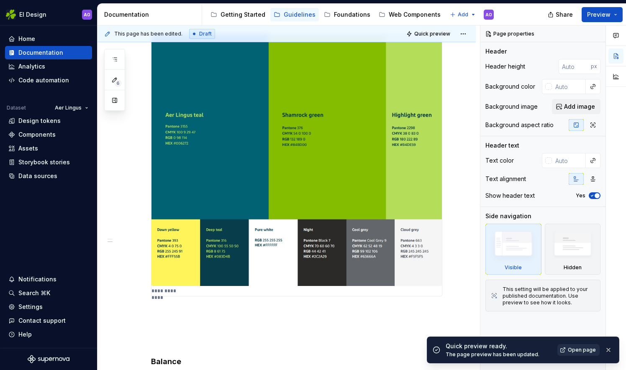
click at [592, 349] on span "Open page" at bounding box center [582, 350] width 28 height 7
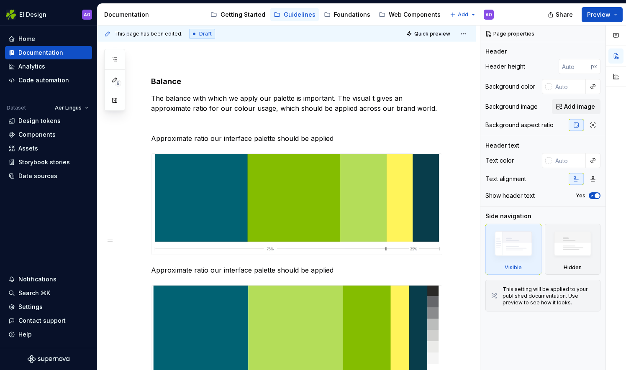
scroll to position [581, 0]
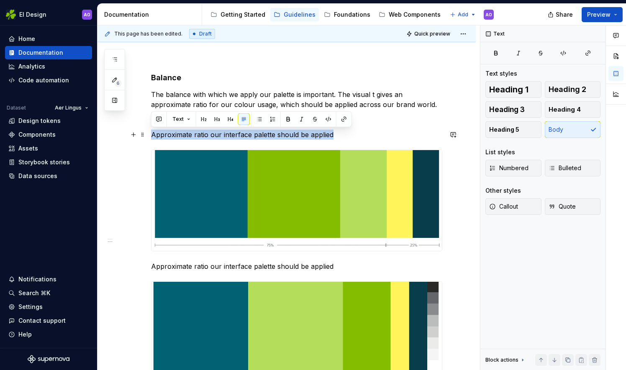
drag, startPoint x: 335, startPoint y: 132, endPoint x: 150, endPoint y: 139, distance: 185.1
click at [150, 139] on div "**********" at bounding box center [287, 38] width 378 height 953
drag, startPoint x: 180, startPoint y: 124, endPoint x: 171, endPoint y: 134, distance: 13.1
copy p "Approximate ratio our interface palette should be applied"
click at [255, 227] on img at bounding box center [296, 200] width 290 height 101
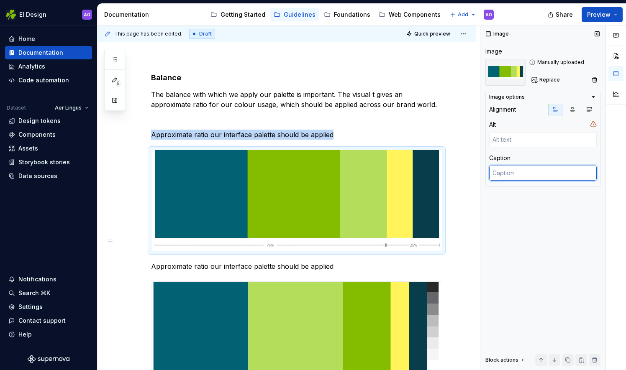
click at [507, 173] on textarea at bounding box center [543, 173] width 108 height 15
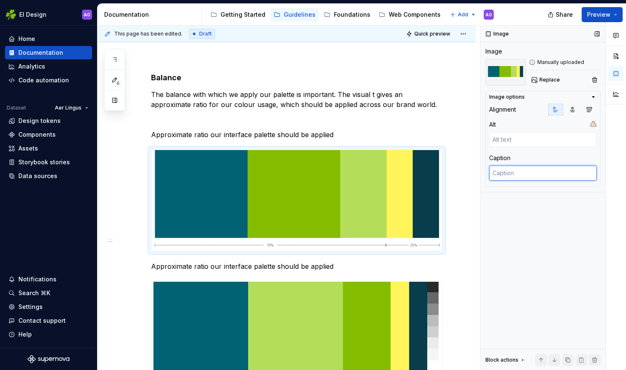
paste textarea "Approximate ratio our interface palette should be applied"
type textarea "*"
type textarea "Approximate ratio our interface palette should be applied"
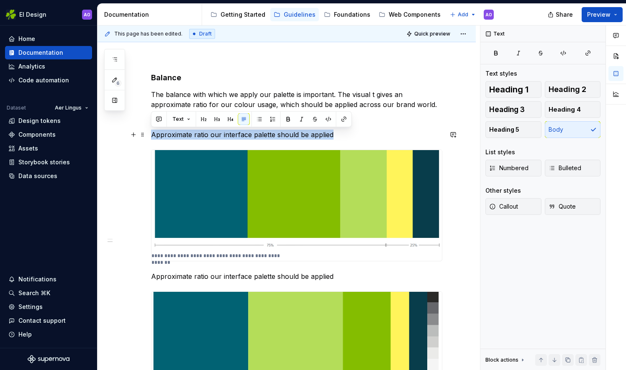
drag, startPoint x: 340, startPoint y: 131, endPoint x: 151, endPoint y: 136, distance: 189.2
click at [151, 136] on p "Approximate ratio our interface palette should be applied" at bounding box center [296, 135] width 291 height 10
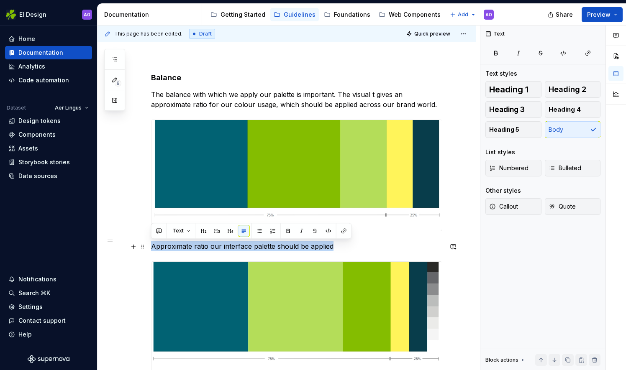
drag, startPoint x: 332, startPoint y: 245, endPoint x: 150, endPoint y: 241, distance: 182.5
click at [150, 241] on div "**********" at bounding box center [287, 28] width 378 height 933
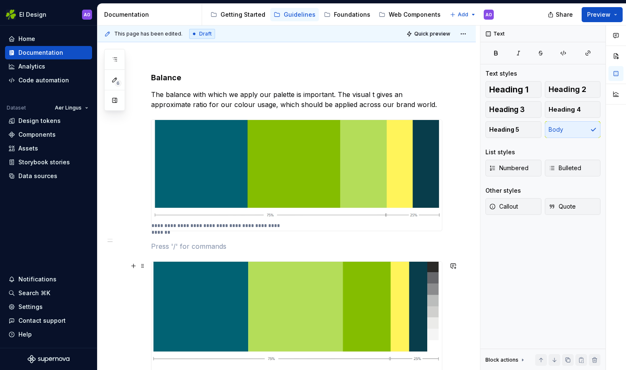
click at [254, 305] on img at bounding box center [296, 317] width 290 height 111
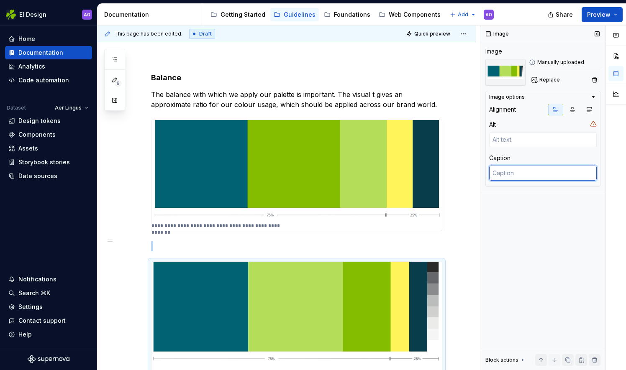
click at [528, 169] on textarea at bounding box center [543, 173] width 108 height 15
paste textarea "Approximate ratio our interface palette should be applied"
type textarea "*"
type textarea "Approximate ratio our interface palette should be applied"
click at [521, 239] on div "Image Image Manually uploaded Replace Image options Alignment Alt Caption Appro…" at bounding box center [542, 198] width 125 height 345
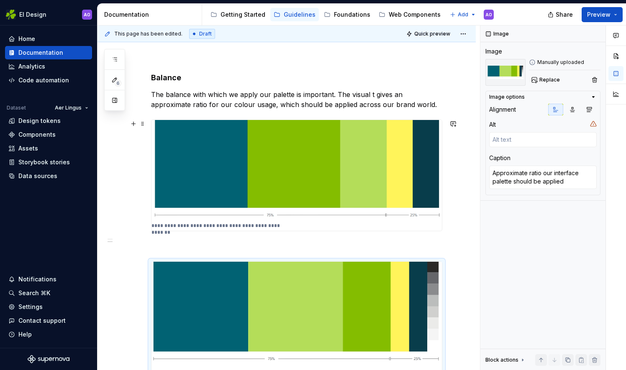
click at [454, 233] on div "**********" at bounding box center [287, 33] width 378 height 943
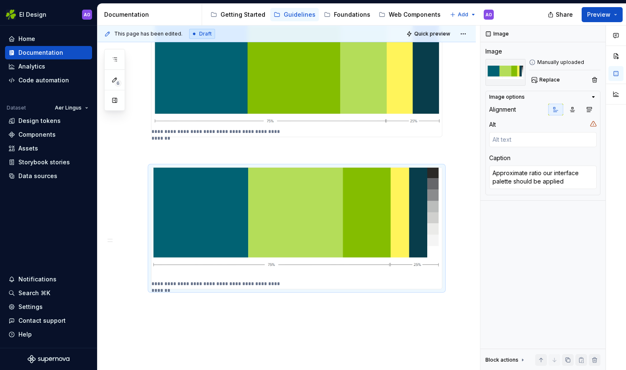
scroll to position [676, 0]
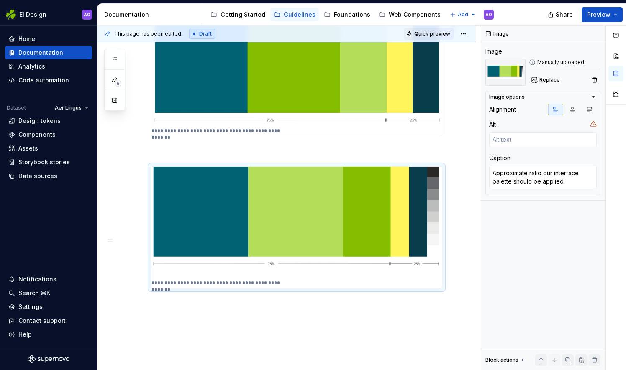
click at [437, 33] on span "Quick preview" at bounding box center [432, 34] width 36 height 7
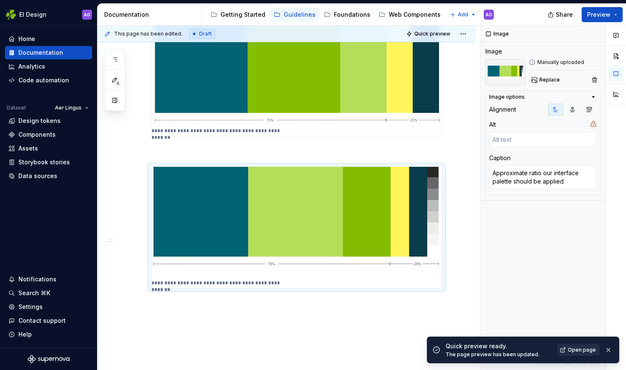
click at [586, 351] on span "Open page" at bounding box center [582, 350] width 28 height 7
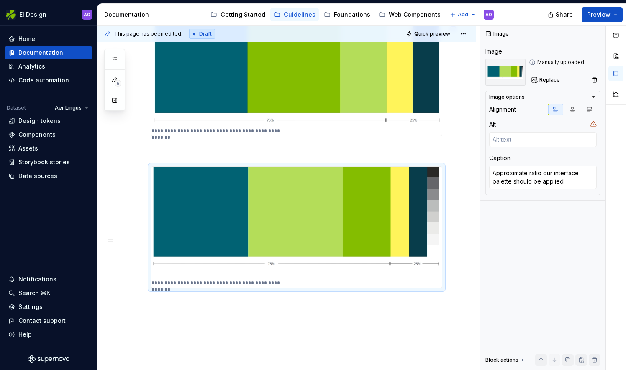
type textarea "*"
